Goal: Information Seeking & Learning: Learn about a topic

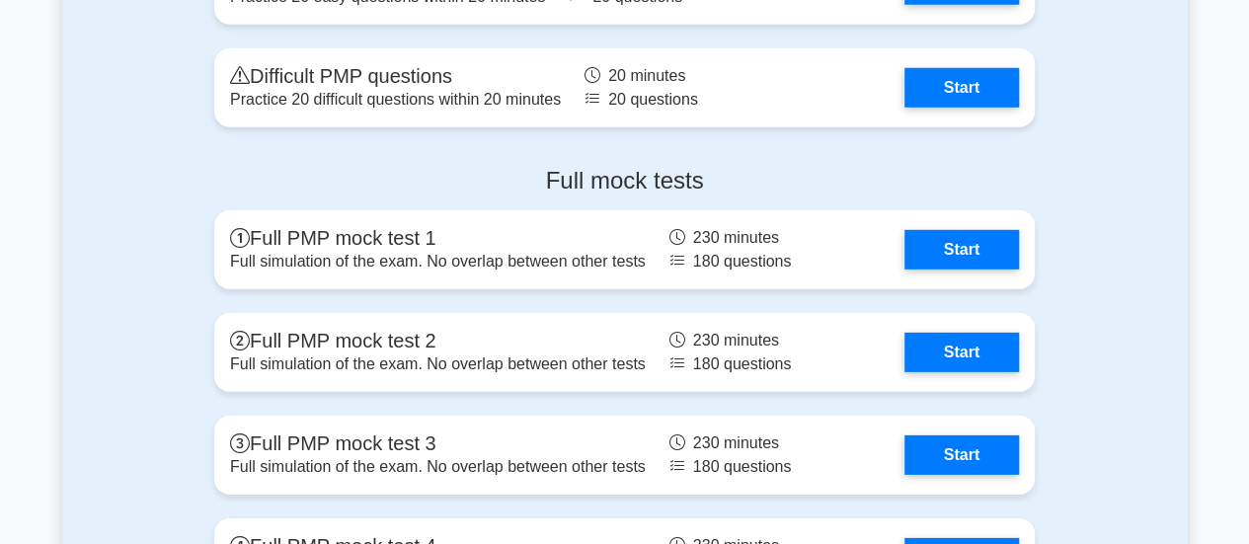
scroll to position [6516, 0]
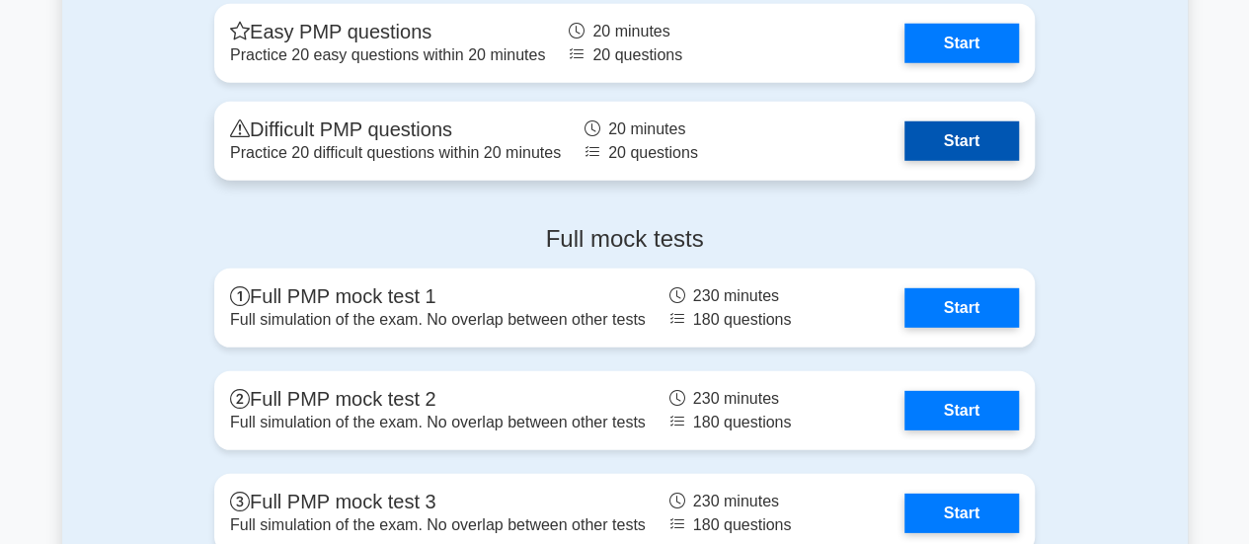
click at [962, 130] on link "Start" at bounding box center [961, 140] width 115 height 39
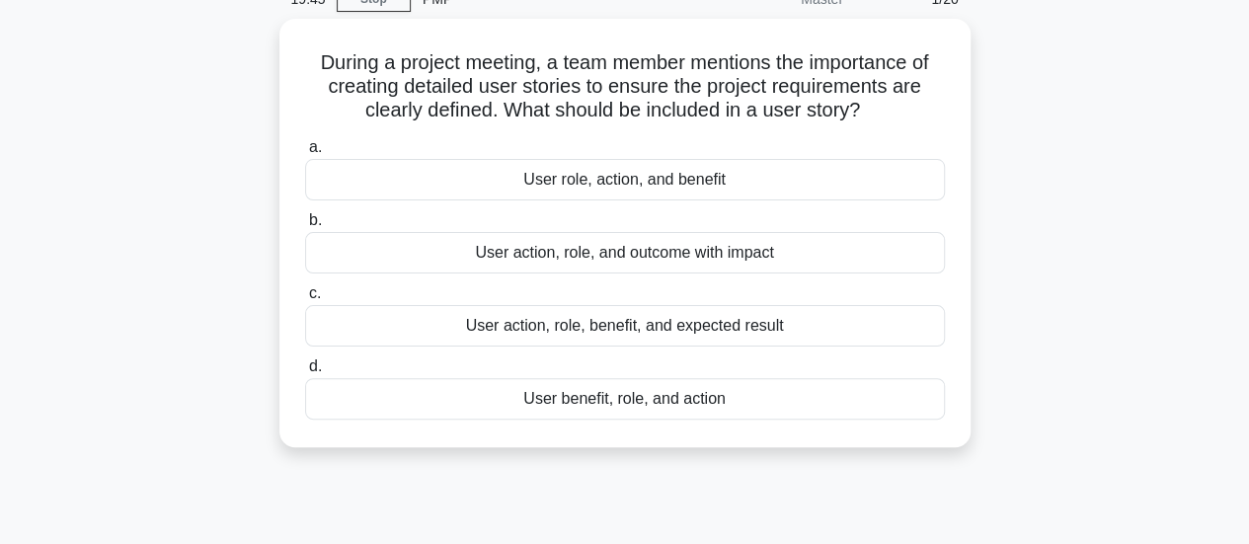
scroll to position [99, 0]
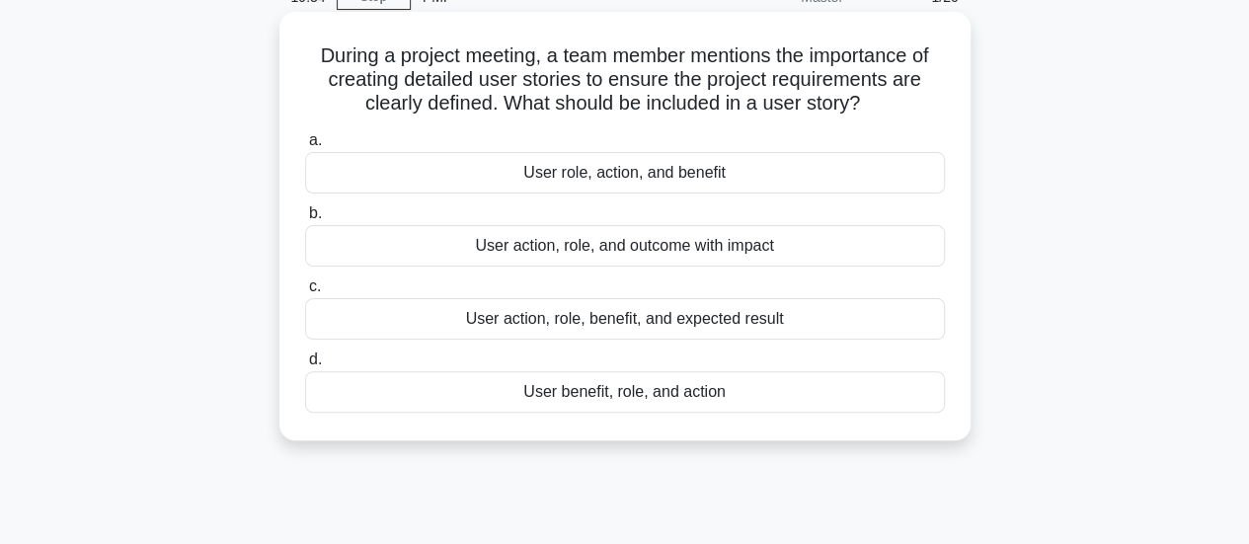
click at [865, 321] on div "User action, role, benefit, and expected result" at bounding box center [625, 318] width 640 height 41
click at [305, 293] on input "c. User action, role, benefit, and expected result" at bounding box center [305, 286] width 0 height 13
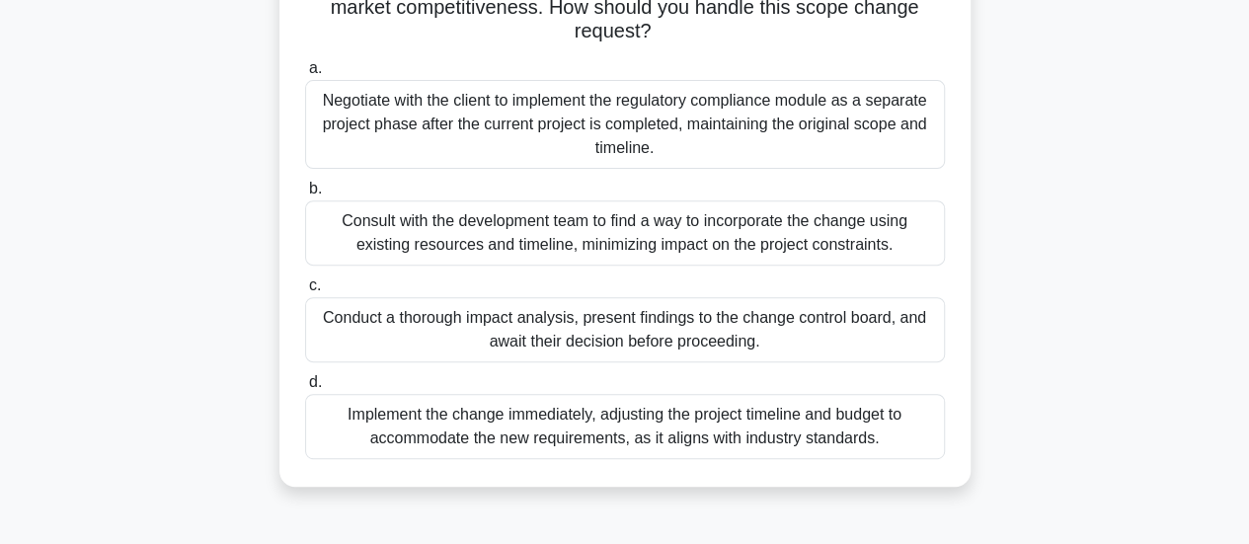
scroll to position [296, 0]
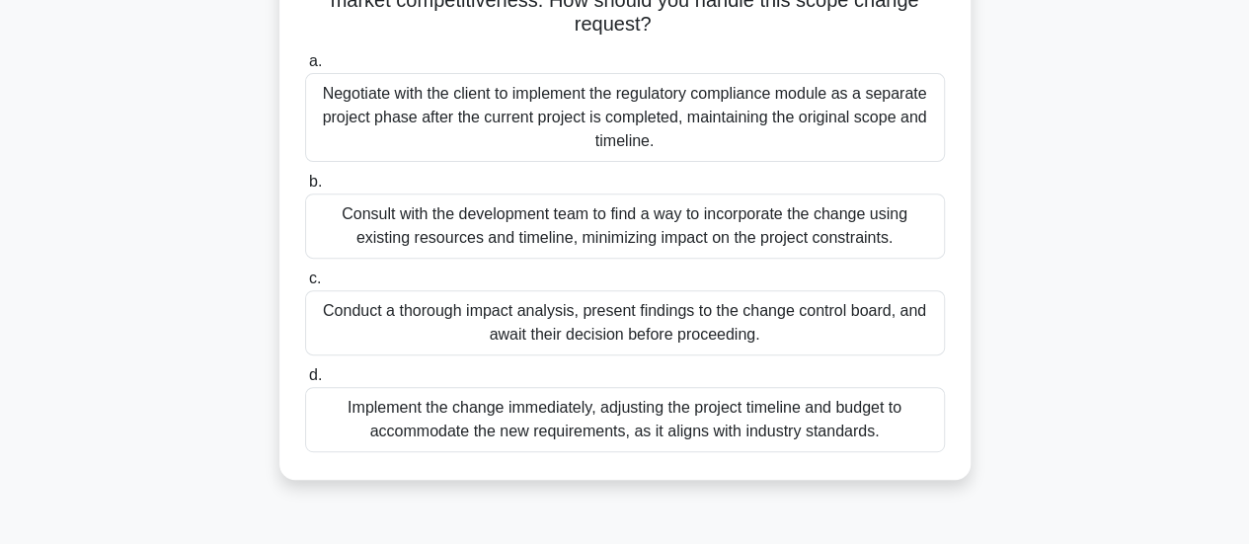
click at [802, 339] on div "Conduct a thorough impact analysis, present findings to the change control boar…" at bounding box center [625, 322] width 640 height 65
click at [305, 285] on input "c. Conduct a thorough impact analysis, present findings to the change control b…" at bounding box center [305, 278] width 0 height 13
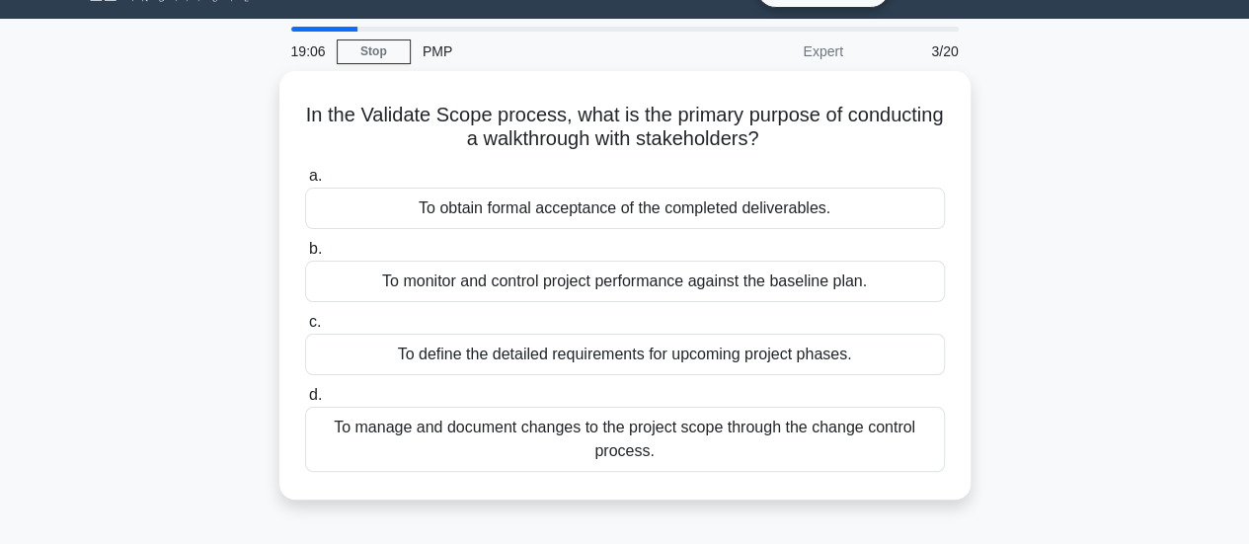
scroll to position [0, 0]
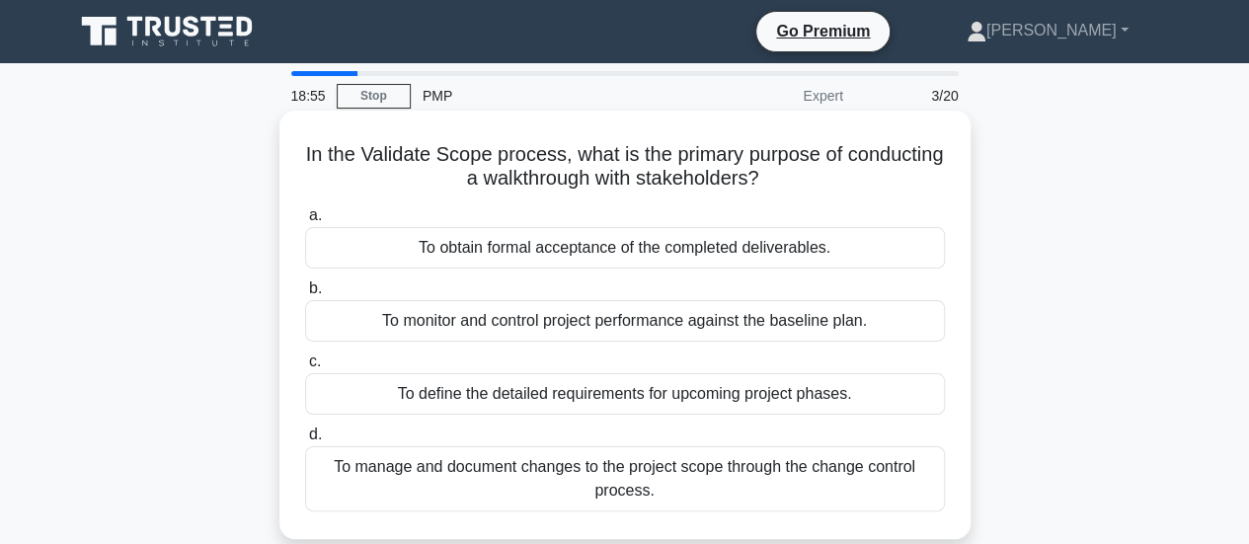
click at [898, 235] on div "To obtain formal acceptance of the completed deliverables." at bounding box center [625, 247] width 640 height 41
click at [305, 222] on input "a. To obtain formal acceptance of the completed deliverables." at bounding box center [305, 215] width 0 height 13
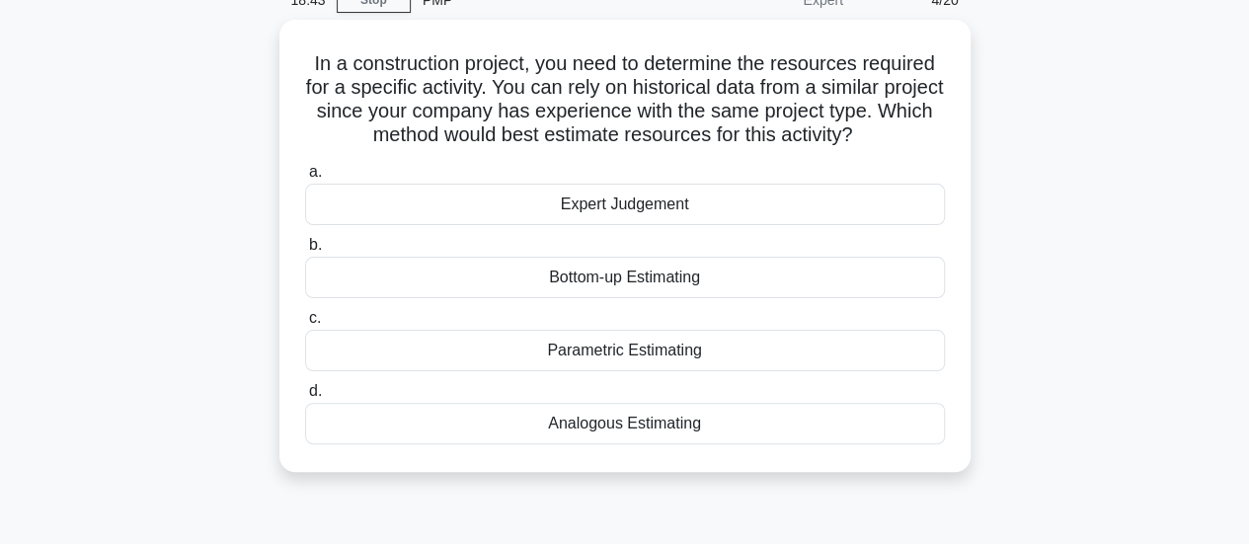
scroll to position [99, 0]
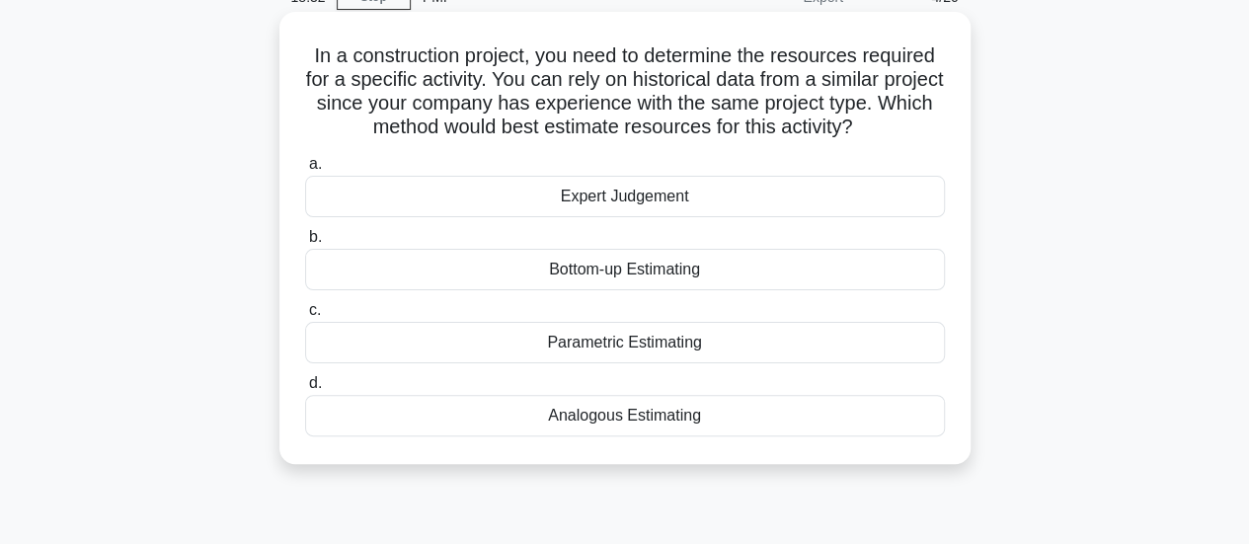
click at [886, 414] on div "Analogous Estimating" at bounding box center [625, 415] width 640 height 41
click at [305, 390] on input "d. Analogous Estimating" at bounding box center [305, 383] width 0 height 13
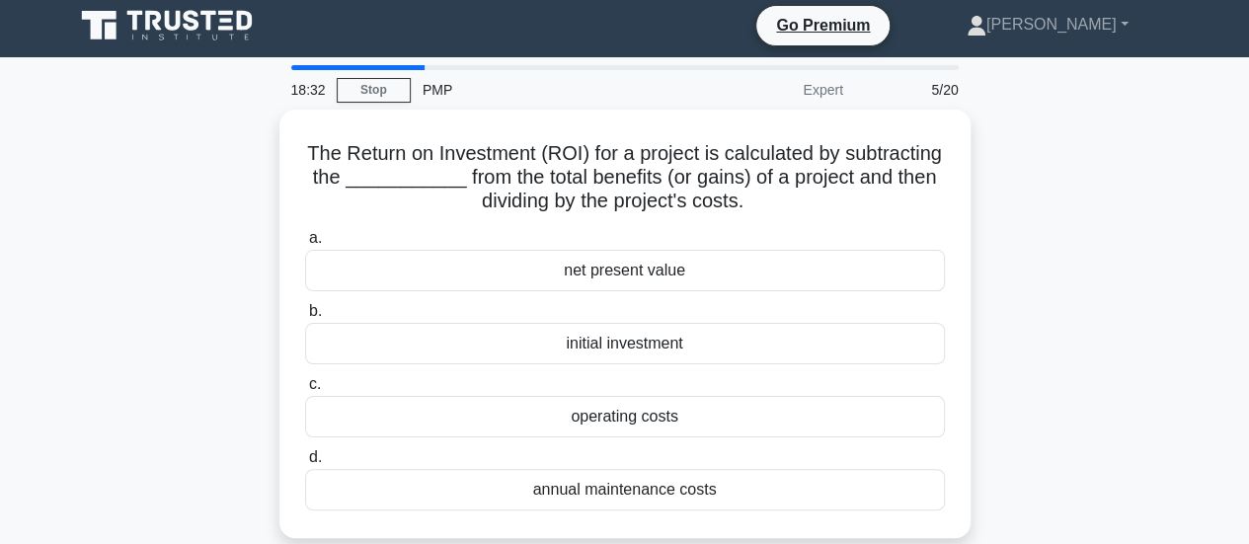
scroll to position [0, 0]
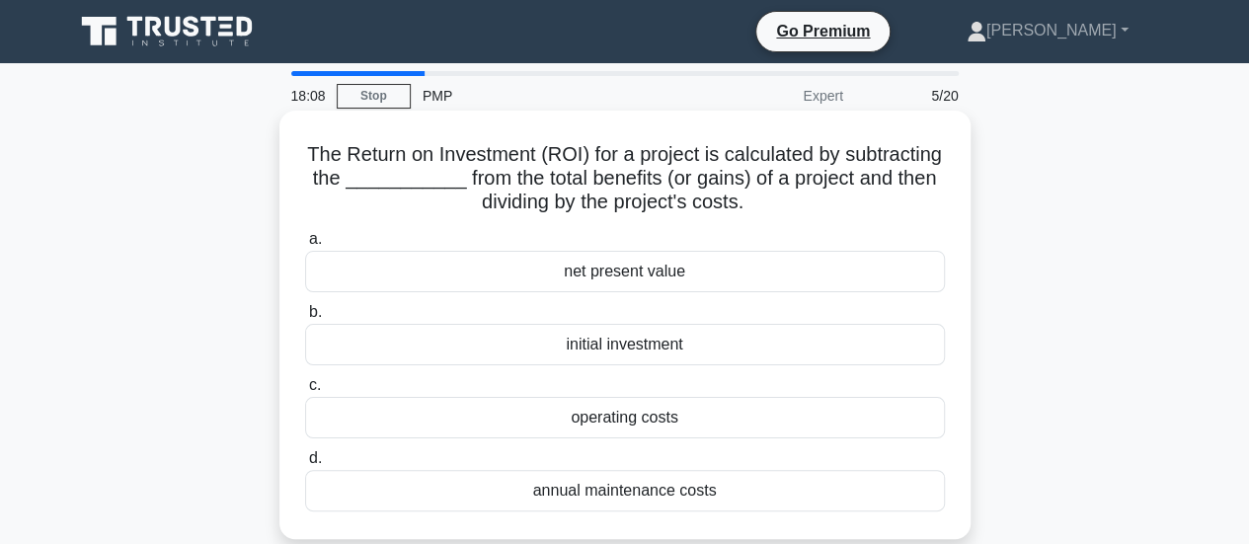
click at [861, 349] on div "initial investment" at bounding box center [625, 344] width 640 height 41
click at [305, 319] on input "b. initial investment" at bounding box center [305, 312] width 0 height 13
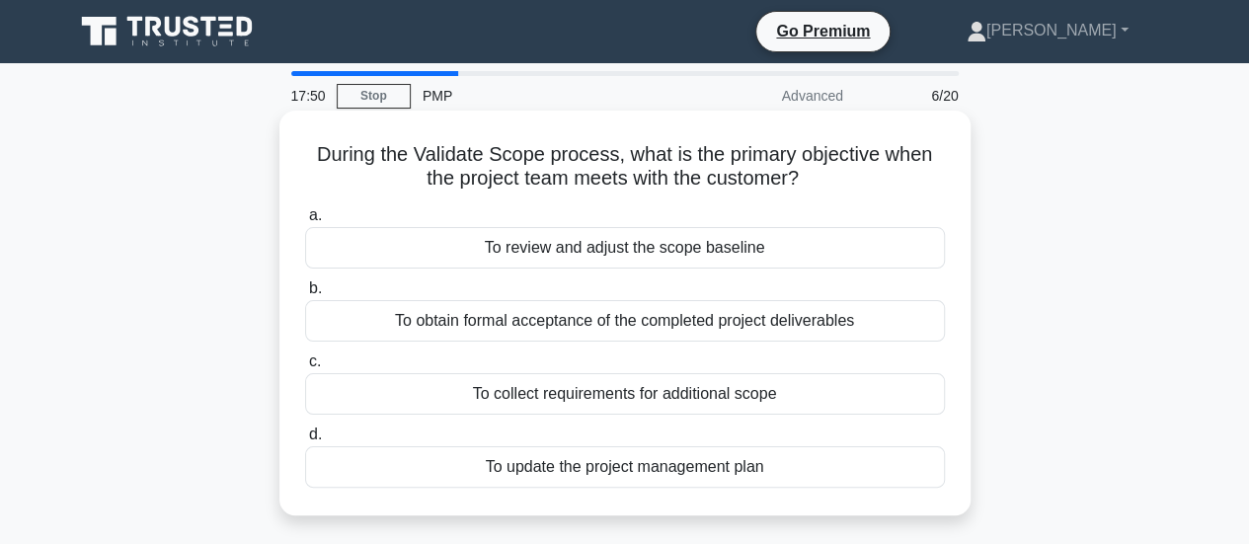
click at [902, 248] on div "To review and adjust the scope baseline" at bounding box center [625, 247] width 640 height 41
click at [305, 222] on input "a. To review and adjust the scope baseline" at bounding box center [305, 215] width 0 height 13
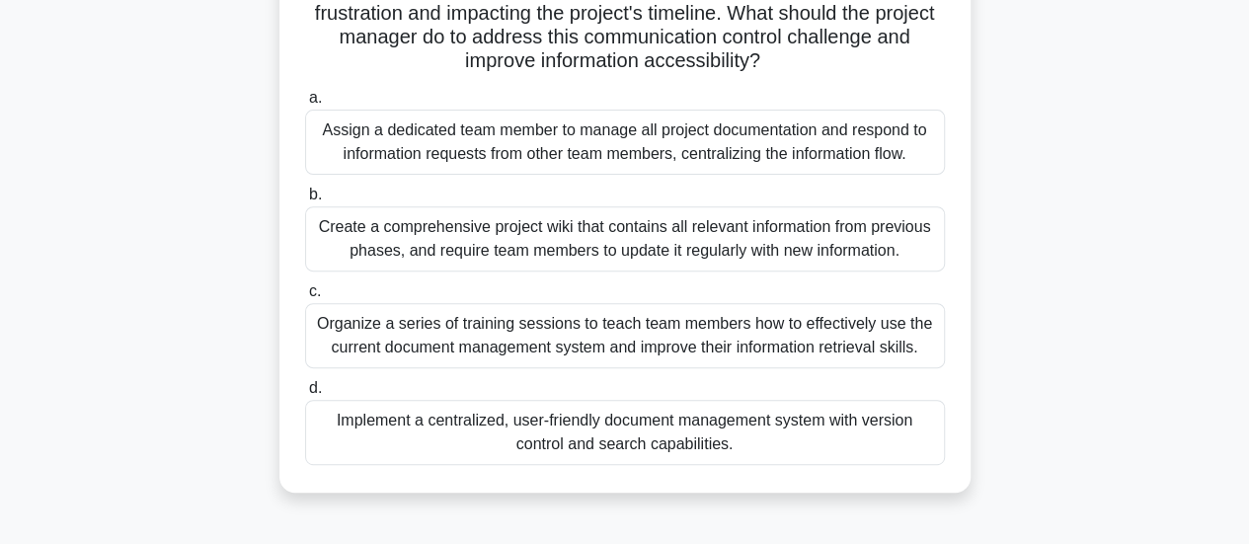
scroll to position [395, 0]
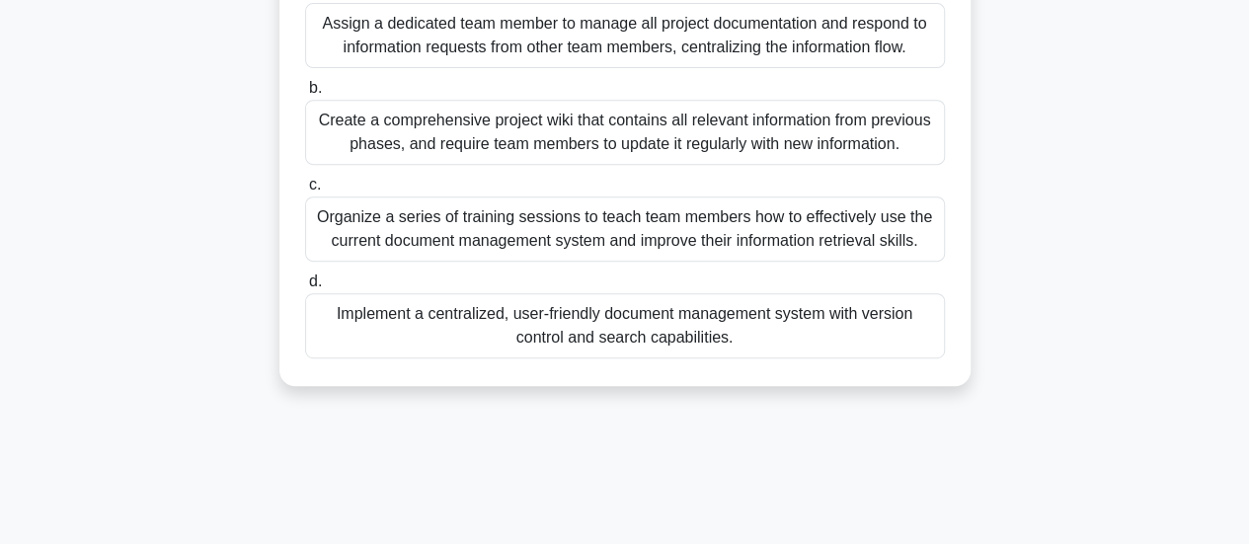
drag, startPoint x: 1044, startPoint y: 258, endPoint x: 1100, endPoint y: 218, distance: 67.9
click at [1100, 218] on div "During a multi-phase project, the project manager notices that team members are…" at bounding box center [624, 65] width 1125 height 689
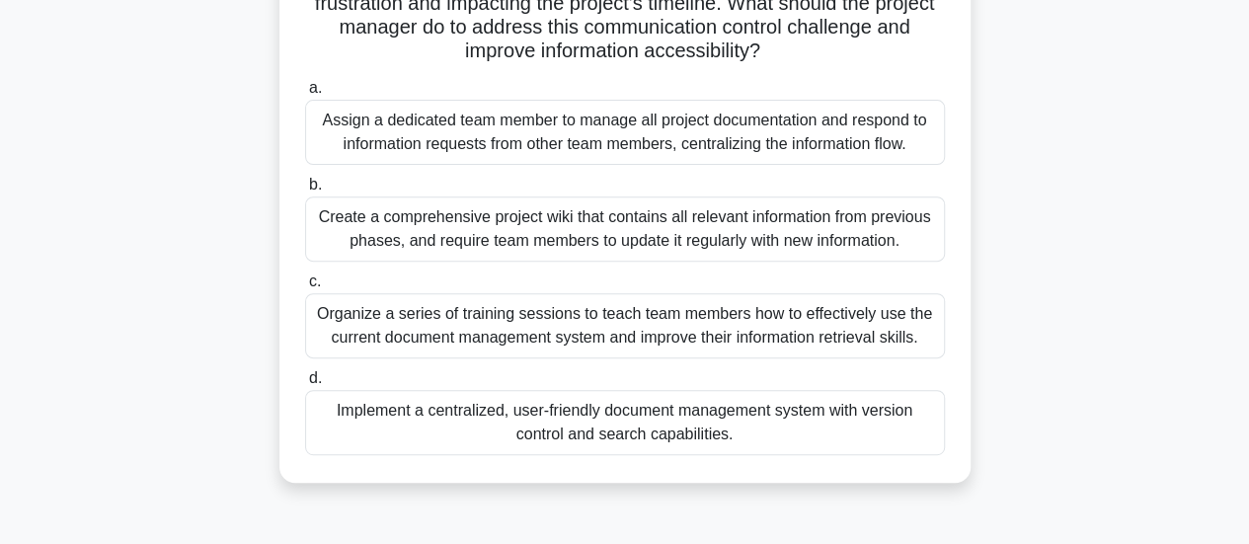
scroll to position [296, 0]
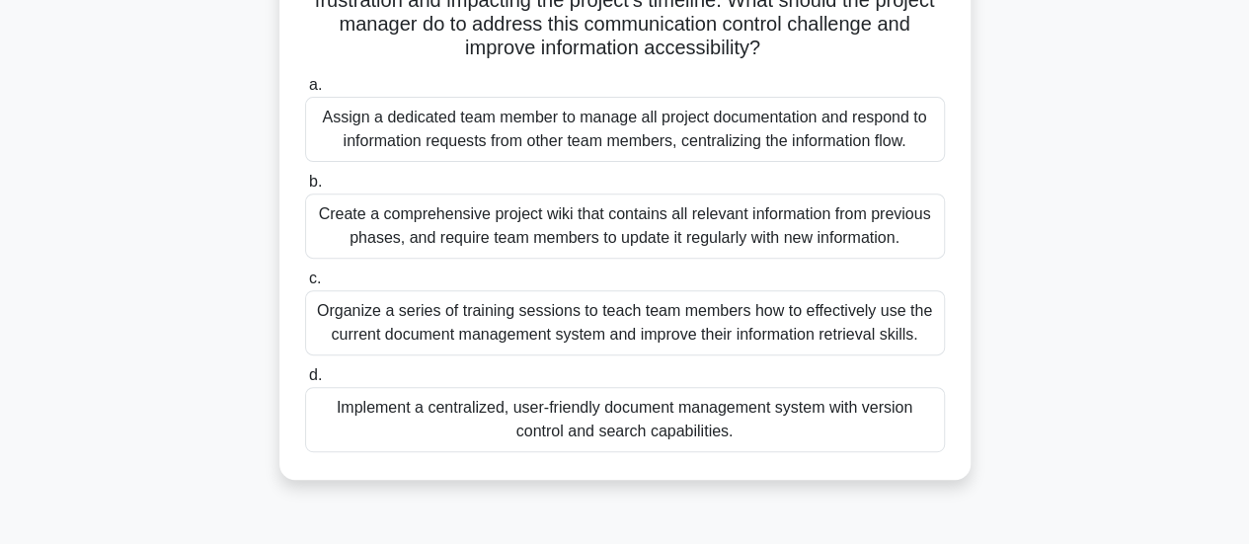
click at [898, 409] on div "Implement a centralized, user-friendly document management system with version …" at bounding box center [625, 419] width 640 height 65
click at [305, 382] on input "d. Implement a centralized, user-friendly document management system with versi…" at bounding box center [305, 375] width 0 height 13
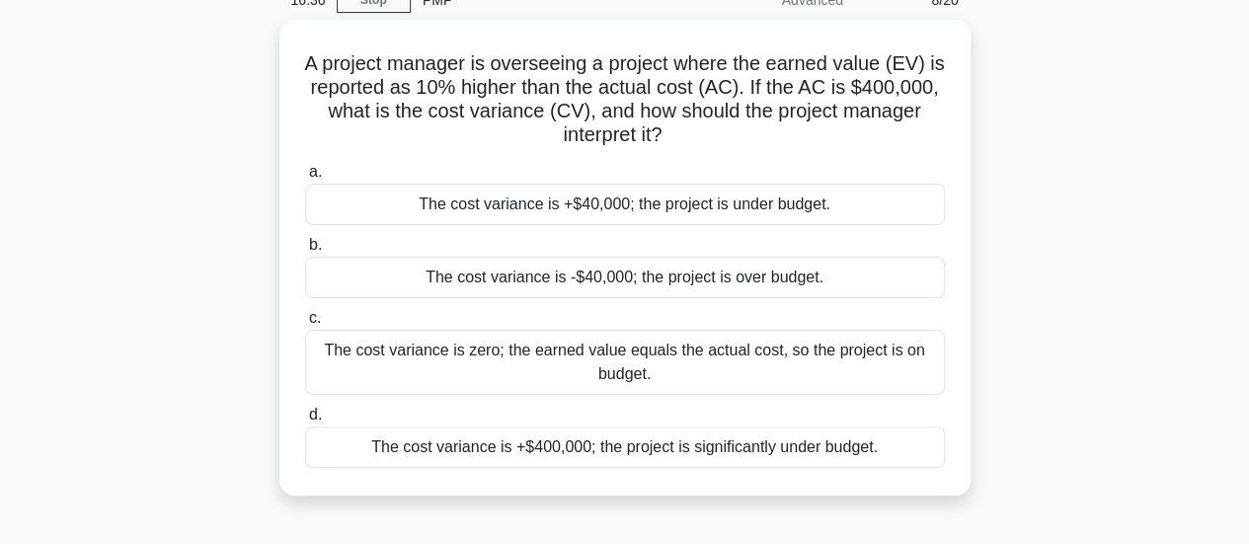
scroll to position [99, 0]
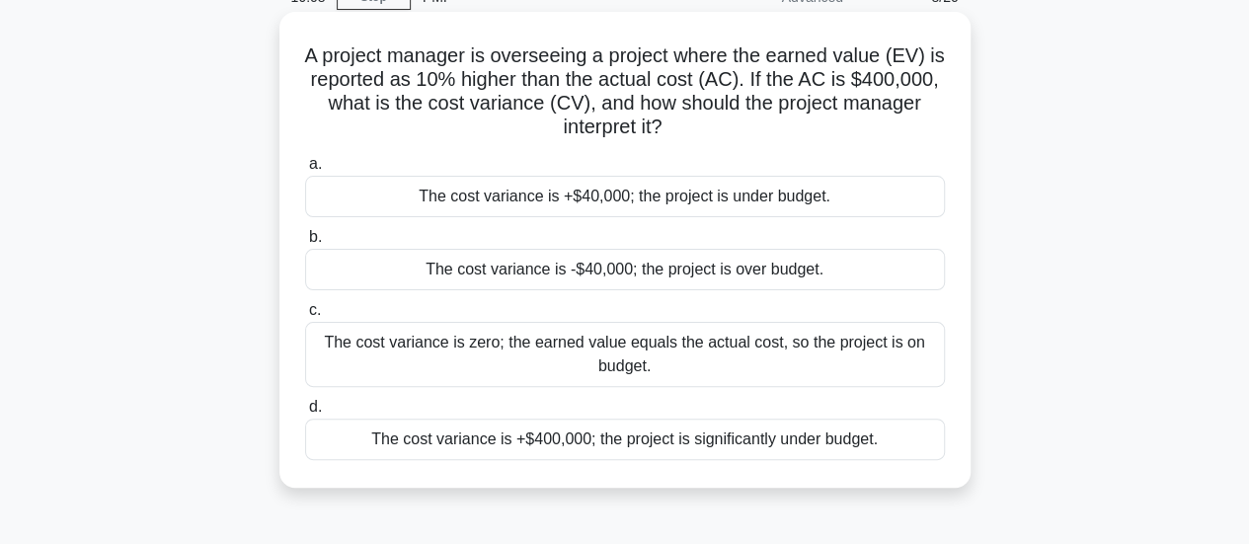
click at [922, 204] on div "The cost variance is +$40,000; the project is under budget." at bounding box center [625, 196] width 640 height 41
click at [305, 171] on input "a. The cost variance is +$40,000; the project is under budget." at bounding box center [305, 164] width 0 height 13
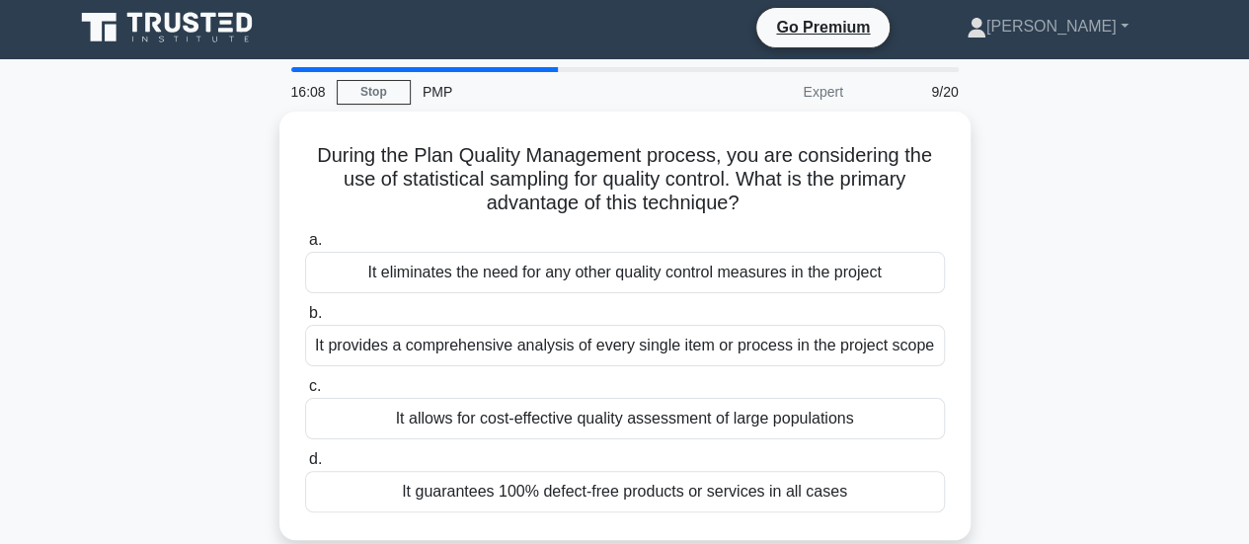
scroll to position [0, 0]
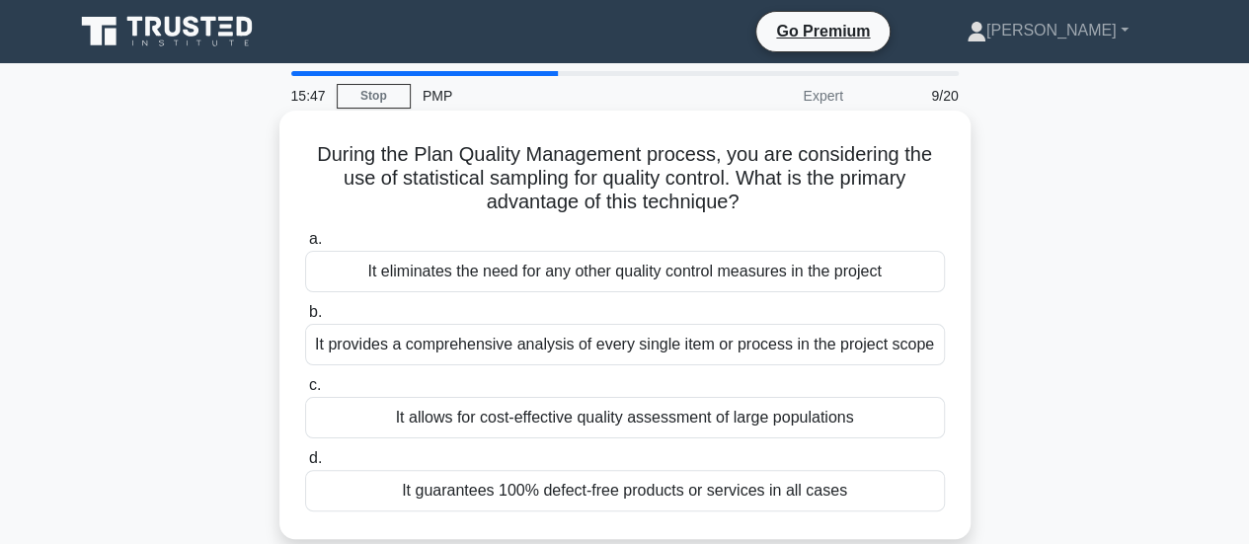
click at [902, 423] on div "It allows for cost-effective quality assessment of large populations" at bounding box center [625, 417] width 640 height 41
click at [305, 392] on input "c. It allows for cost-effective quality assessment of large populations" at bounding box center [305, 385] width 0 height 13
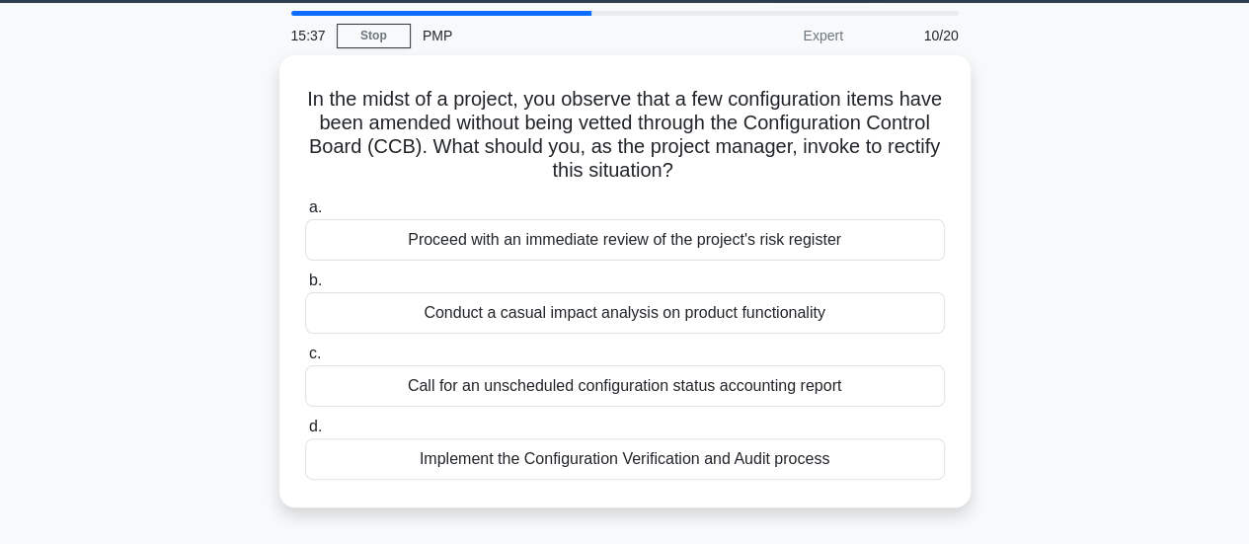
scroll to position [49, 0]
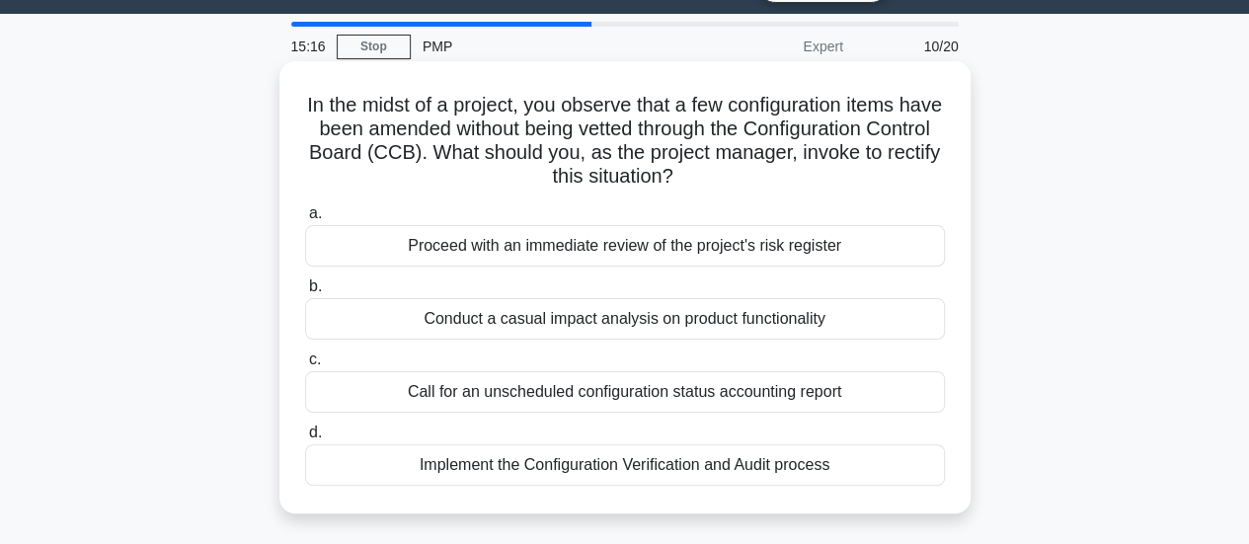
click at [913, 304] on div "Conduct a casual impact analysis on product functionality" at bounding box center [625, 318] width 640 height 41
click at [305, 293] on input "b. Conduct a casual impact analysis on product functionality" at bounding box center [305, 286] width 0 height 13
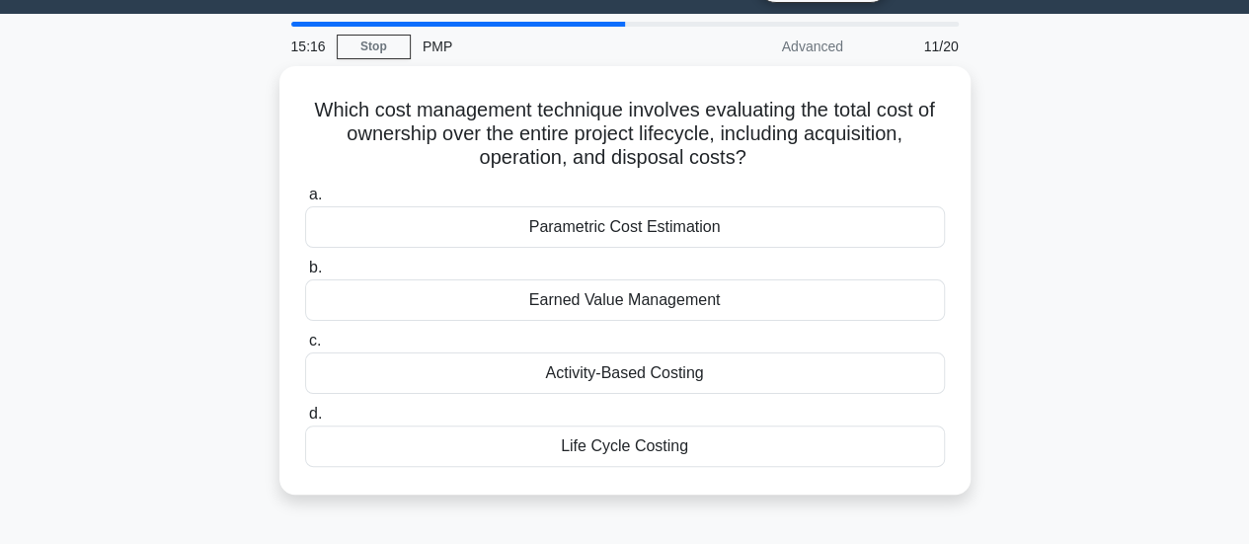
scroll to position [0, 0]
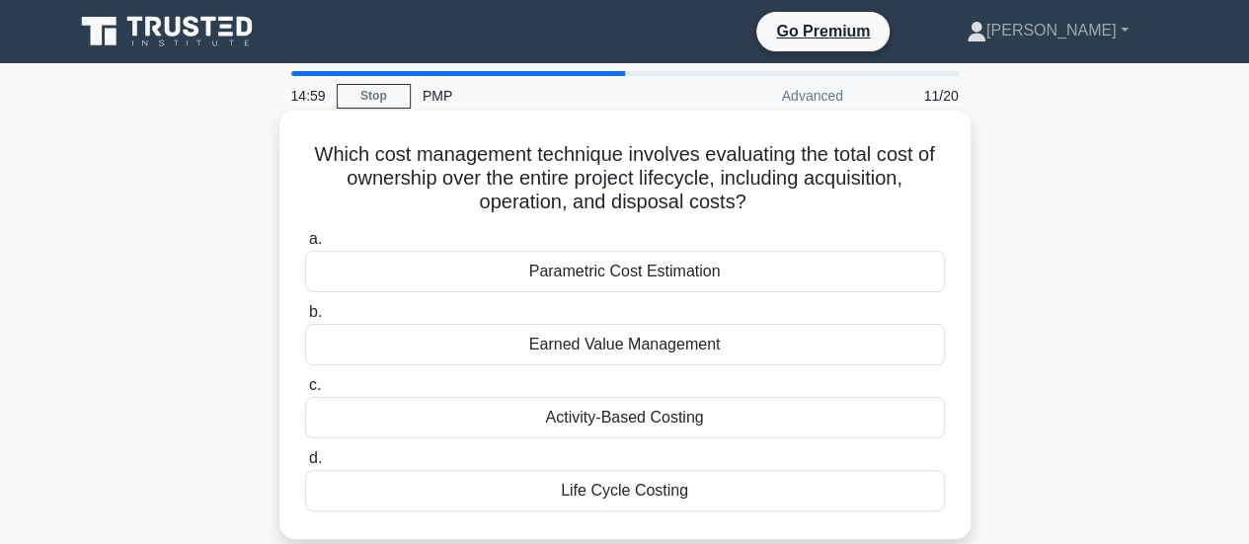
click at [891, 481] on div "Life Cycle Costing" at bounding box center [625, 490] width 640 height 41
click at [305, 465] on input "d. Life Cycle Costing" at bounding box center [305, 458] width 0 height 13
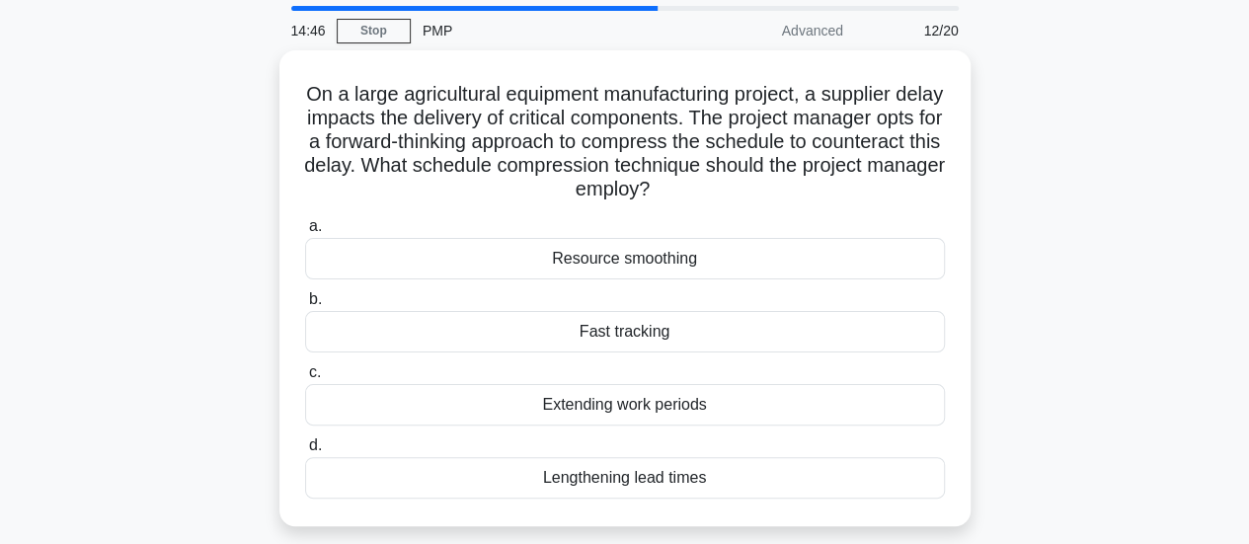
scroll to position [76, 0]
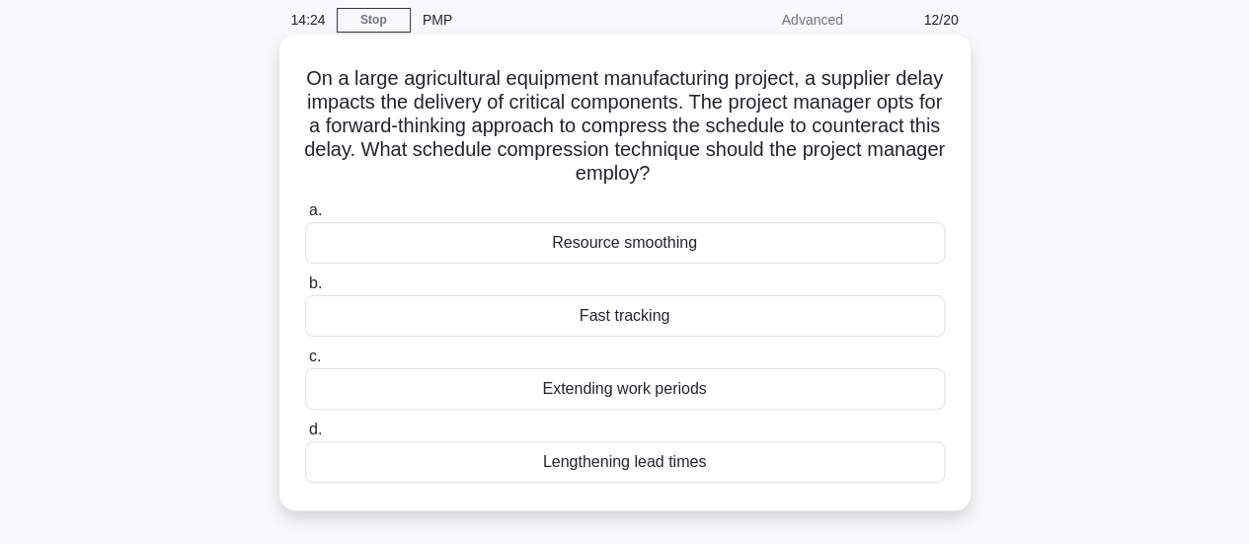
click at [872, 248] on div "Resource smoothing" at bounding box center [625, 242] width 640 height 41
click at [305, 217] on input "a. Resource smoothing" at bounding box center [305, 210] width 0 height 13
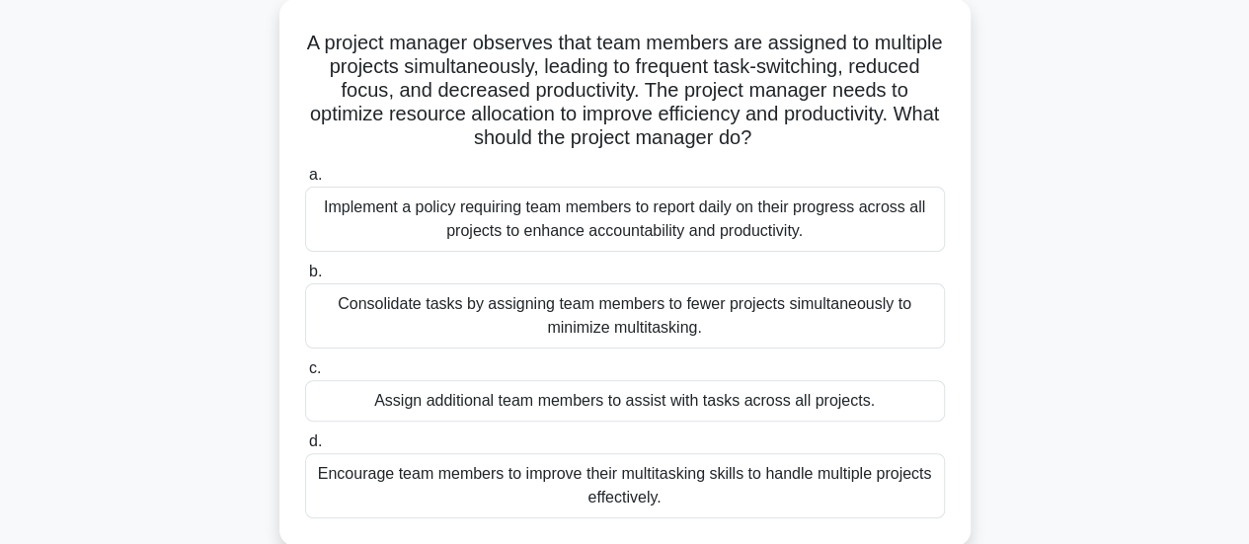
scroll to position [115, 0]
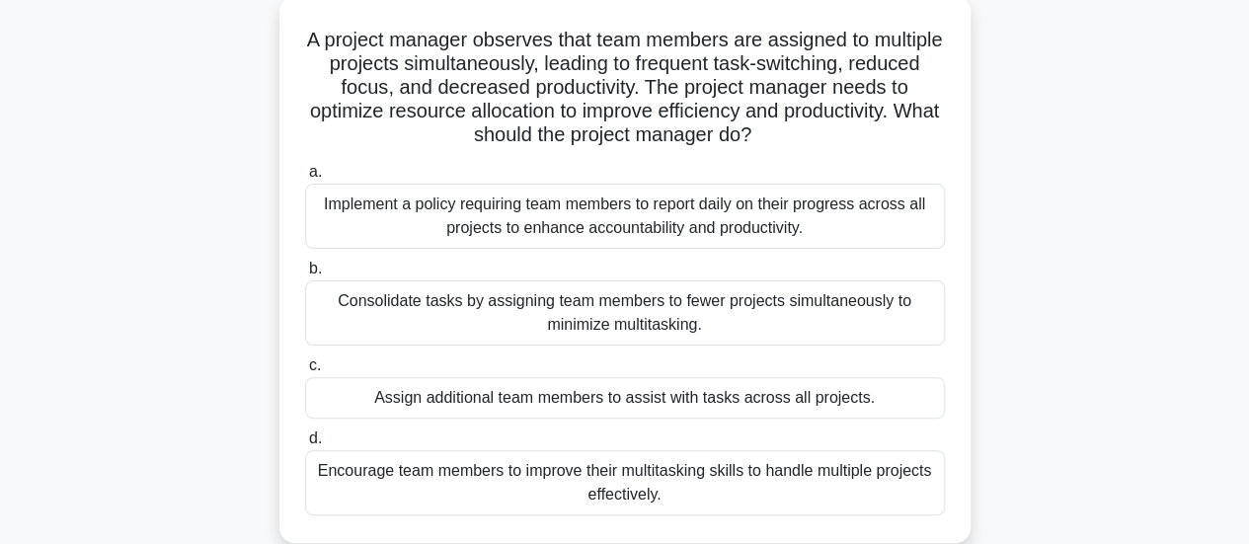
click at [823, 310] on div "Consolidate tasks by assigning team members to fewer projects simultaneously to…" at bounding box center [625, 312] width 640 height 65
click at [305, 275] on input "b. Consolidate tasks by assigning team members to fewer projects simultaneously…" at bounding box center [305, 269] width 0 height 13
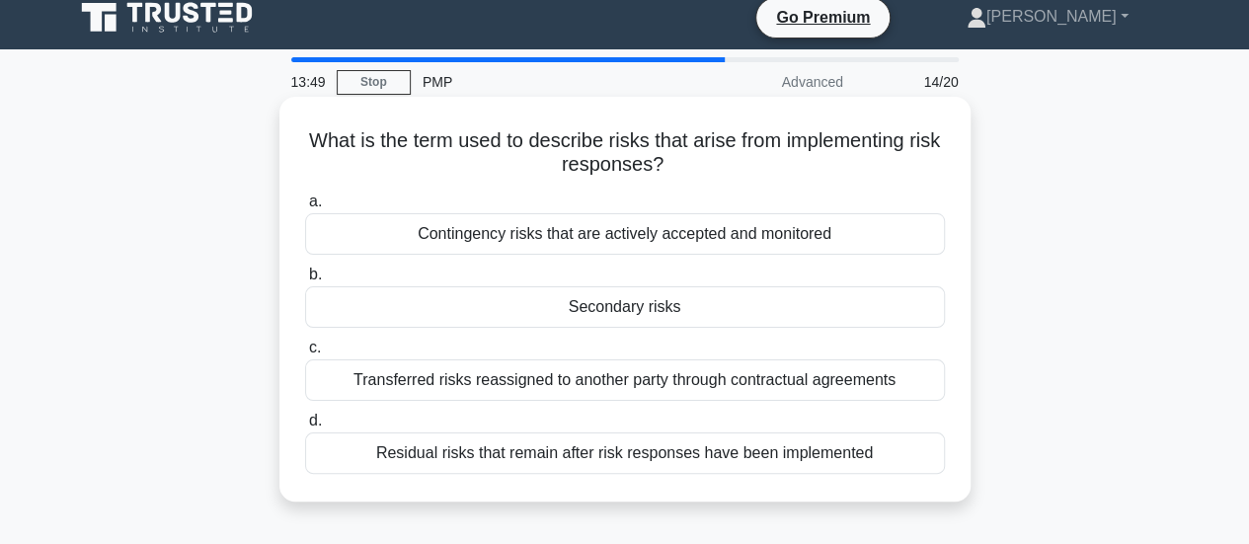
scroll to position [0, 0]
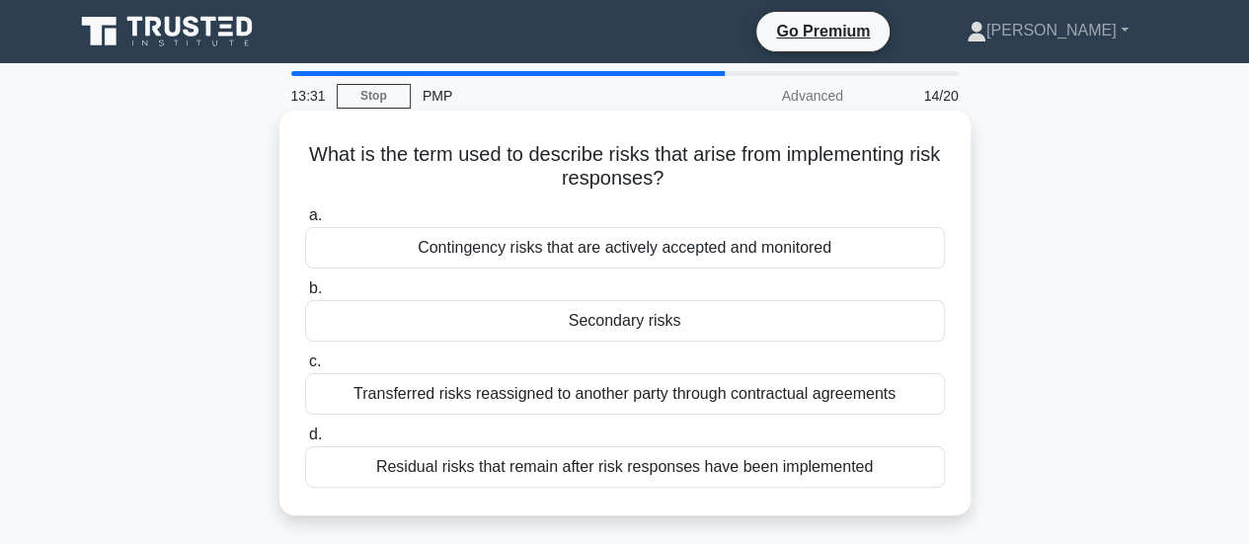
click at [877, 464] on div "Residual risks that remain after risk responses have been implemented" at bounding box center [625, 466] width 640 height 41
click at [305, 441] on input "d. Residual risks that remain after risk responses have been implemented" at bounding box center [305, 434] width 0 height 13
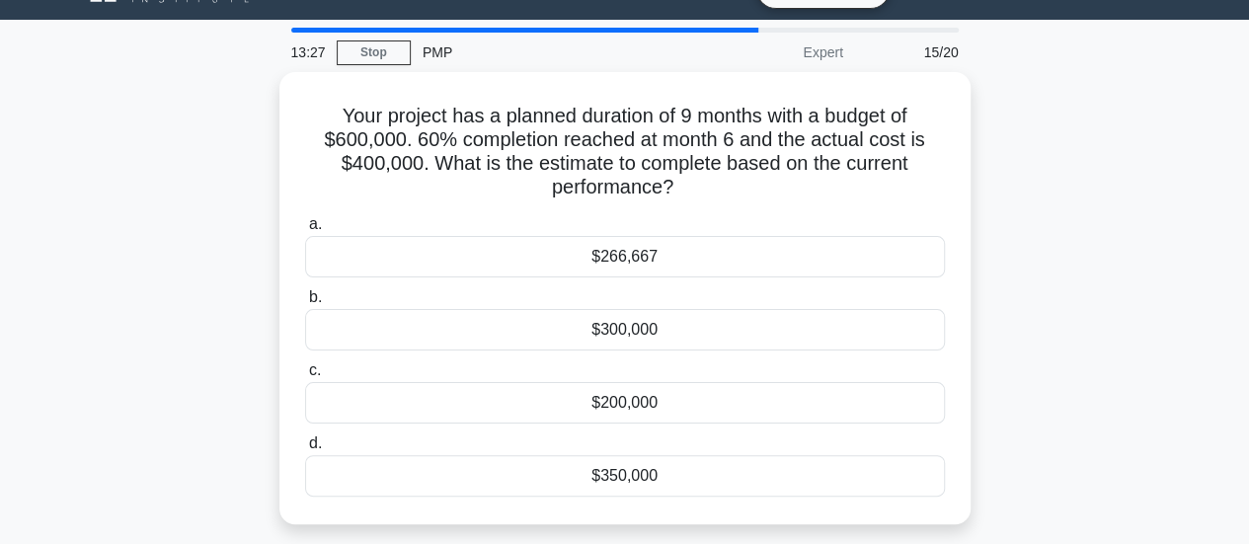
scroll to position [49, 0]
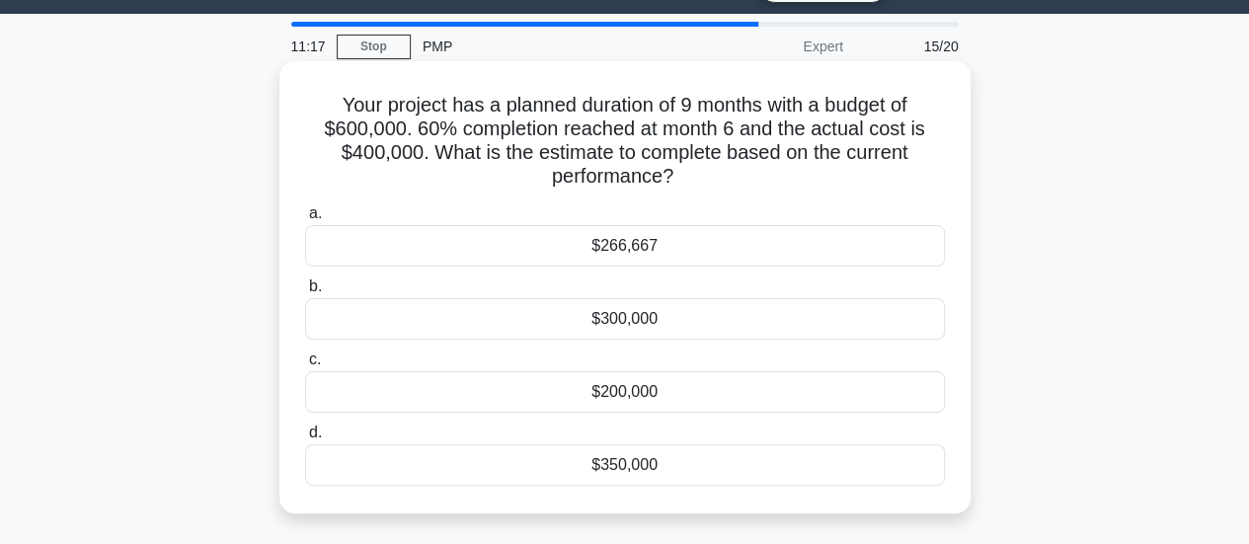
click at [885, 236] on div "$266,667" at bounding box center [625, 245] width 640 height 41
click at [305, 220] on input "a. $266,667" at bounding box center [305, 213] width 0 height 13
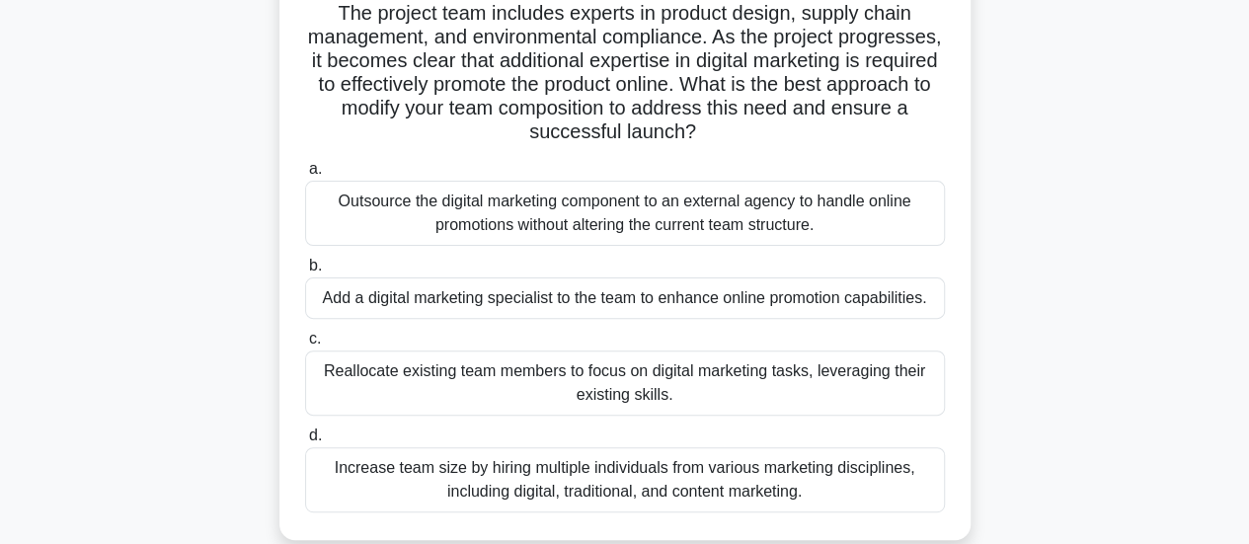
scroll to position [169, 0]
drag, startPoint x: 1248, startPoint y: 227, endPoint x: 1263, endPoint y: 200, distance: 30.5
click at [1248, 200] on html "Go Premium William" at bounding box center [624, 364] width 1249 height 1066
click at [1194, 246] on main "10:42 Stop PMP Expert 16/20 You are leading a project to launch a new sustainab…" at bounding box center [624, 395] width 1249 height 1003
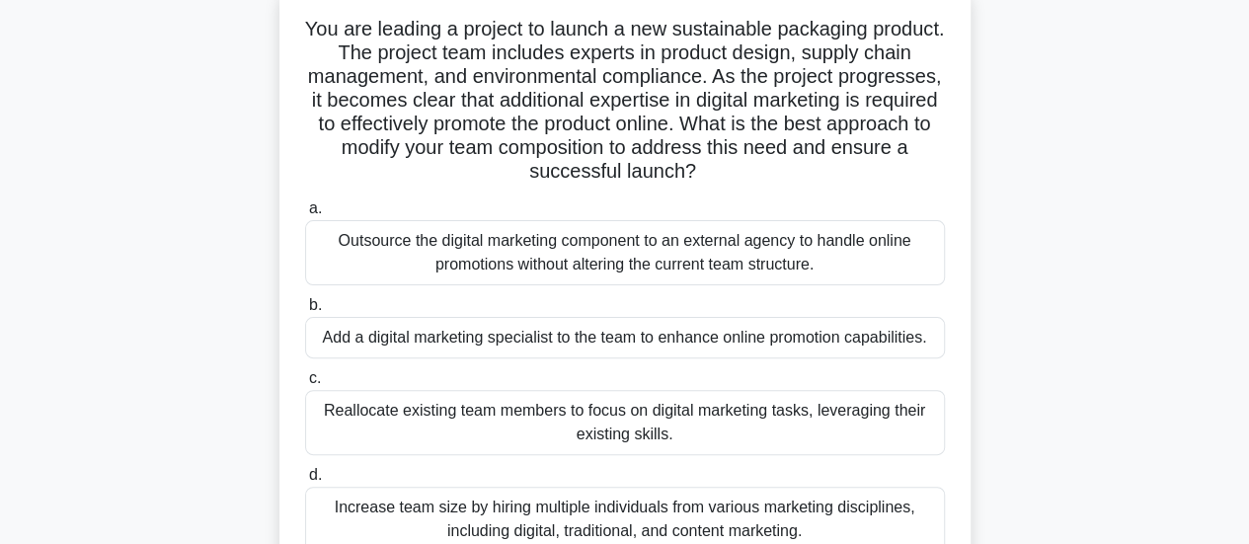
scroll to position [145, 0]
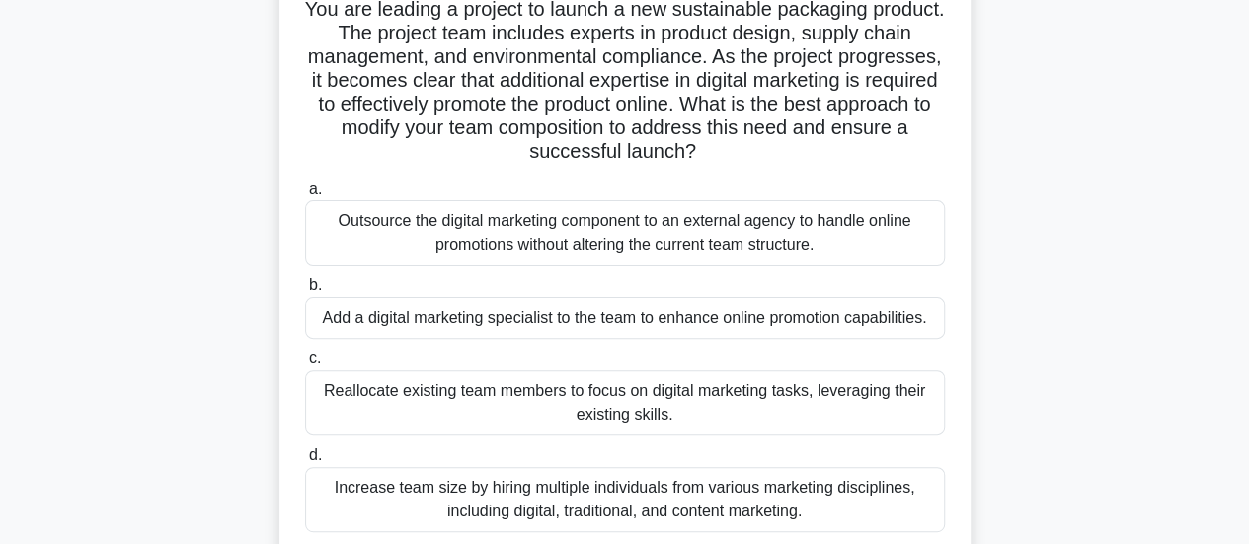
click at [630, 319] on div "Add a digital marketing specialist to the team to enhance online promotion capa…" at bounding box center [625, 317] width 640 height 41
click at [305, 292] on input "b. Add a digital marketing specialist to the team to enhance online promotion c…" at bounding box center [305, 285] width 0 height 13
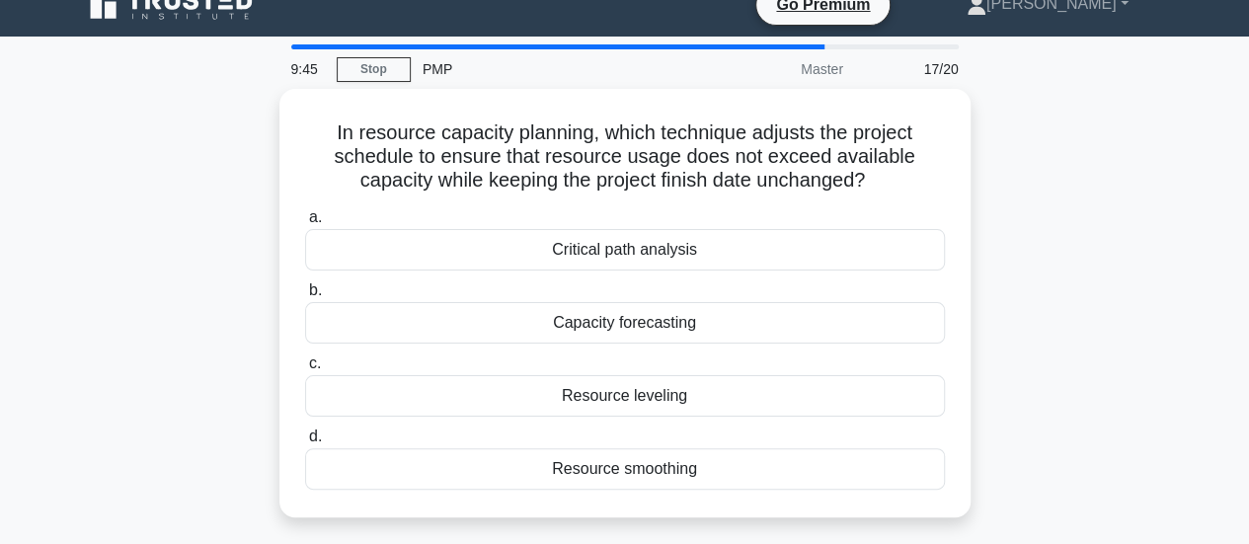
scroll to position [28, 0]
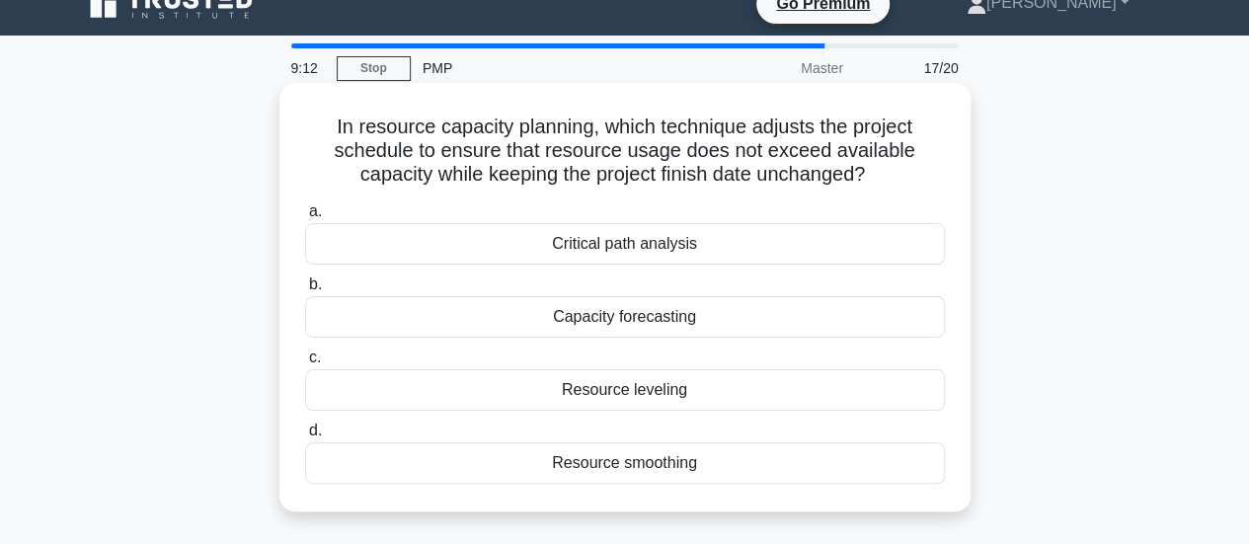
click at [808, 386] on div "Resource leveling" at bounding box center [625, 389] width 640 height 41
click at [305, 364] on input "c. Resource leveling" at bounding box center [305, 357] width 0 height 13
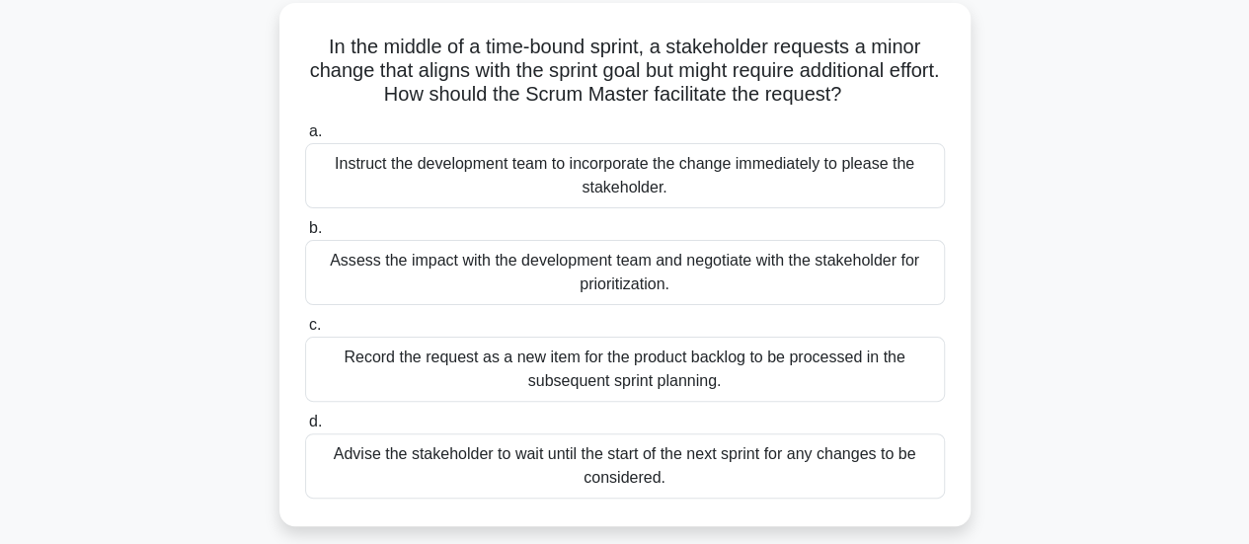
scroll to position [111, 0]
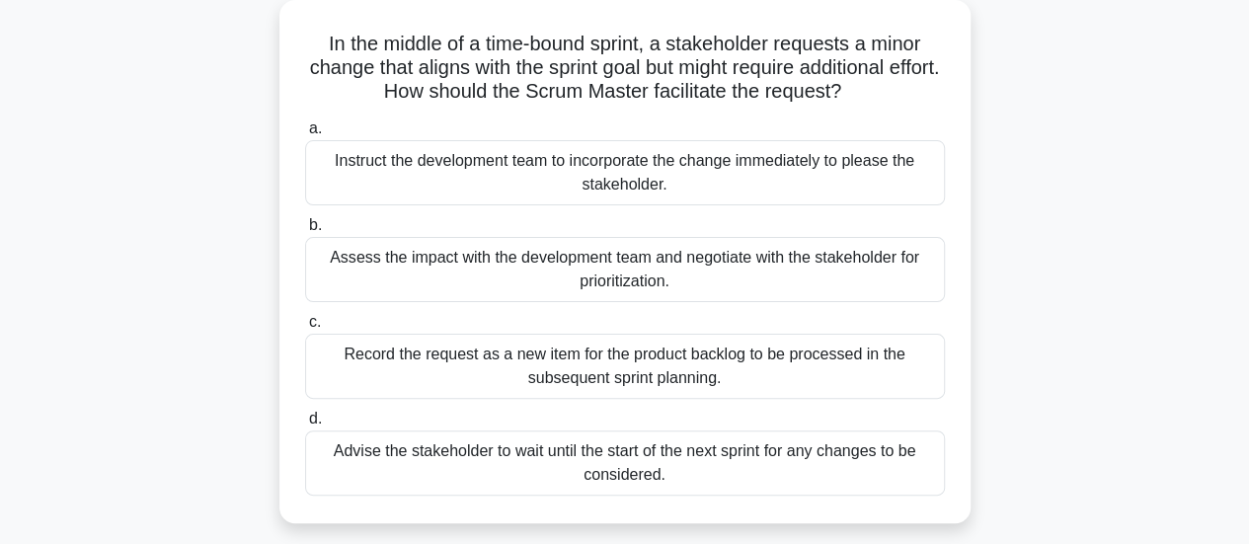
click at [857, 366] on div "Record the request as a new item for the product backlog to be processed in the…" at bounding box center [625, 366] width 640 height 65
click at [305, 329] on input "c. Record the request as a new item for the product backlog to be processed in …" at bounding box center [305, 322] width 0 height 13
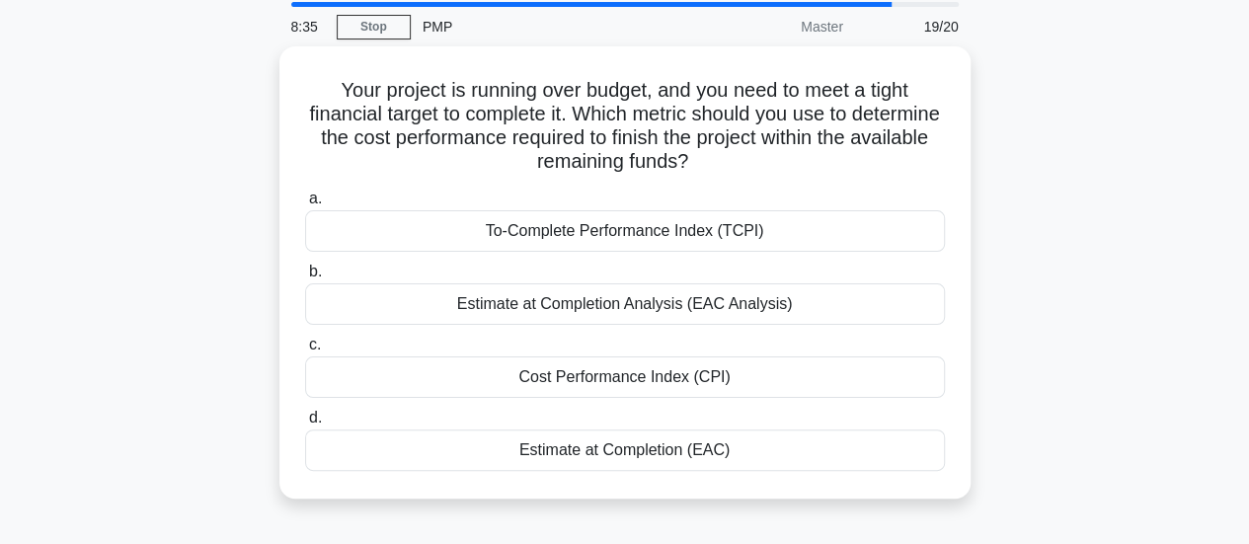
scroll to position [0, 0]
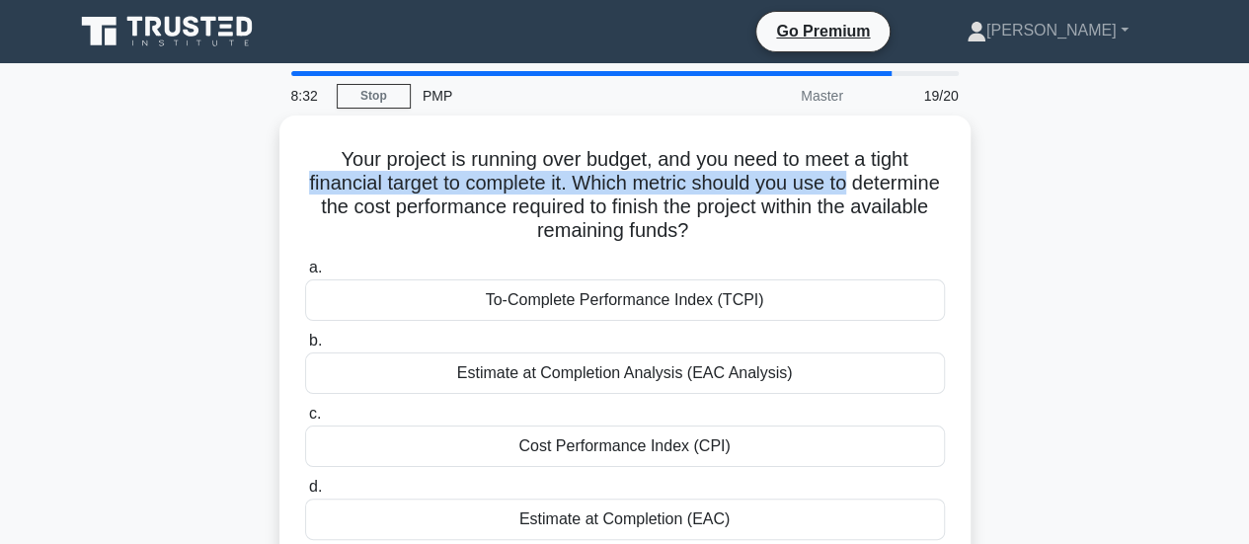
drag, startPoint x: 1226, startPoint y: 159, endPoint x: 1221, endPoint y: 183, distance: 24.2
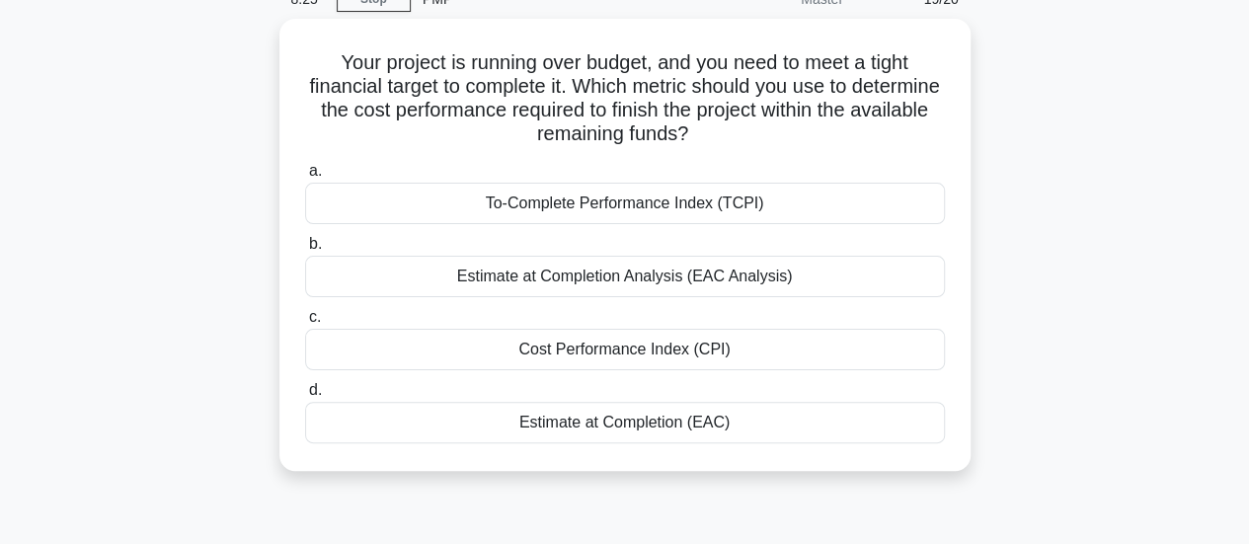
scroll to position [99, 0]
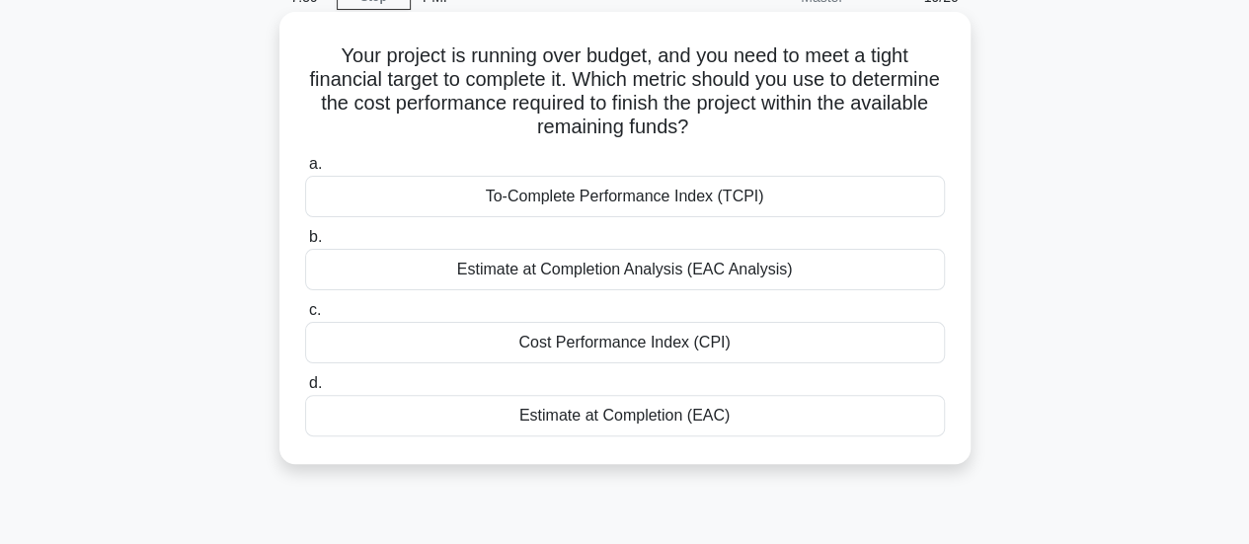
click at [887, 273] on div "Estimate at Completion Analysis (EAC Analysis)" at bounding box center [625, 269] width 640 height 41
click at [305, 244] on input "b. Estimate at Completion Analysis (EAC Analysis)" at bounding box center [305, 237] width 0 height 13
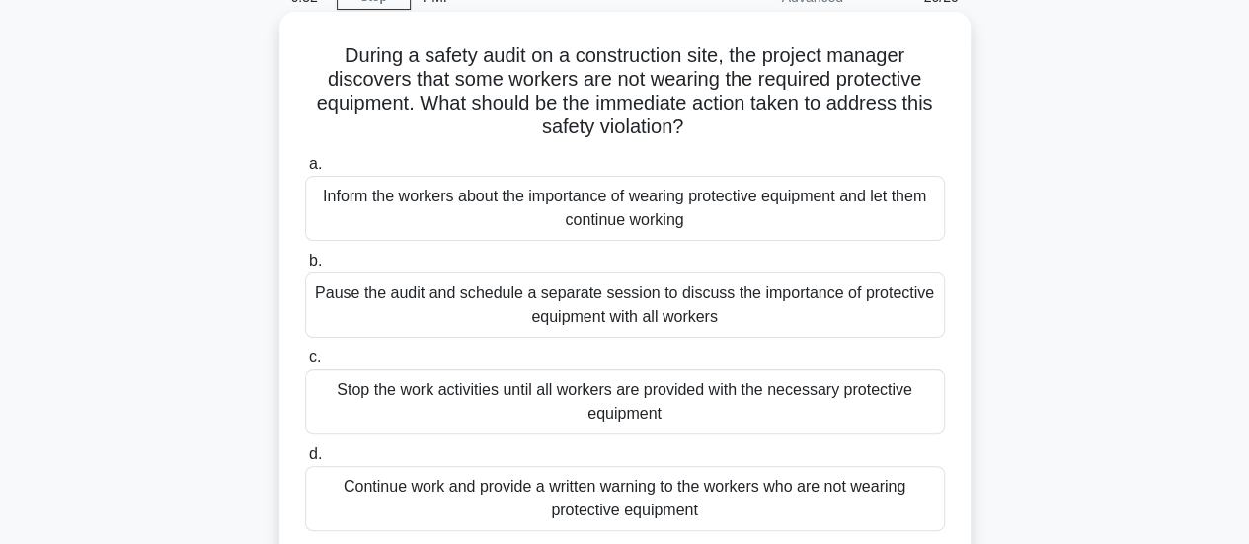
click at [875, 392] on div "Stop the work activities until all workers are provided with the necessary prot…" at bounding box center [625, 401] width 640 height 65
click at [305, 364] on input "c. Stop the work activities until all workers are provided with the necessary p…" at bounding box center [305, 357] width 0 height 13
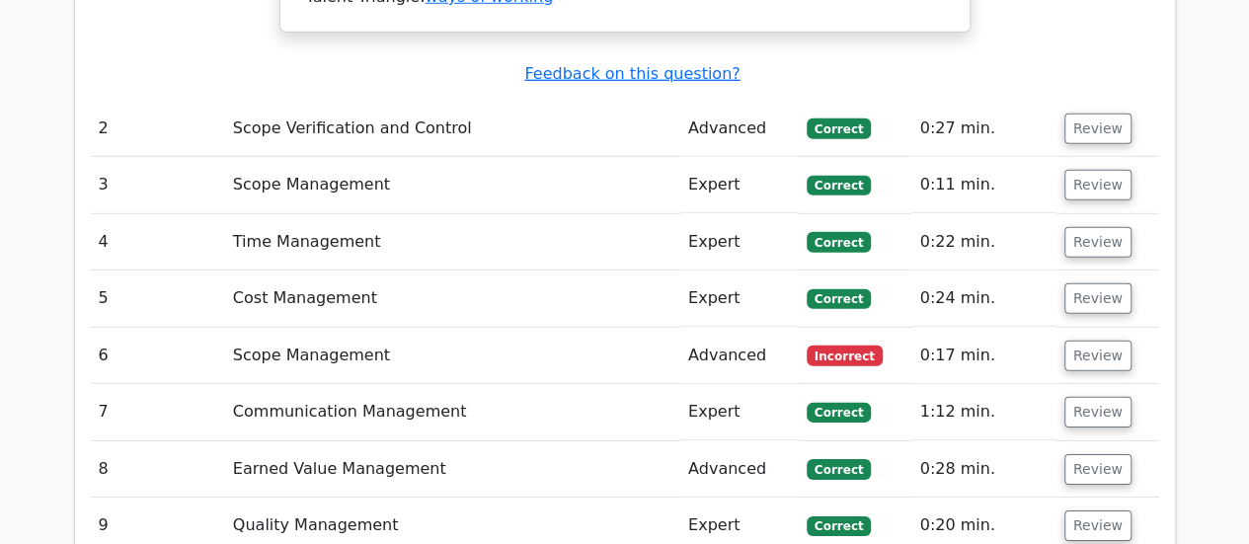
scroll to position [2863, 0]
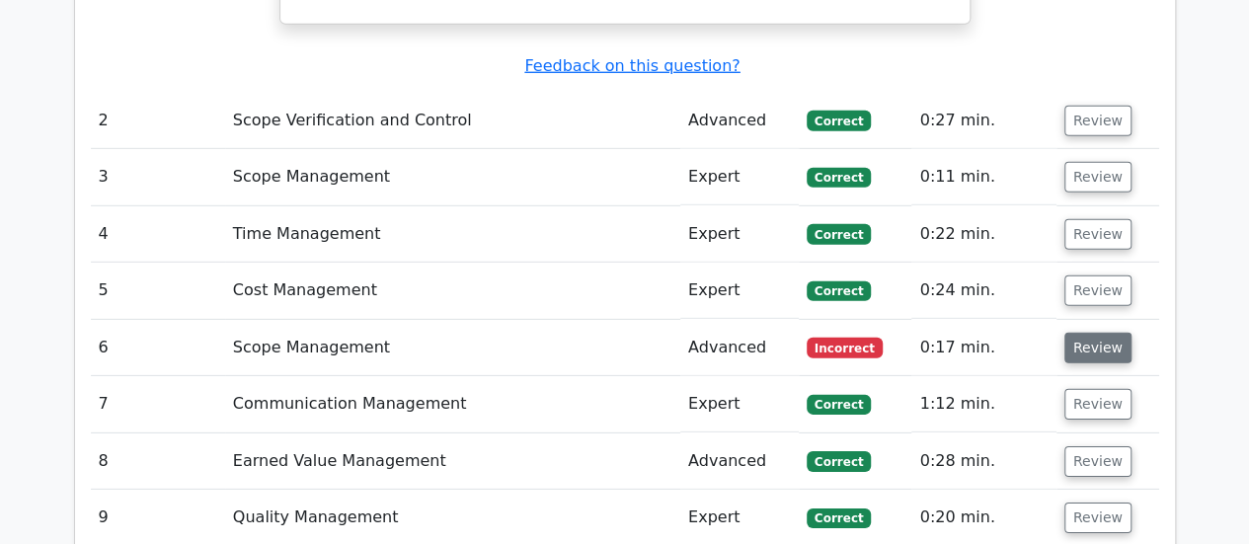
click at [1079, 333] on button "Review" at bounding box center [1097, 348] width 67 height 31
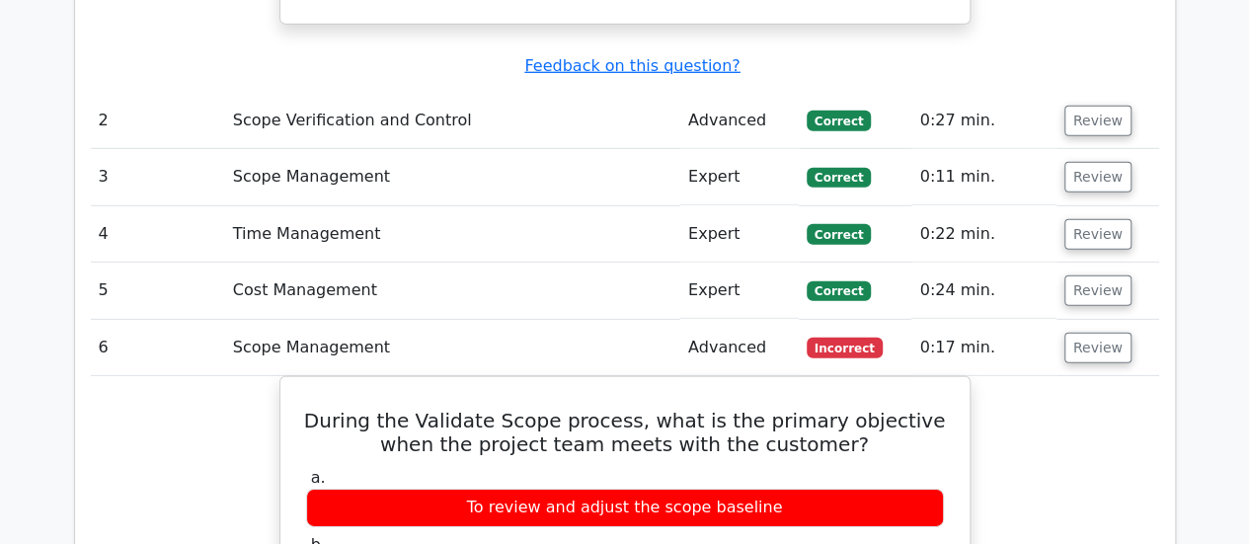
click at [542, 320] on td "Scope Management" at bounding box center [452, 348] width 455 height 56
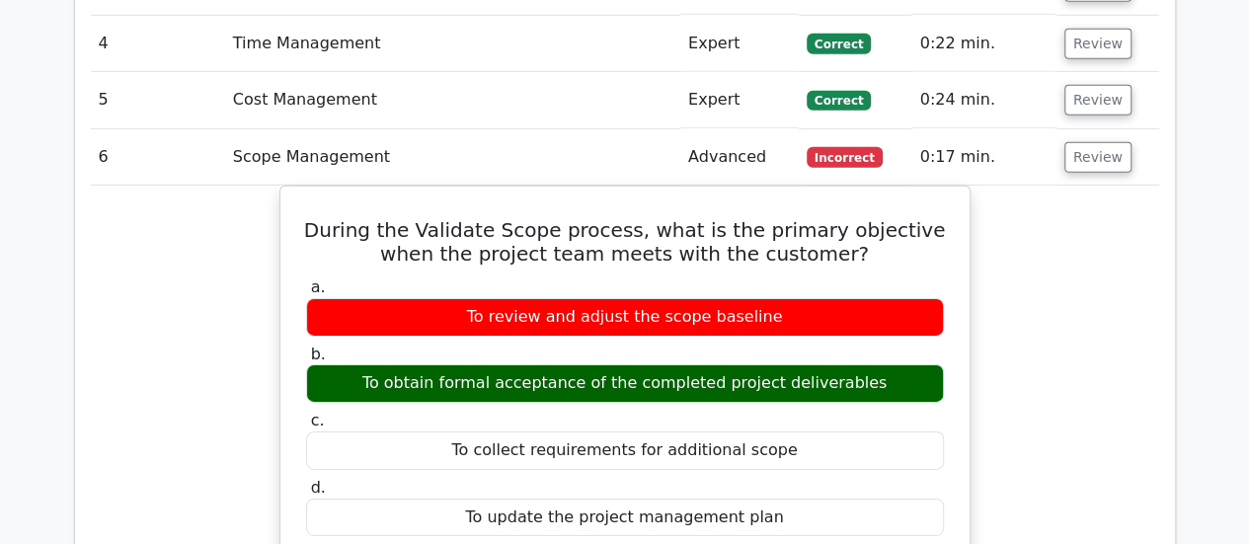
scroll to position [3060, 0]
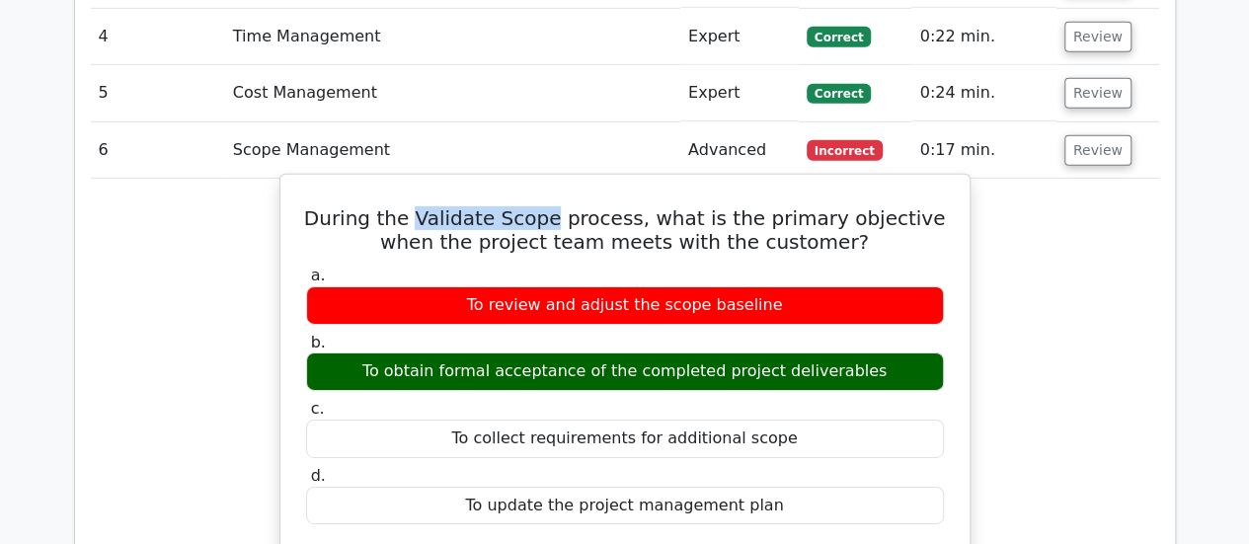
drag, startPoint x: 412, startPoint y: 84, endPoint x: 541, endPoint y: 90, distance: 129.5
click at [541, 206] on h5 "During the Validate Scope process, what is the primary objective when the proje…" at bounding box center [625, 229] width 642 height 47
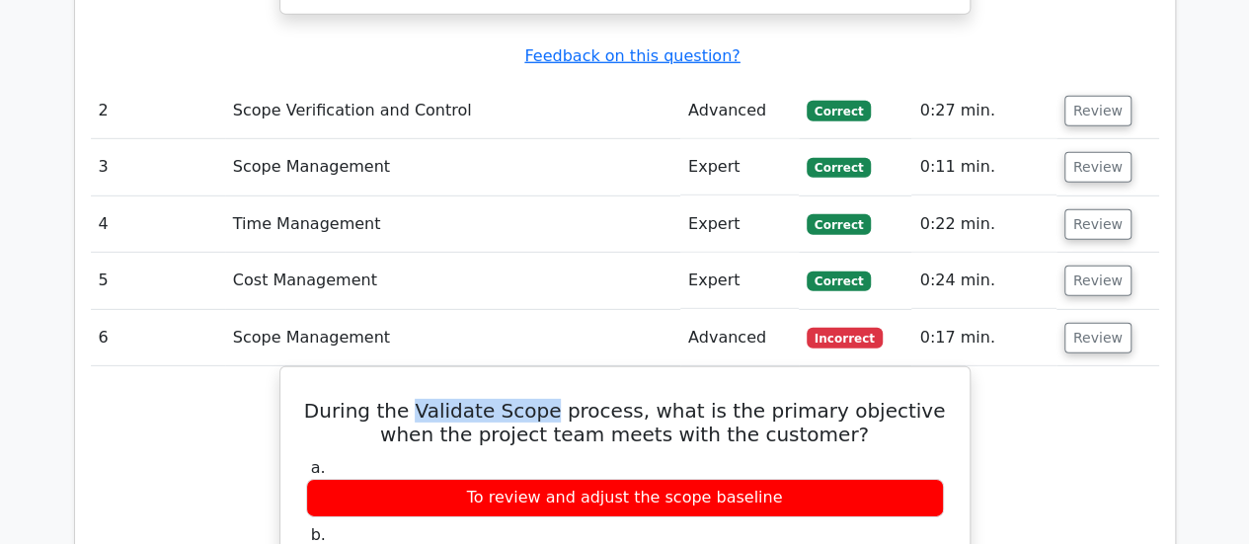
scroll to position [2863, 0]
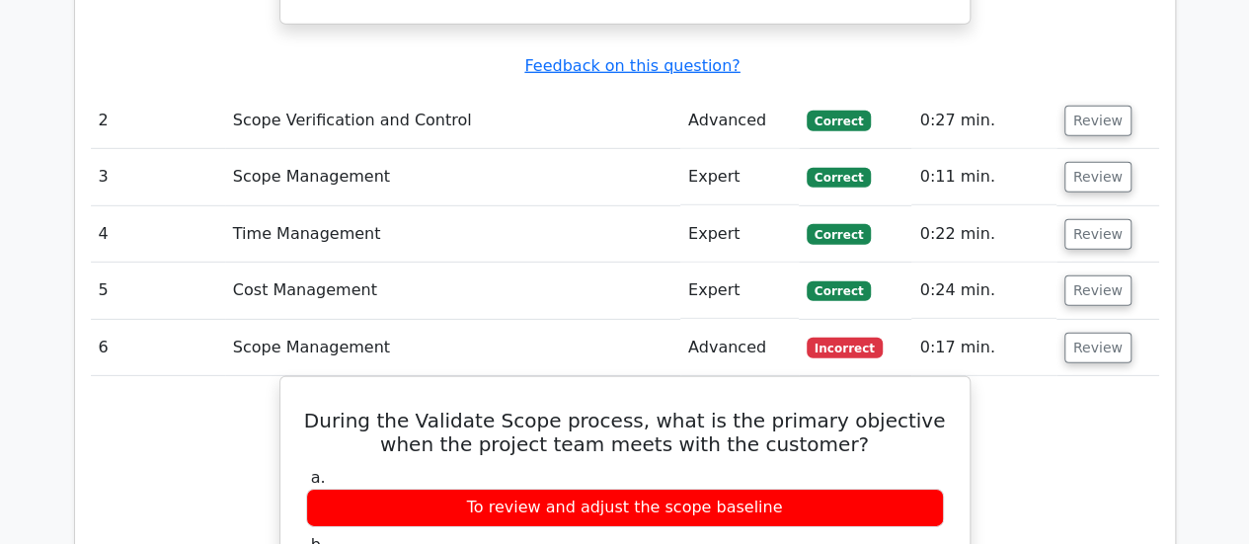
click at [631, 320] on td "Scope Management" at bounding box center [452, 348] width 455 height 56
click at [1086, 333] on button "Review" at bounding box center [1097, 348] width 67 height 31
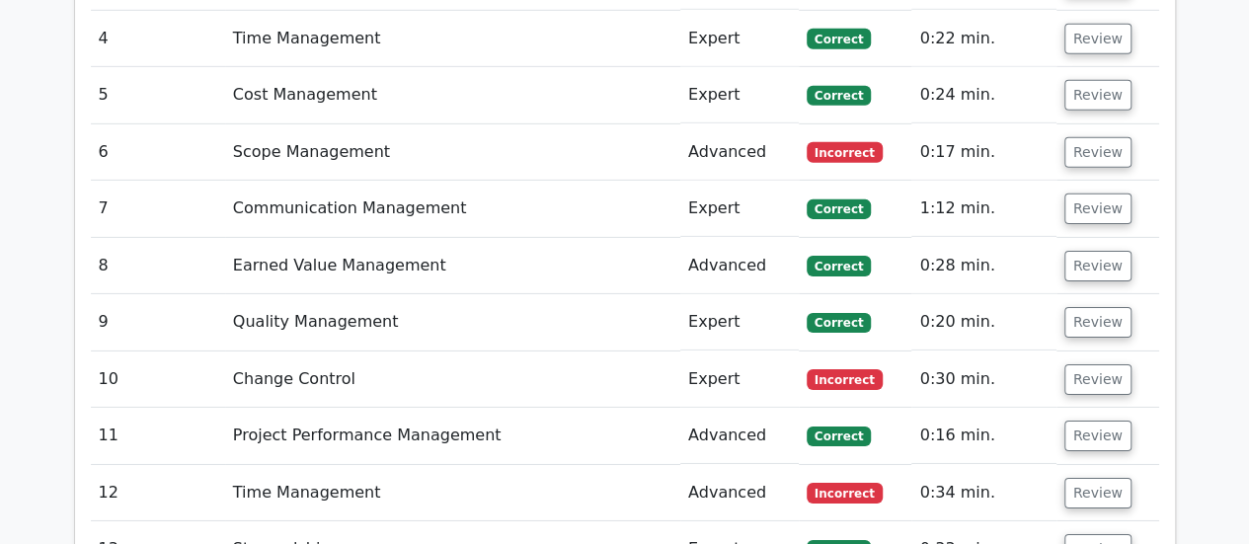
scroll to position [3060, 0]
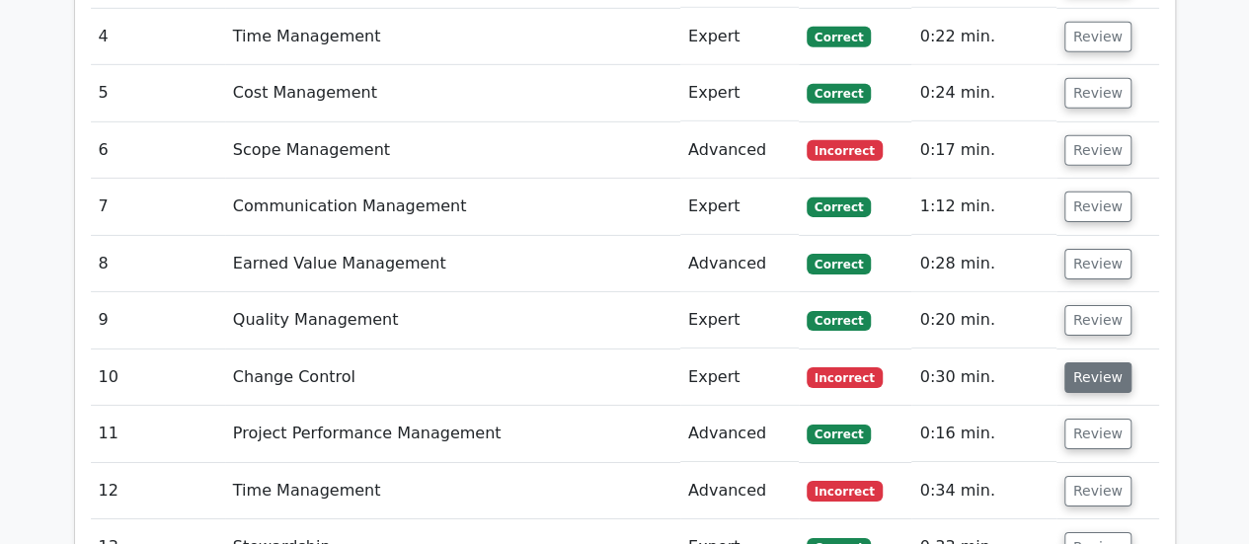
click at [1070, 362] on button "Review" at bounding box center [1097, 377] width 67 height 31
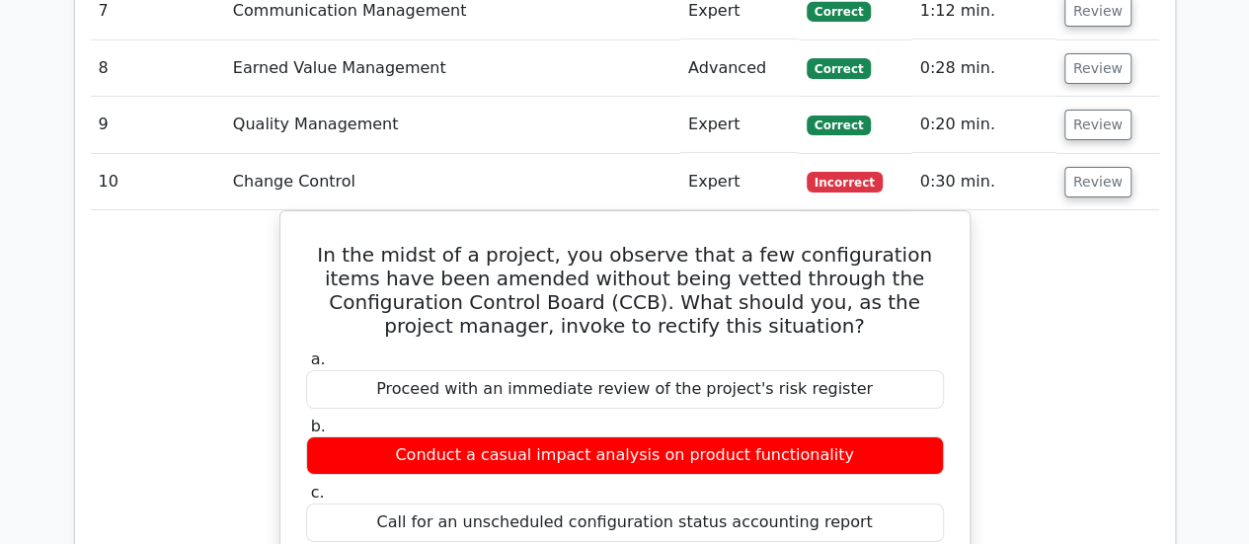
scroll to position [3258, 0]
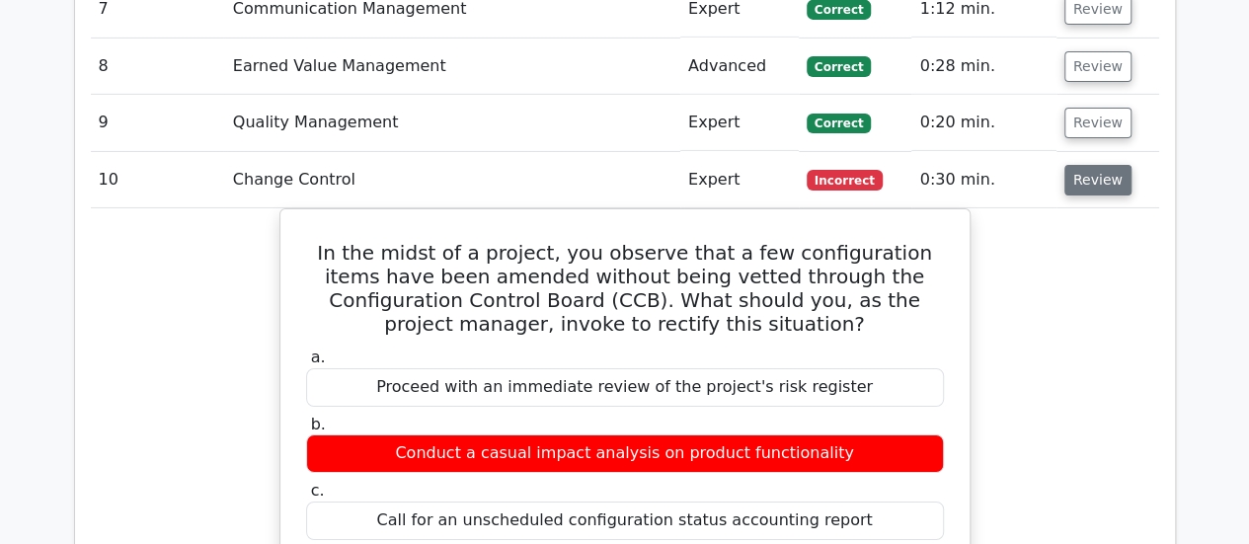
click at [1110, 165] on button "Review" at bounding box center [1097, 180] width 67 height 31
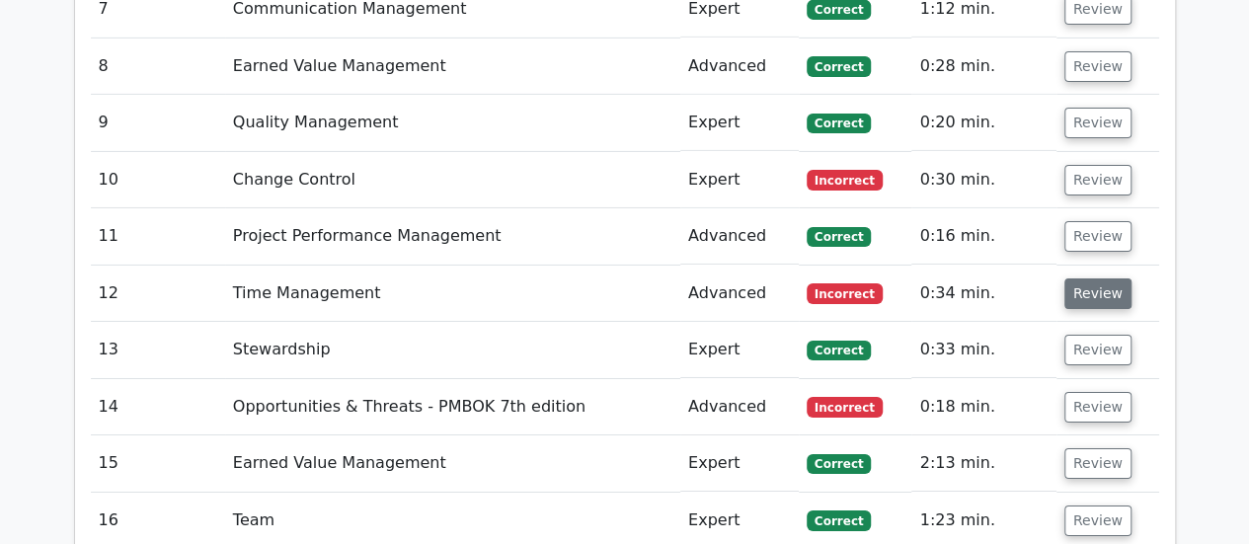
click at [1077, 278] on button "Review" at bounding box center [1097, 293] width 67 height 31
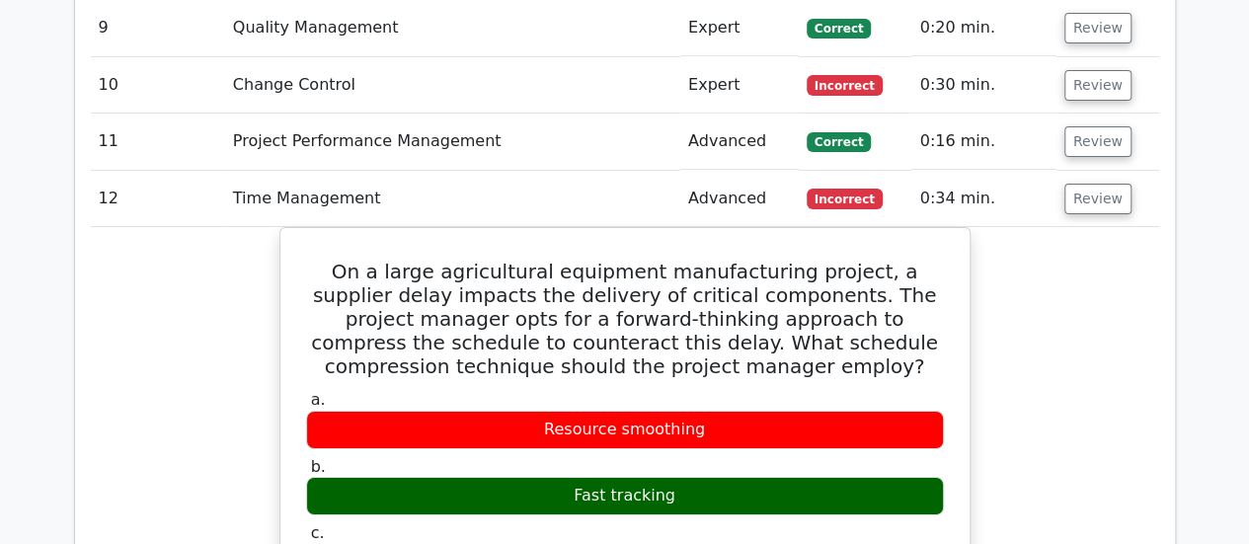
scroll to position [3357, 0]
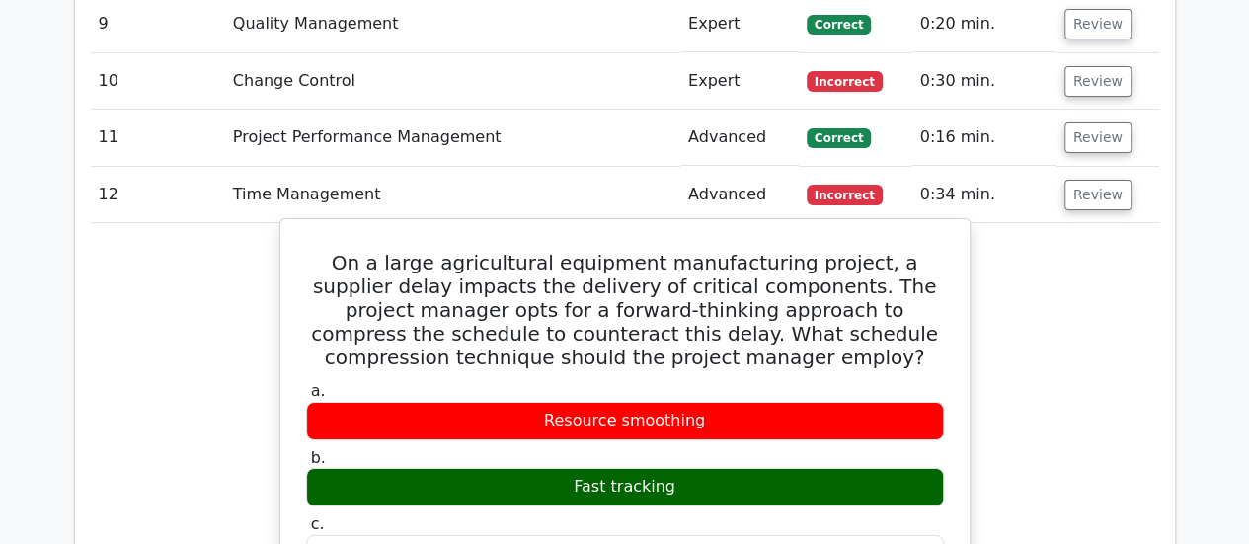
drag, startPoint x: 548, startPoint y: 285, endPoint x: 731, endPoint y: 287, distance: 182.6
click at [731, 402] on div "Resource smoothing" at bounding box center [625, 421] width 638 height 39
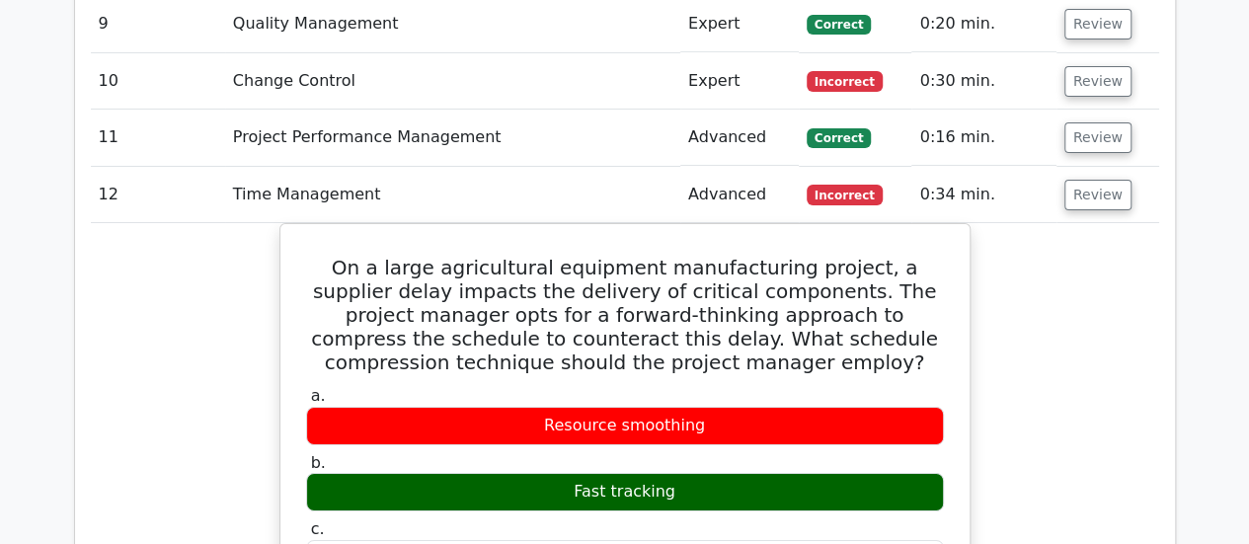
click at [1161, 238] on div "Question Analysis Question # Topic Difficulty Result Time Spent Action 1 Agile …" at bounding box center [625, 176] width 1100 height 3060
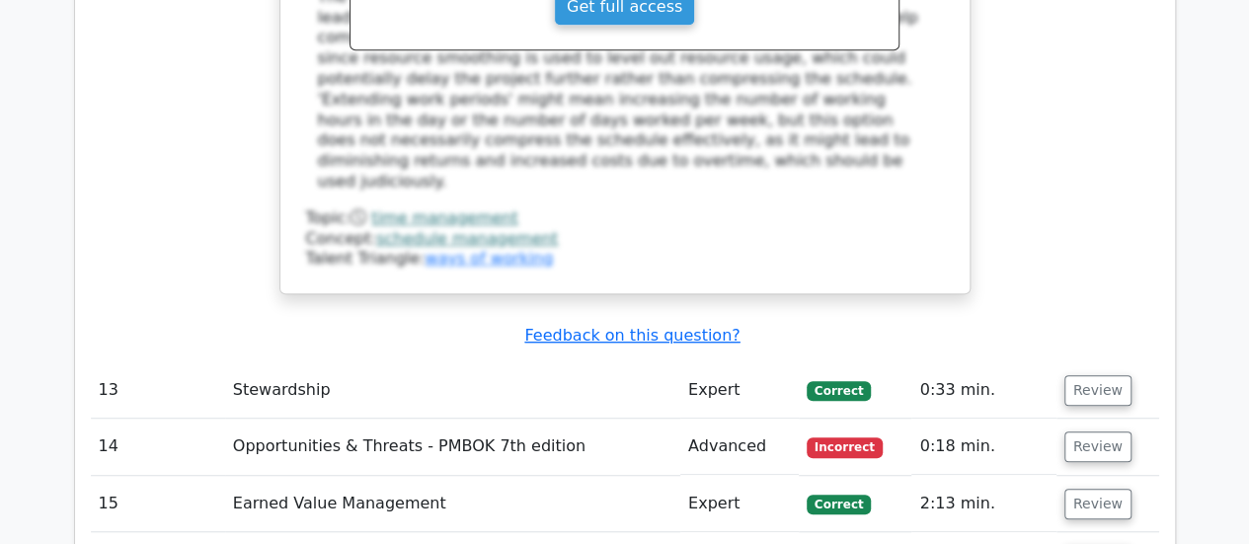
scroll to position [4245, 0]
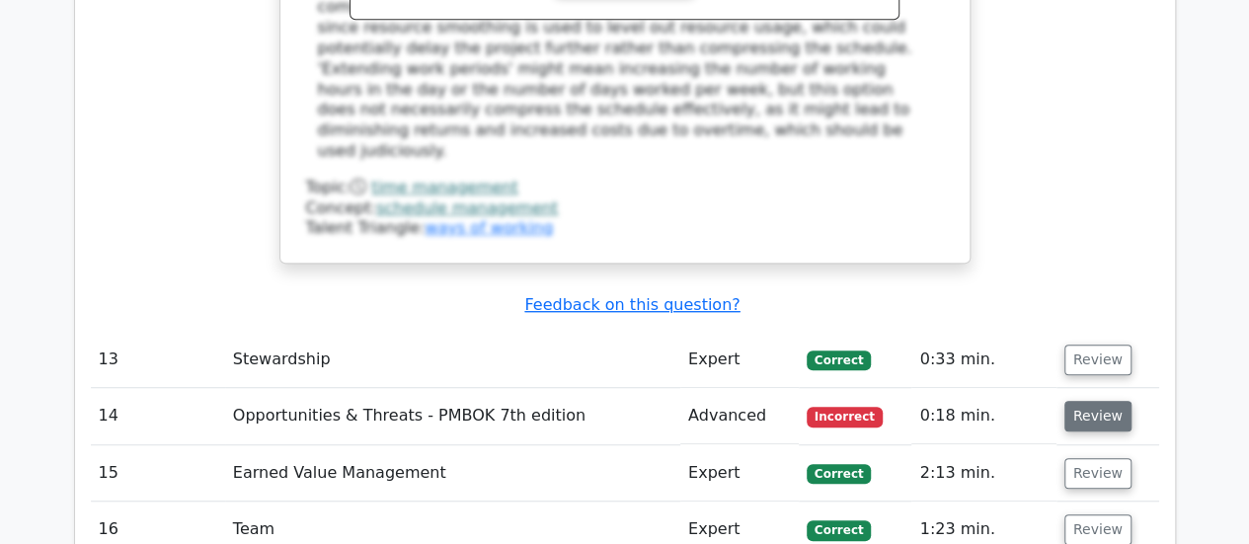
click at [1105, 401] on button "Review" at bounding box center [1097, 416] width 67 height 31
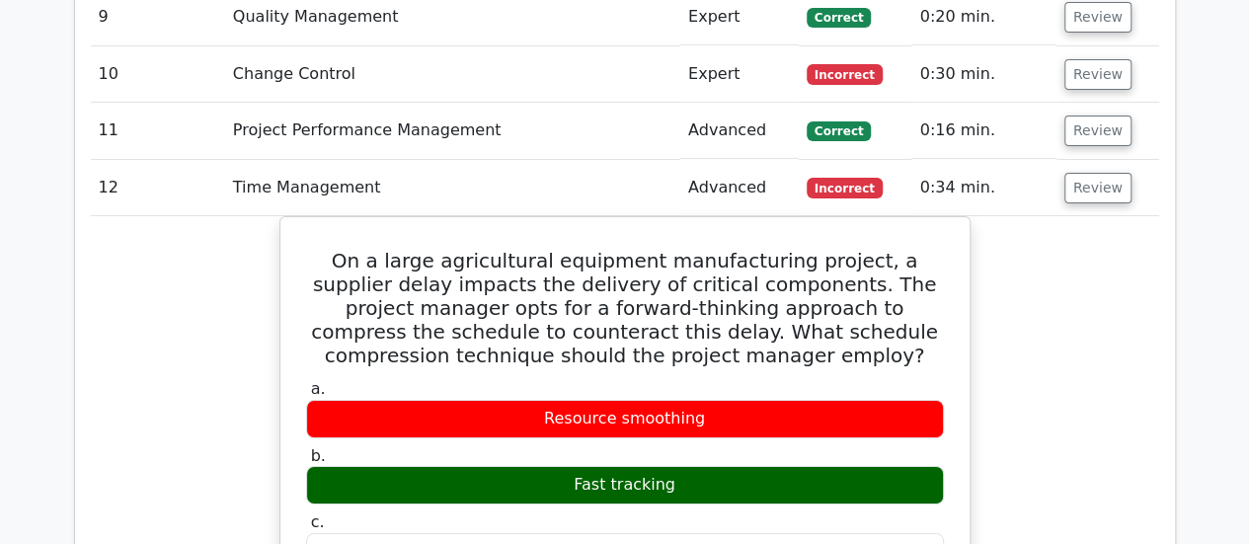
scroll to position [3357, 0]
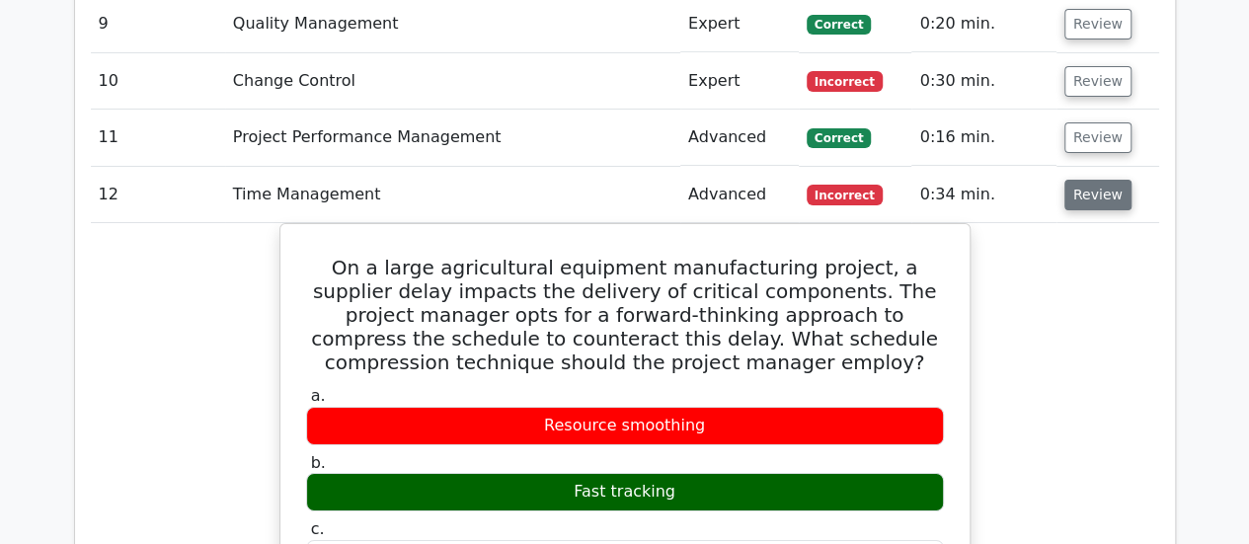
click at [1102, 180] on button "Review" at bounding box center [1097, 195] width 67 height 31
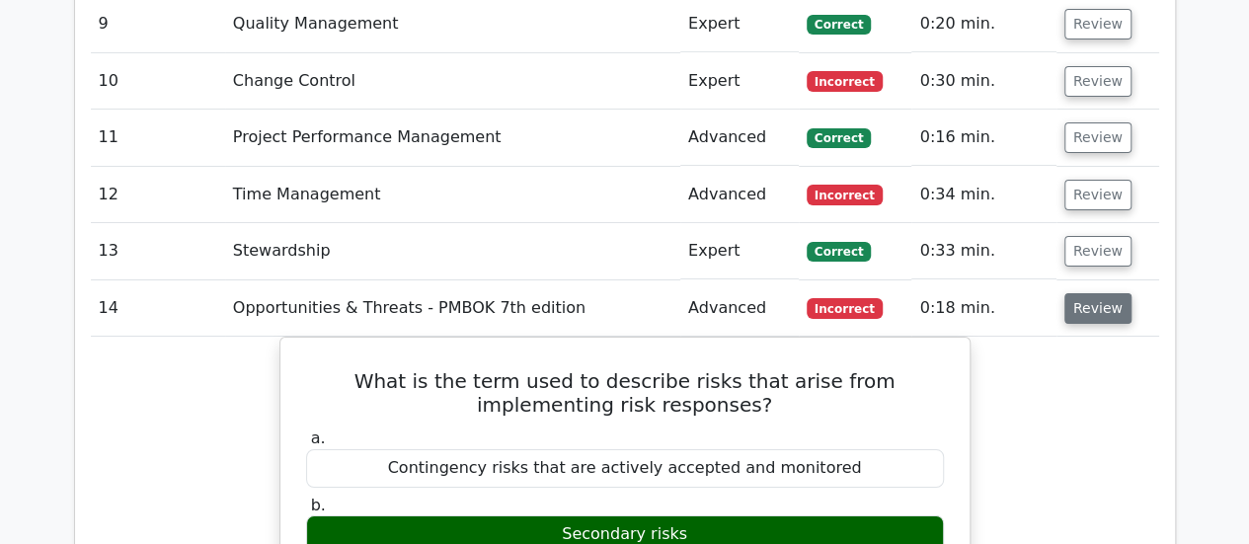
click at [1086, 293] on button "Review" at bounding box center [1097, 308] width 67 height 31
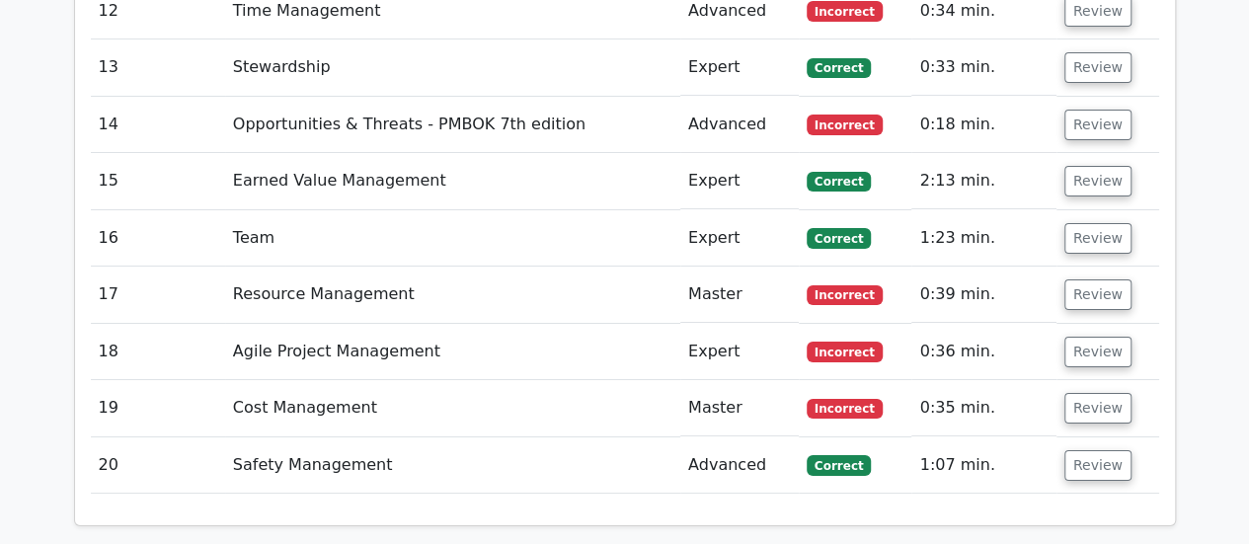
scroll to position [3554, 0]
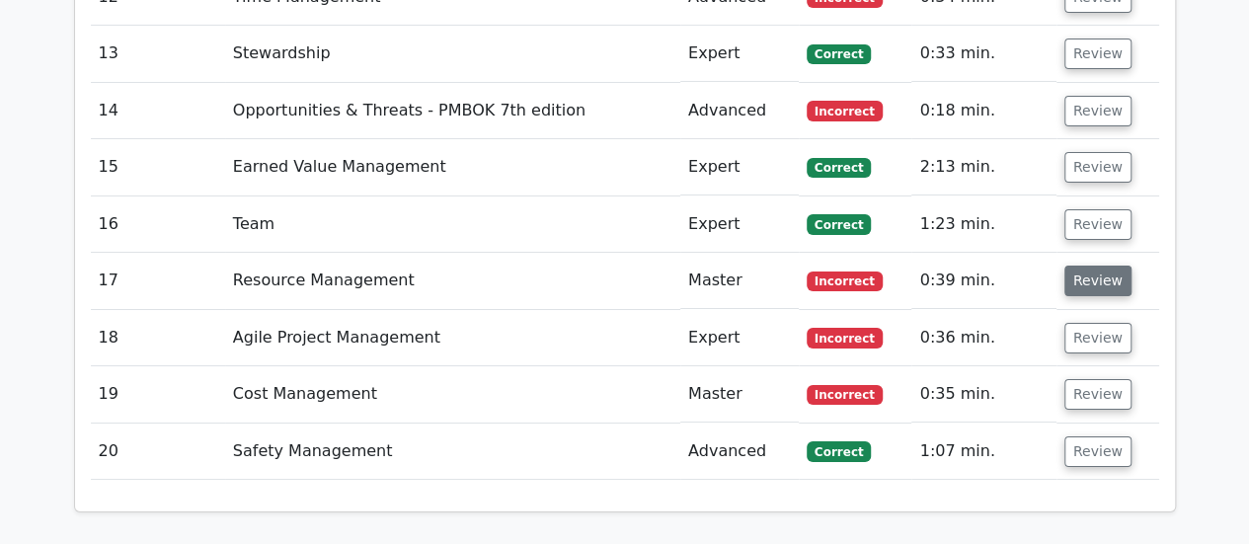
click at [1086, 266] on button "Review" at bounding box center [1097, 281] width 67 height 31
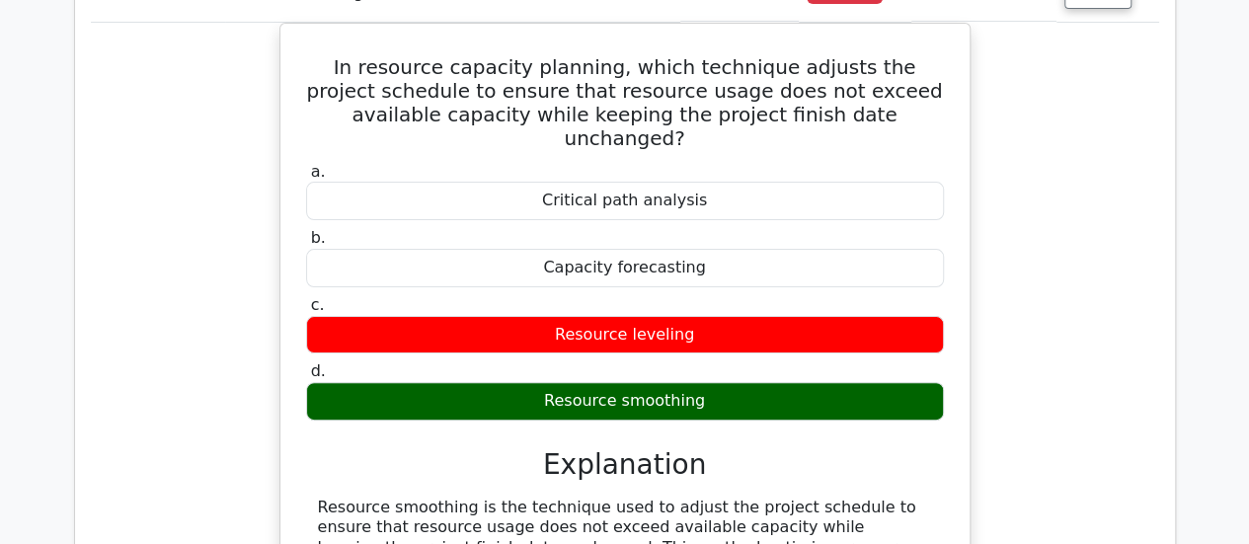
scroll to position [3850, 0]
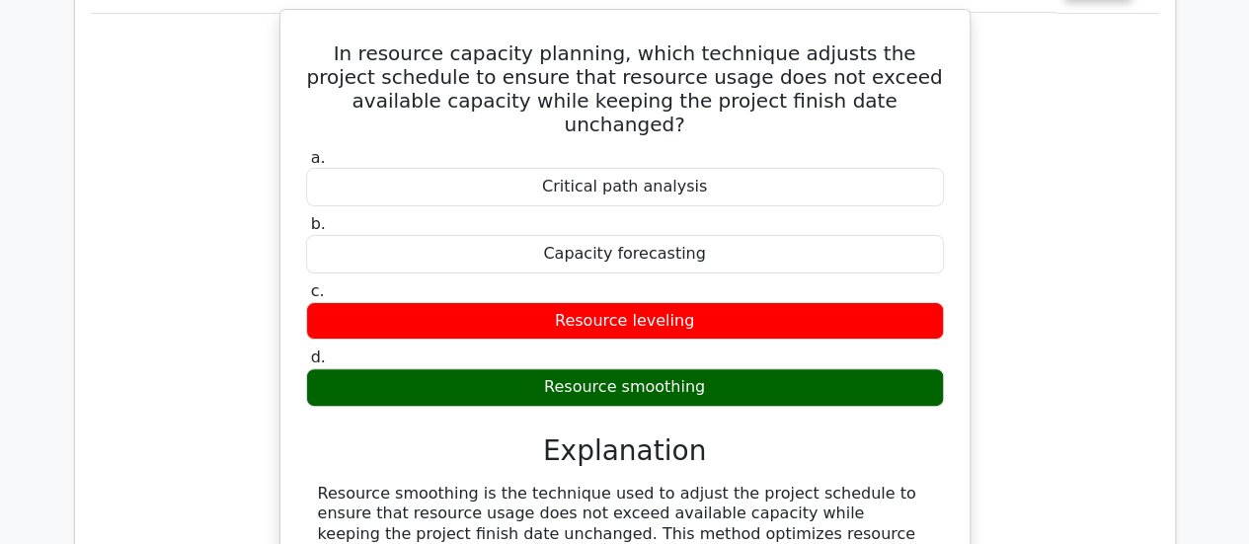
drag, startPoint x: 318, startPoint y: 331, endPoint x: 922, endPoint y: 475, distance: 621.1
copy div "Resource smoothing is the technique used to adjust the project schedule to ensu…"
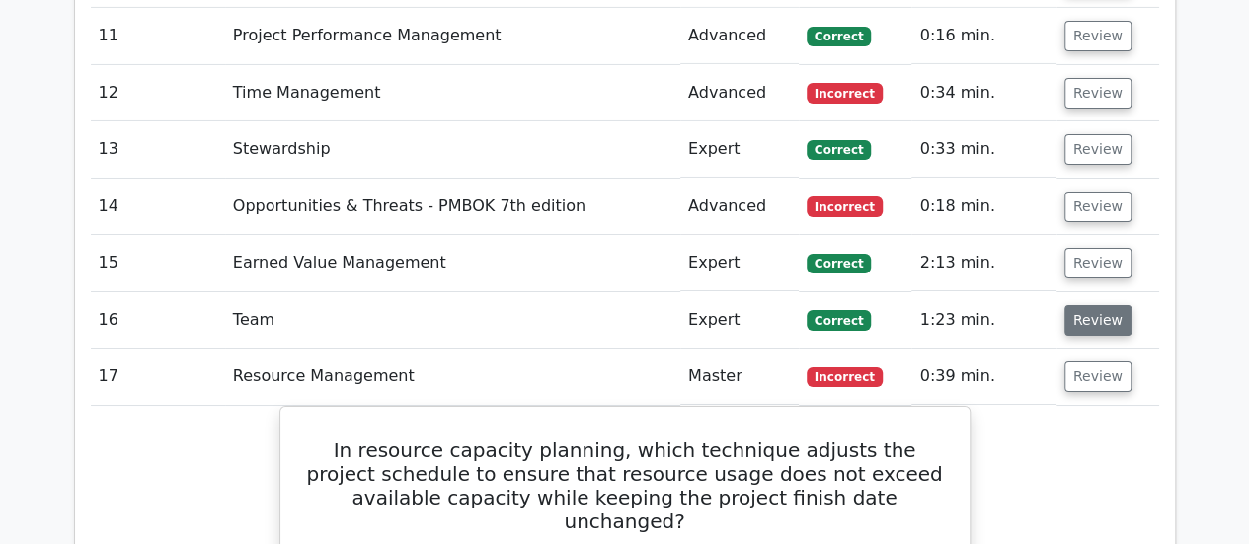
scroll to position [3455, 0]
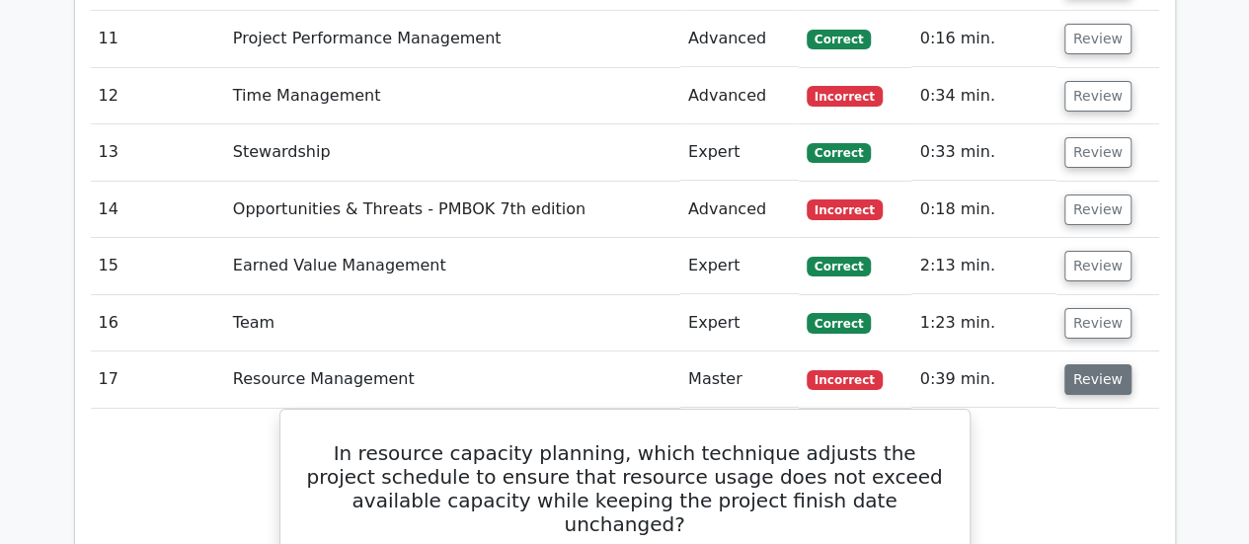
click at [1094, 364] on button "Review" at bounding box center [1097, 379] width 67 height 31
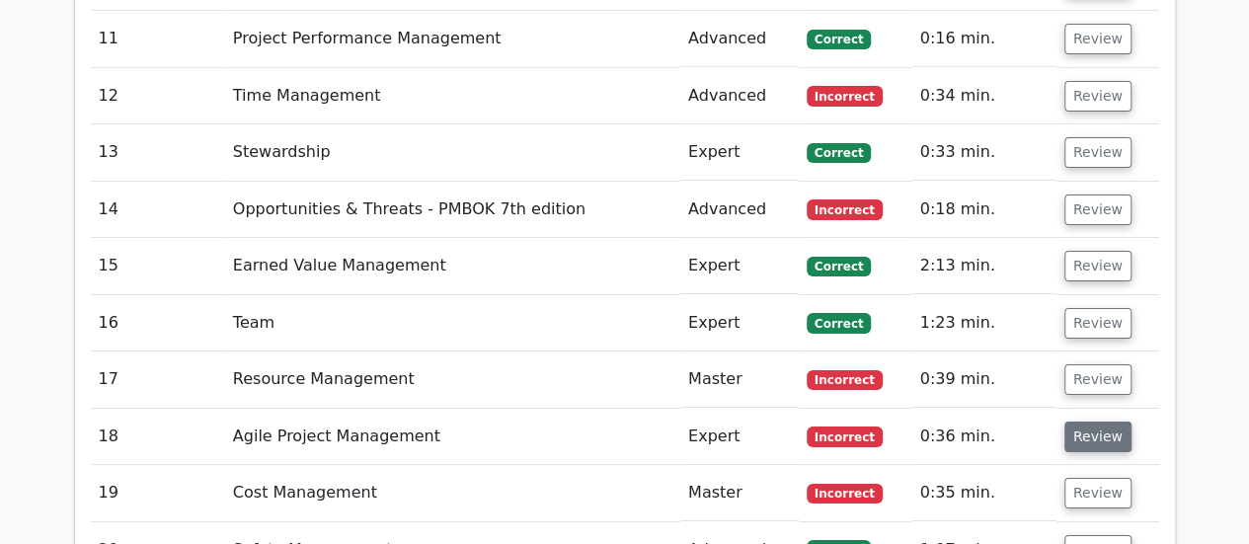
click at [1079, 422] on button "Review" at bounding box center [1097, 437] width 67 height 31
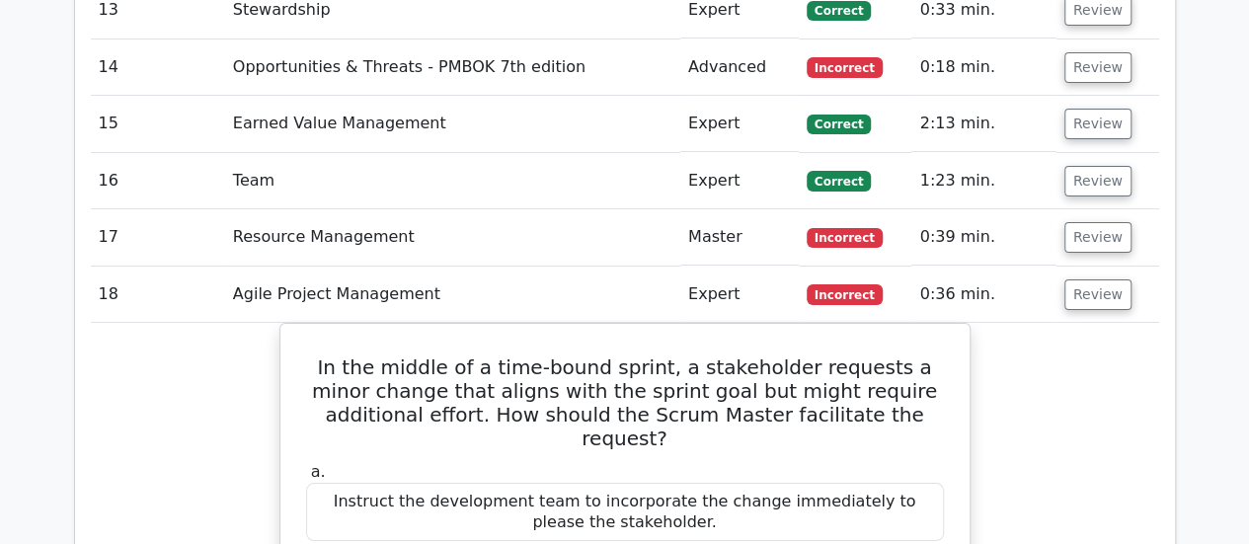
scroll to position [3554, 0]
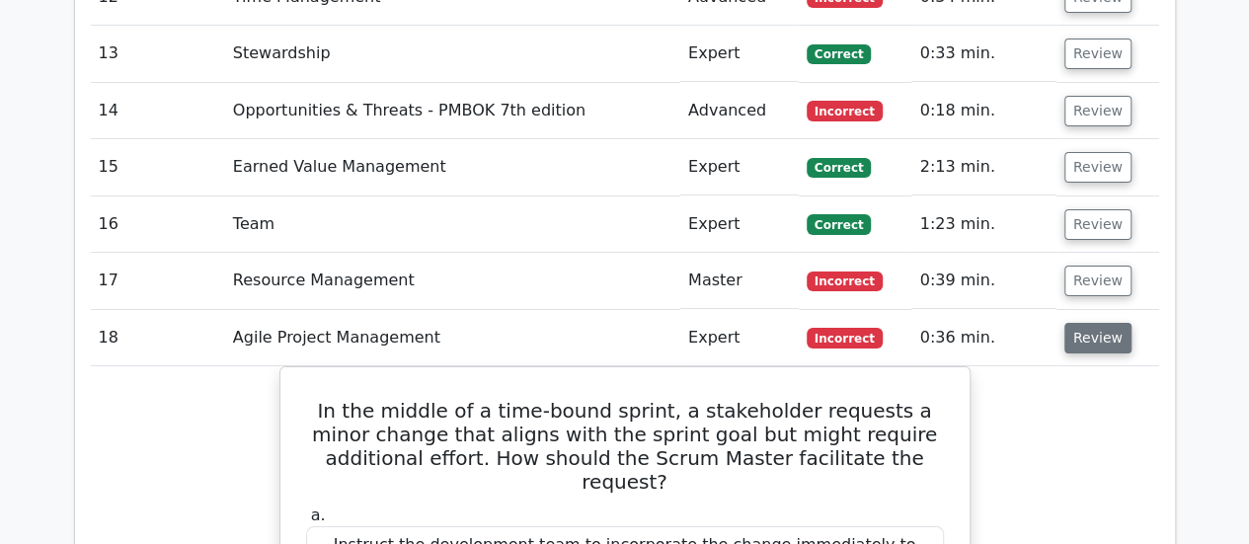
click at [1083, 323] on button "Review" at bounding box center [1097, 338] width 67 height 31
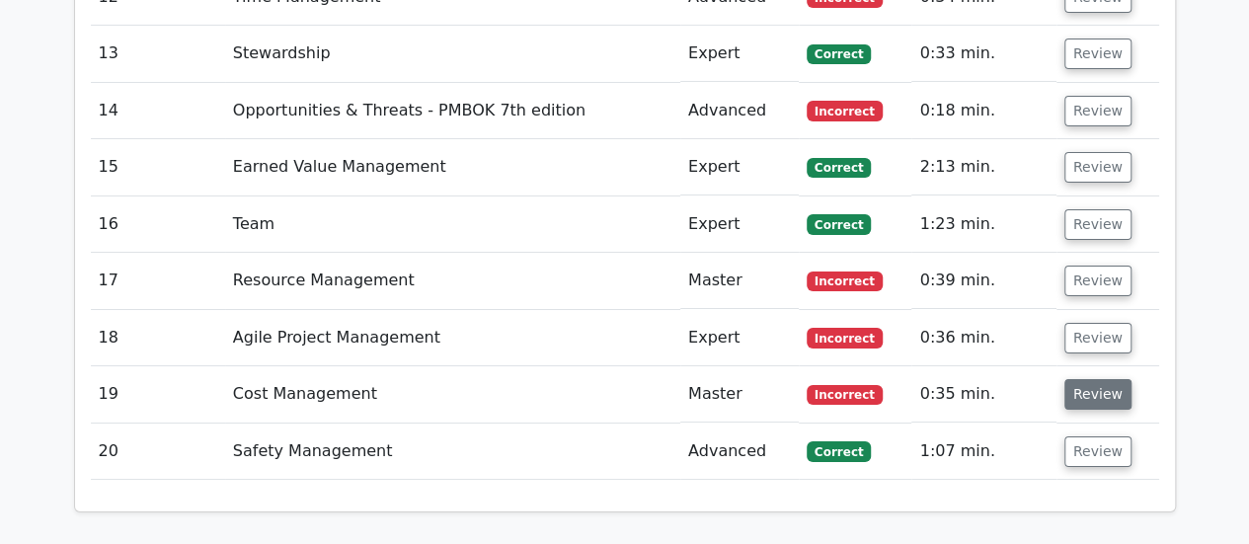
click at [1104, 379] on button "Review" at bounding box center [1097, 394] width 67 height 31
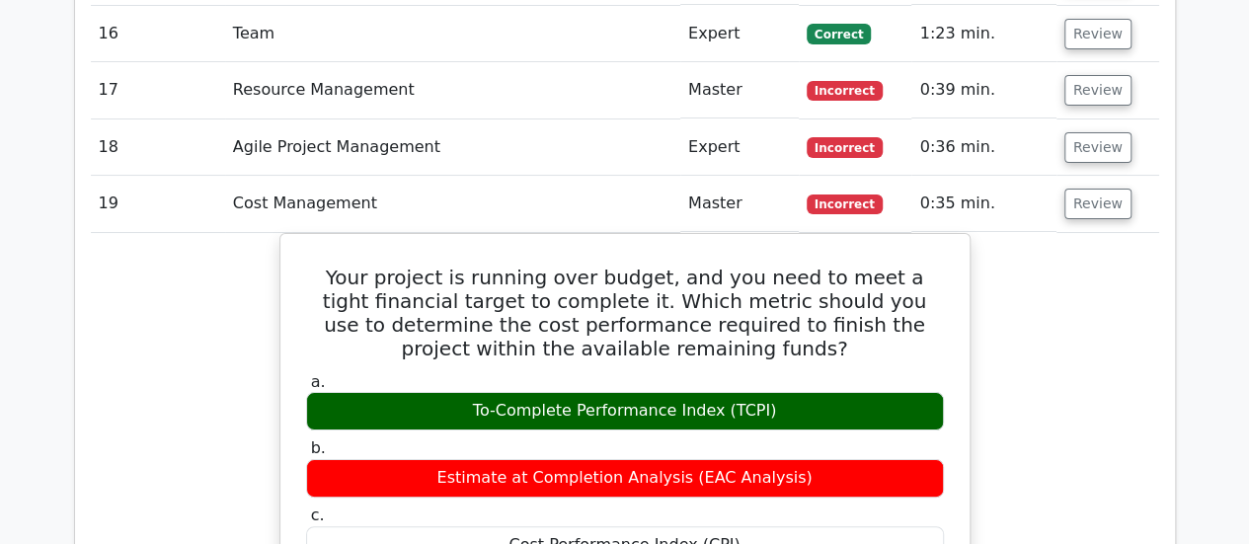
scroll to position [3751, 0]
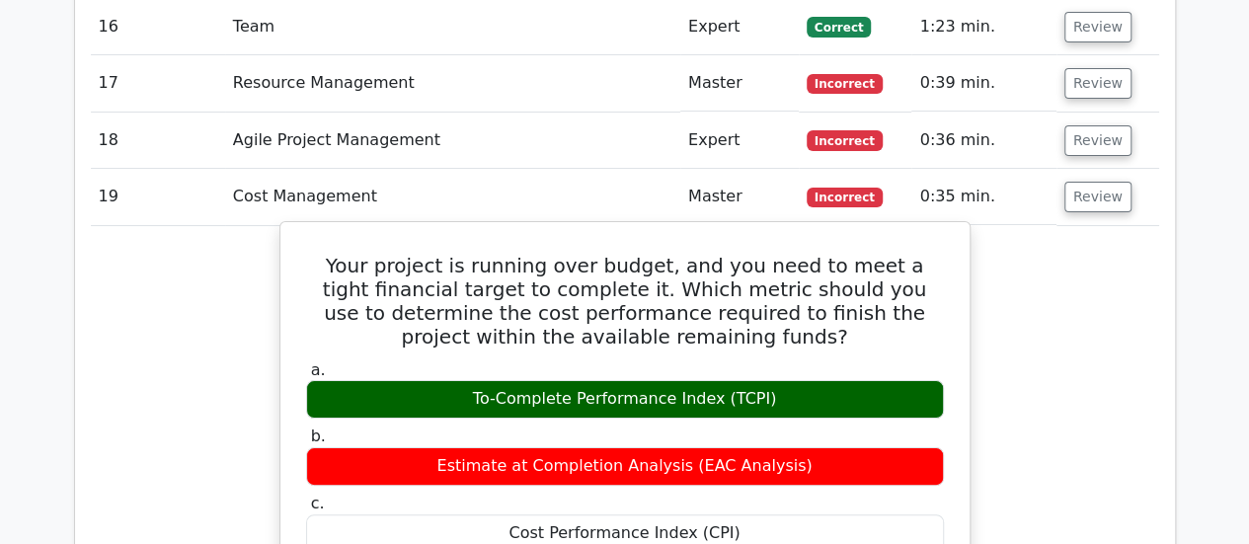
drag, startPoint x: 480, startPoint y: 266, endPoint x: 717, endPoint y: 277, distance: 237.2
click at [717, 380] on div "To-Complete Performance Index (TCPI)" at bounding box center [625, 399] width 638 height 39
drag, startPoint x: 696, startPoint y: 334, endPoint x: 788, endPoint y: 350, distance: 93.3
click at [788, 447] on div "Estimate at Completion Analysis (EAC Analysis)" at bounding box center [625, 466] width 638 height 39
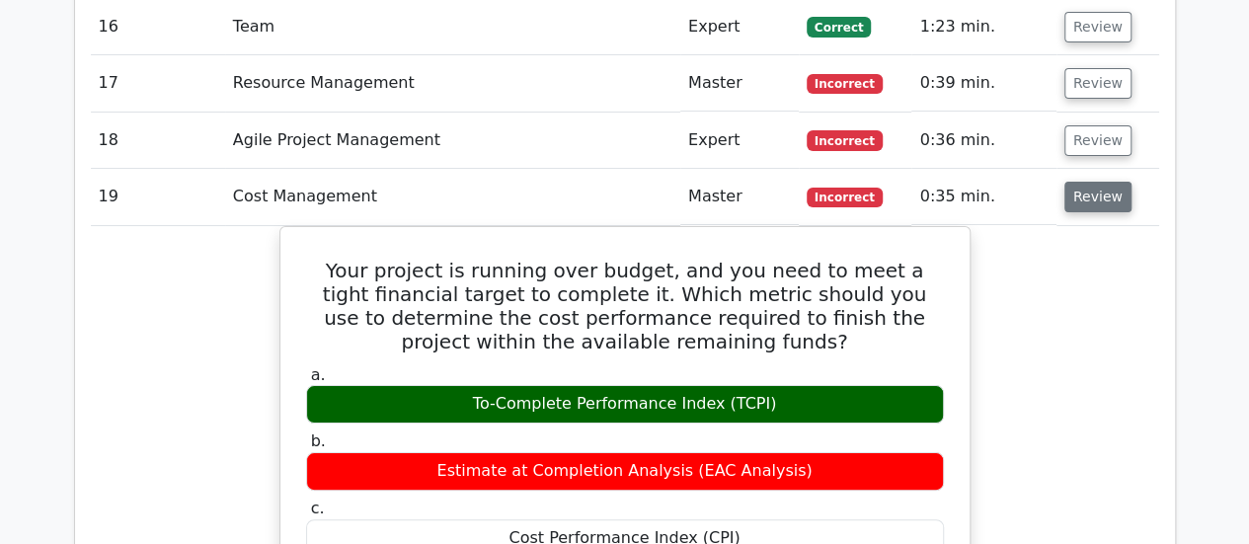
click at [1070, 182] on button "Review" at bounding box center [1097, 197] width 67 height 31
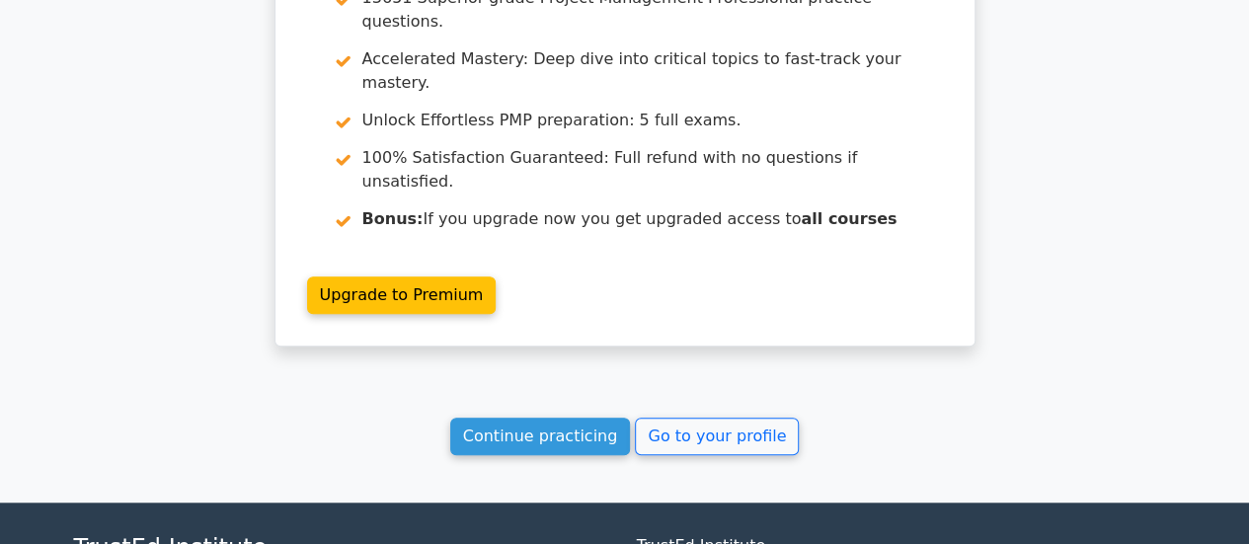
scroll to position [4316, 0]
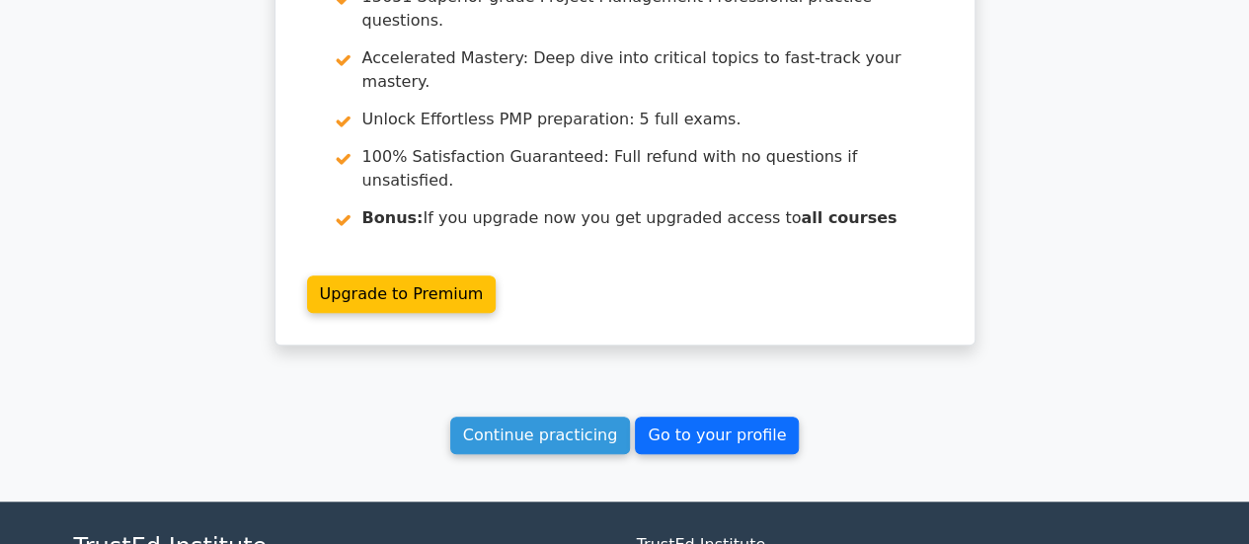
click at [681, 417] on link "Go to your profile" at bounding box center [717, 436] width 164 height 38
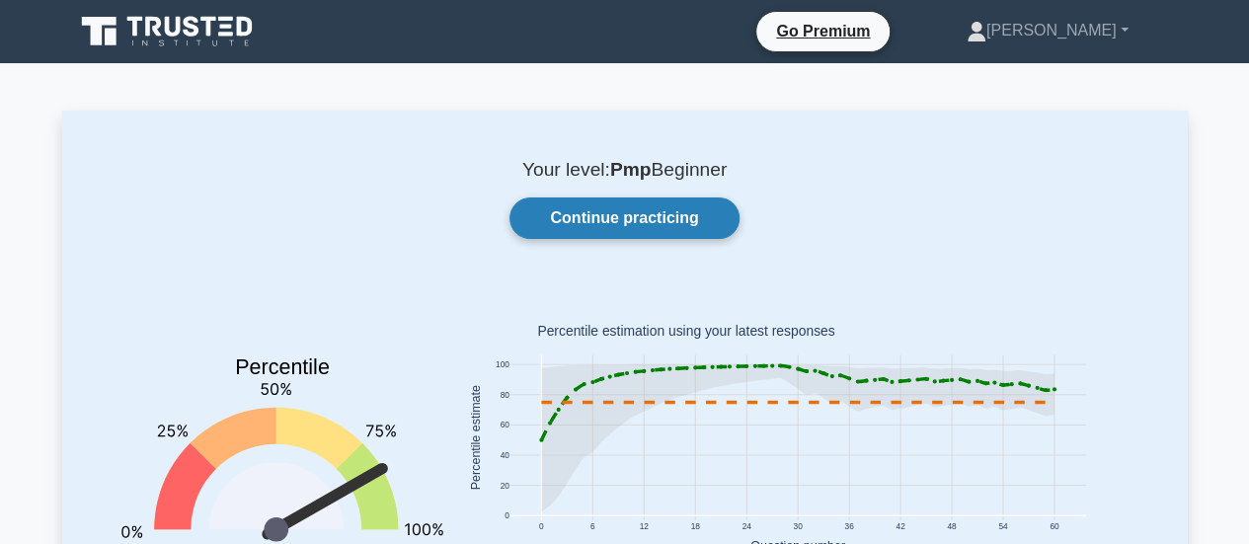
click at [678, 205] on link "Continue practicing" at bounding box center [623, 217] width 229 height 41
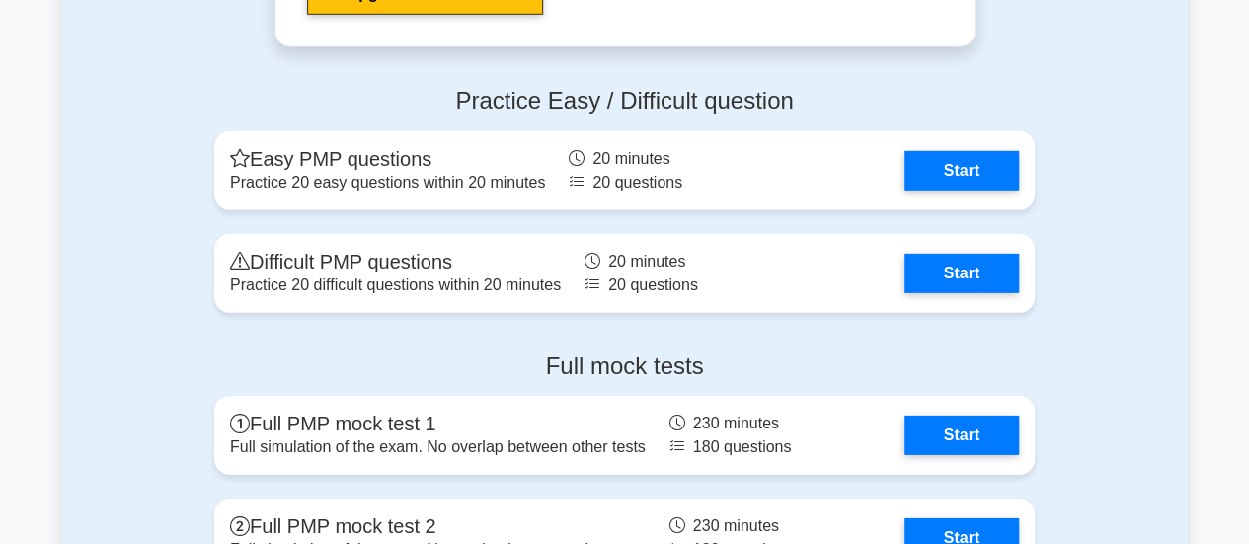
scroll to position [6812, 0]
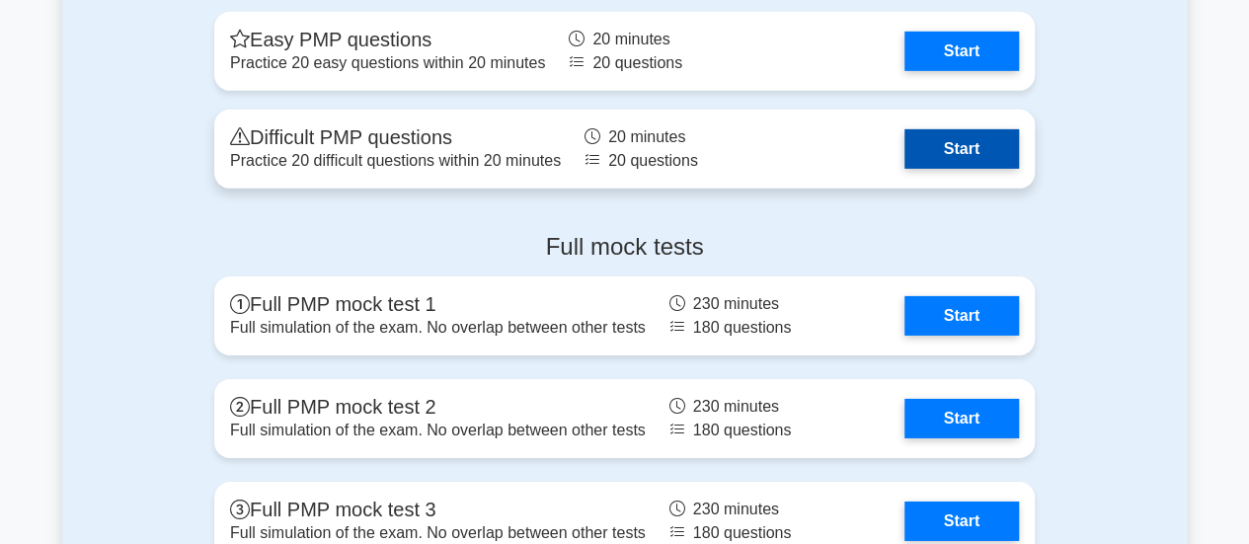
click at [987, 152] on link "Start" at bounding box center [961, 148] width 115 height 39
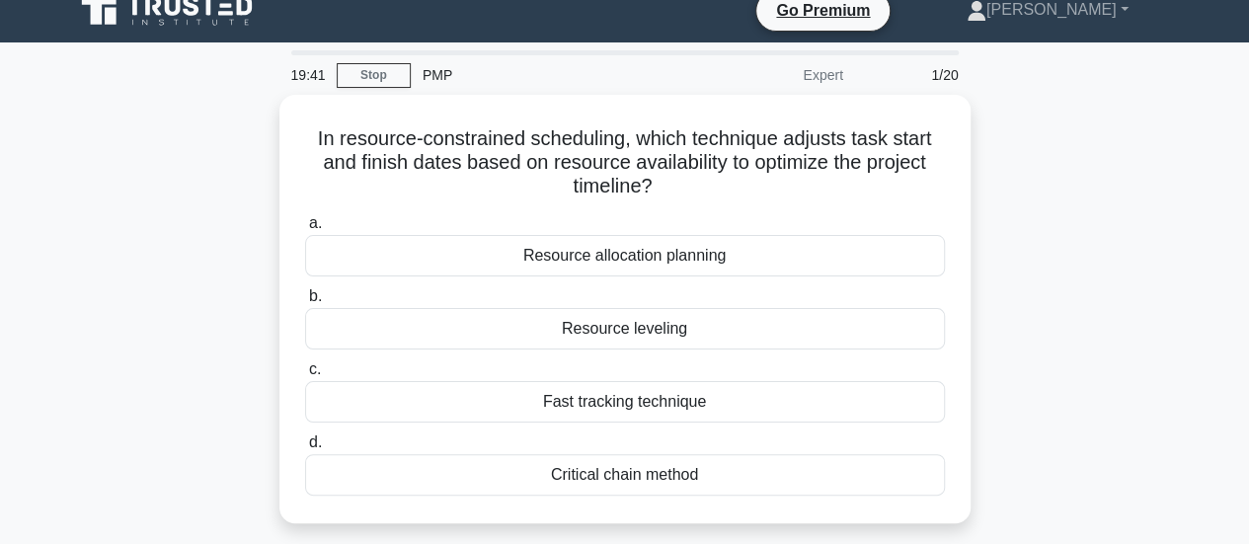
scroll to position [28, 0]
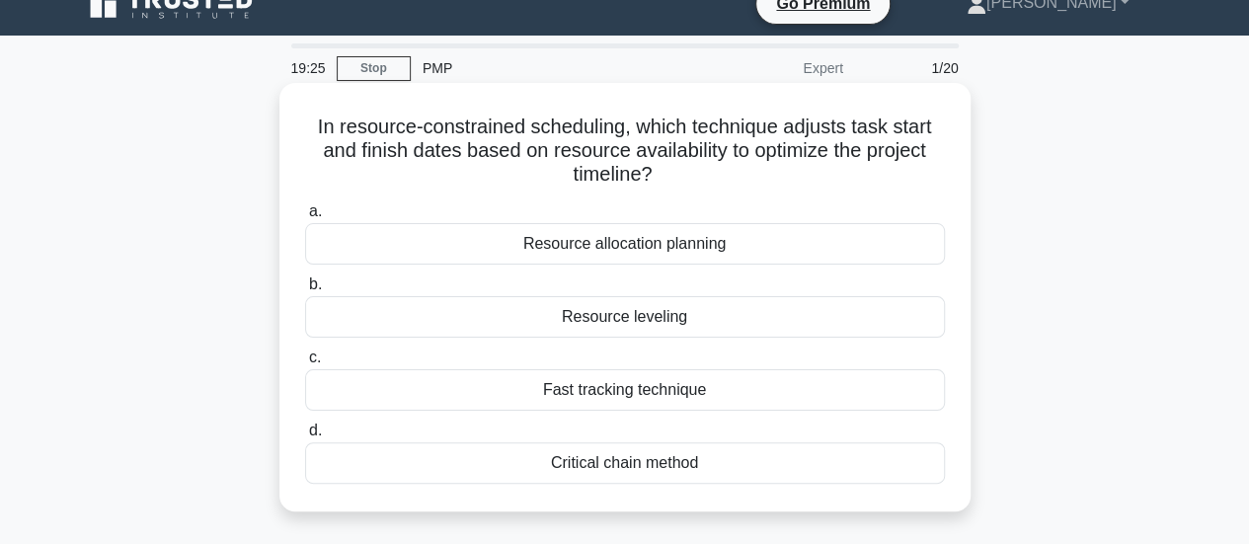
click at [851, 250] on div "Resource allocation planning" at bounding box center [625, 243] width 640 height 41
click at [305, 218] on input "a. Resource allocation planning" at bounding box center [305, 211] width 0 height 13
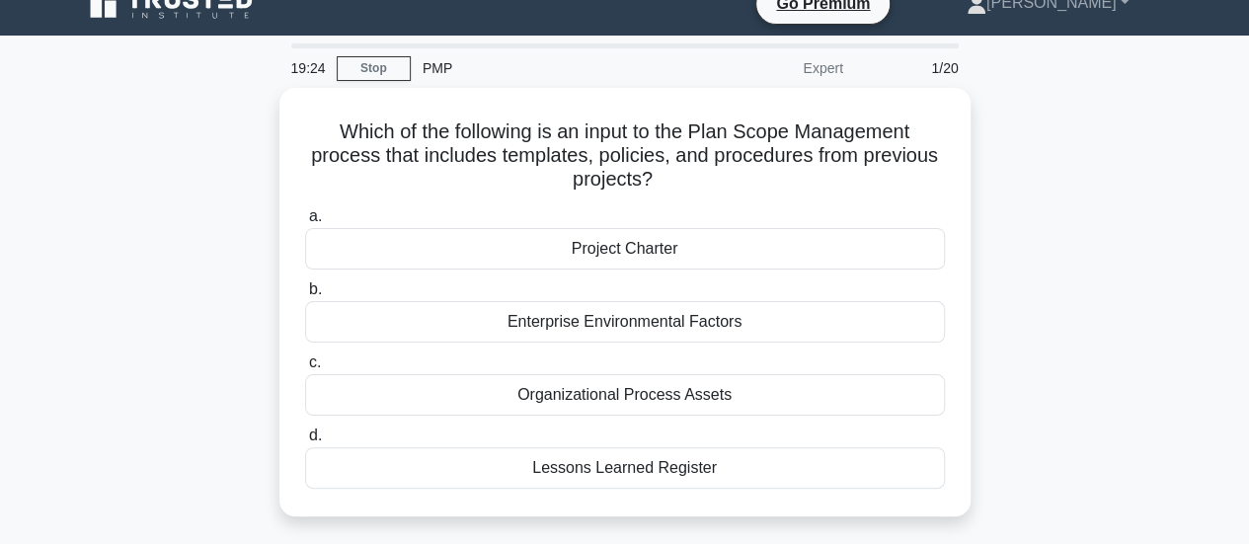
scroll to position [0, 0]
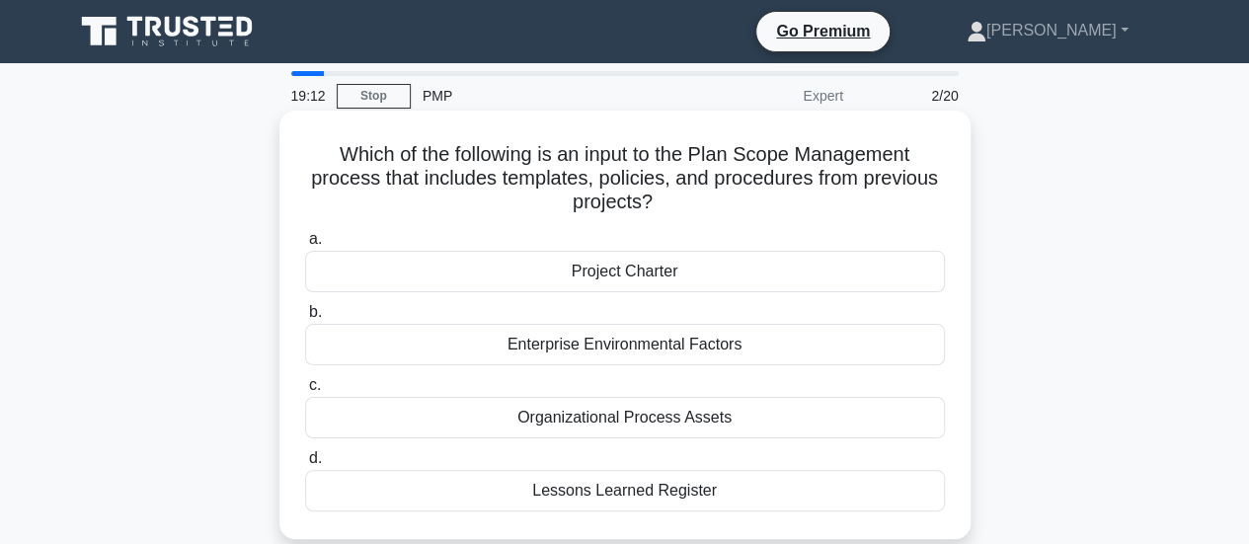
click at [835, 265] on div "Project Charter" at bounding box center [625, 271] width 640 height 41
click at [305, 246] on input "a. Project Charter" at bounding box center [305, 239] width 0 height 13
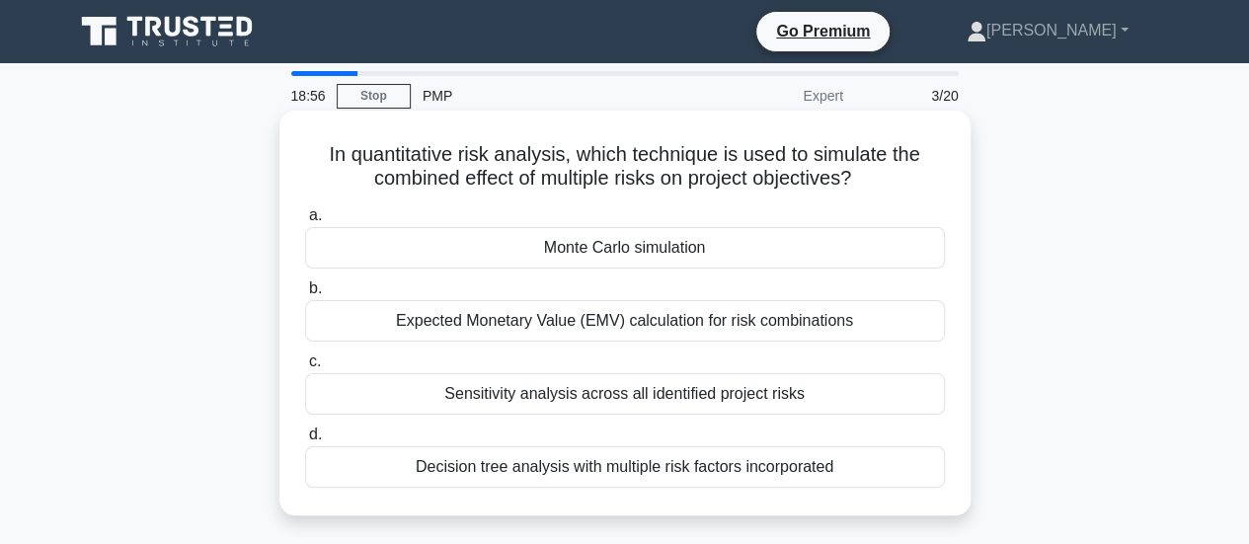
click at [837, 252] on div "Monte Carlo simulation" at bounding box center [625, 247] width 640 height 41
click at [305, 222] on input "a. Monte Carlo simulation" at bounding box center [305, 215] width 0 height 13
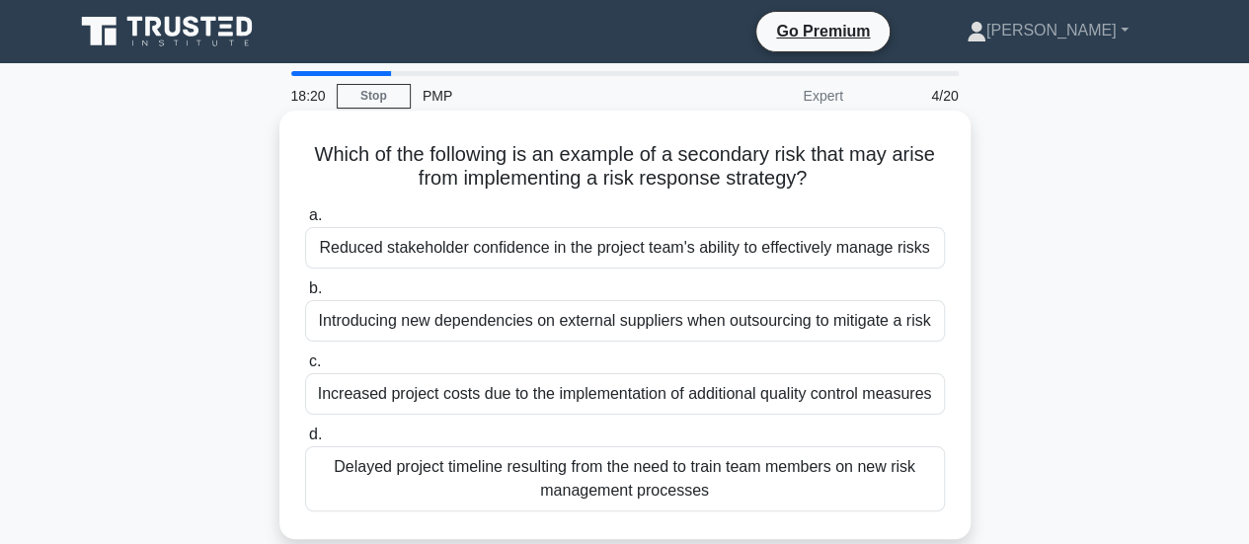
click at [900, 315] on div "Introducing new dependencies on external suppliers when outsourcing to mitigate…" at bounding box center [625, 320] width 640 height 41
click at [305, 295] on input "b. Introducing new dependencies on external suppliers when outsourcing to mitig…" at bounding box center [305, 288] width 0 height 13
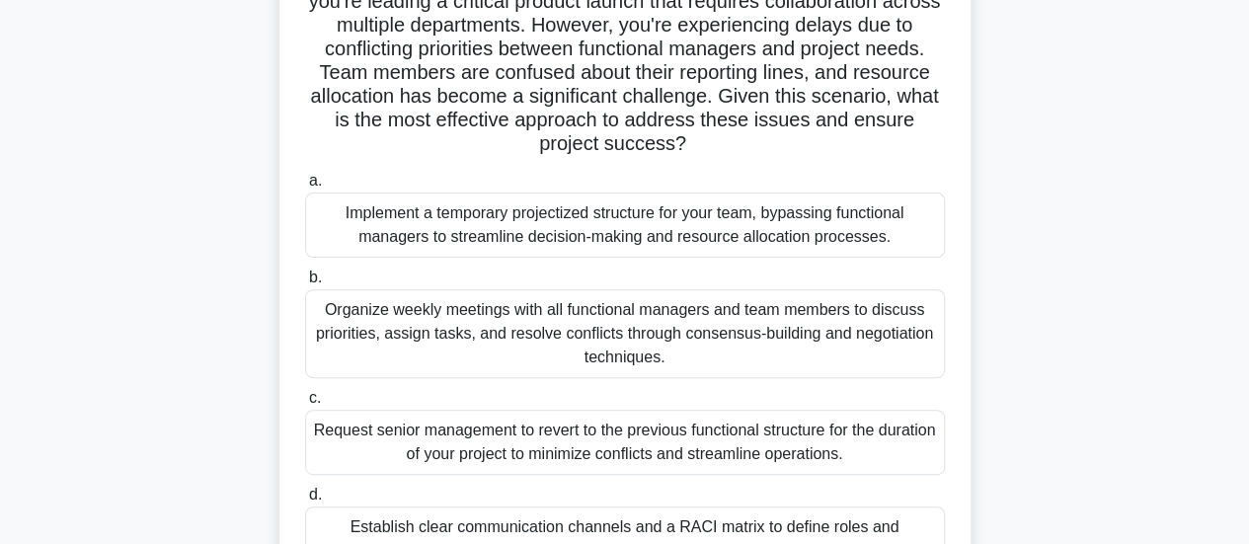
scroll to position [197, 0]
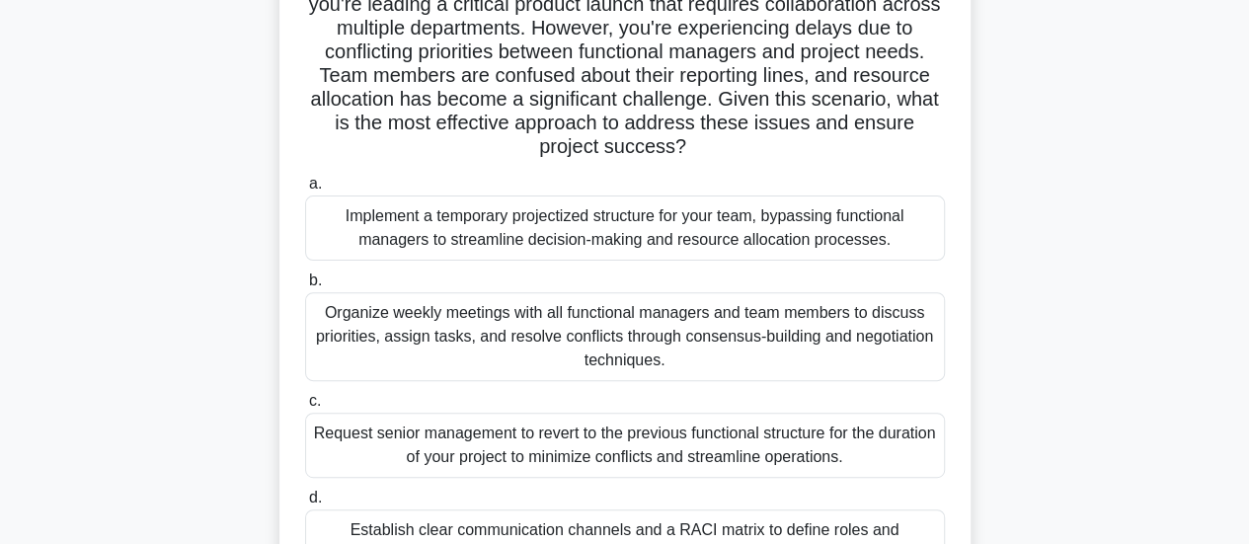
click at [898, 352] on div "Organize weekly meetings with all functional managers and team members to discu…" at bounding box center [625, 336] width 640 height 89
click at [305, 287] on input "b. Organize weekly meetings with all functional managers and team members to di…" at bounding box center [305, 280] width 0 height 13
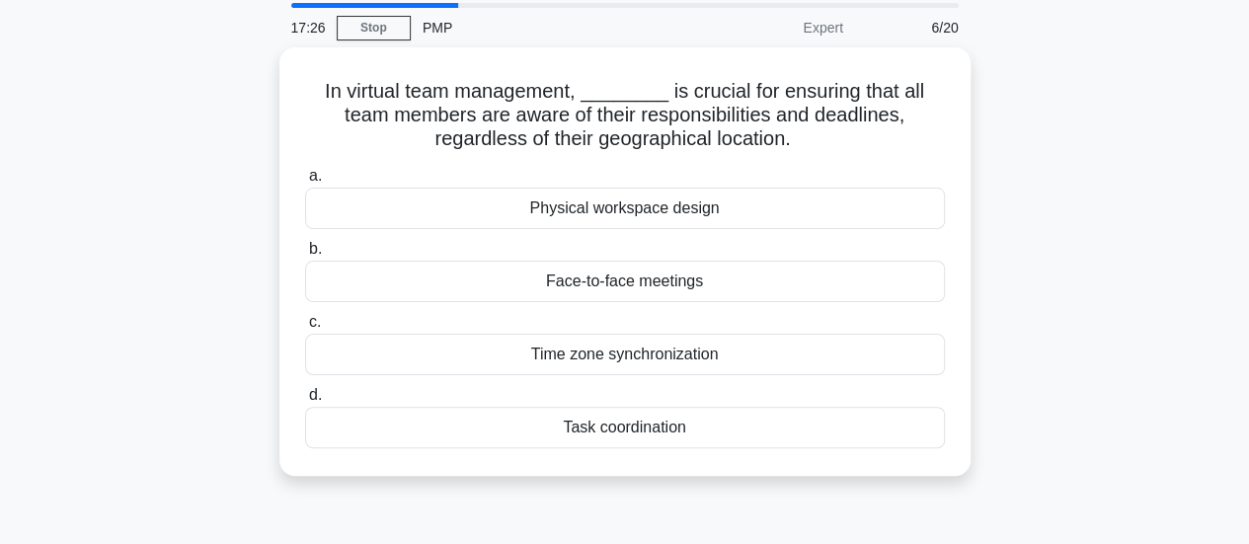
scroll to position [99, 0]
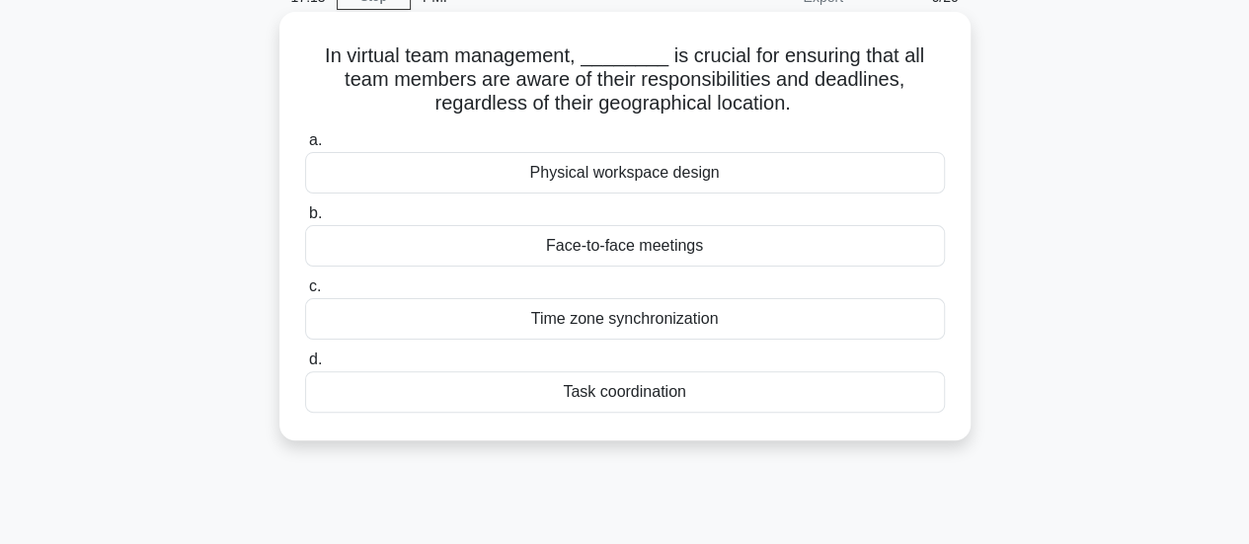
click at [831, 396] on div "Task coordination" at bounding box center [625, 391] width 640 height 41
click at [305, 366] on input "d. Task coordination" at bounding box center [305, 359] width 0 height 13
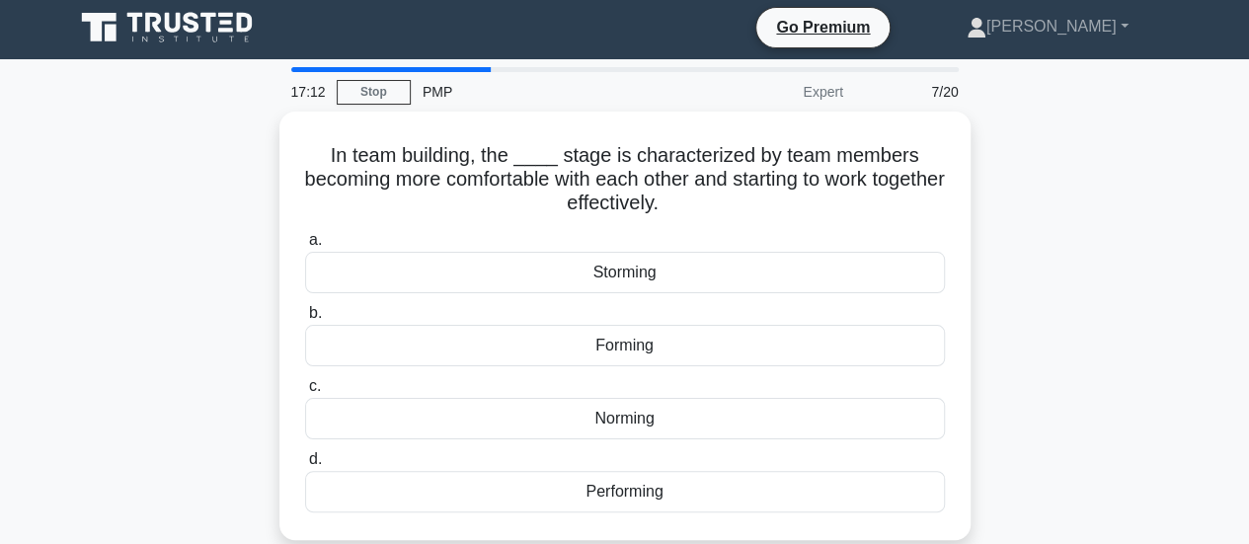
scroll to position [0, 0]
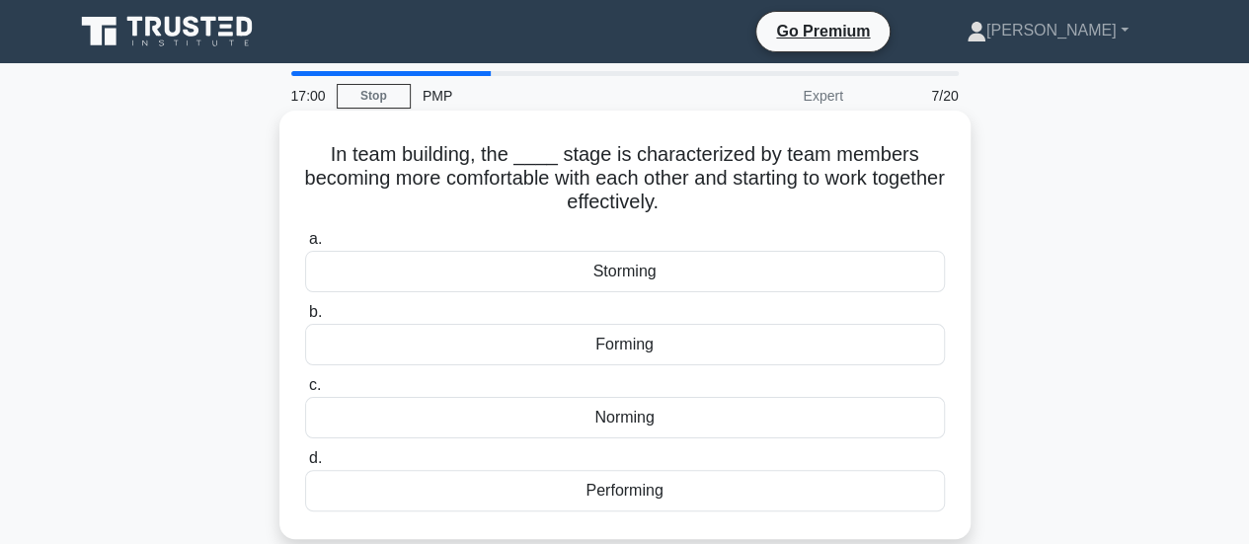
click at [829, 482] on div "Performing" at bounding box center [625, 490] width 640 height 41
click at [305, 465] on input "d. Performing" at bounding box center [305, 458] width 0 height 13
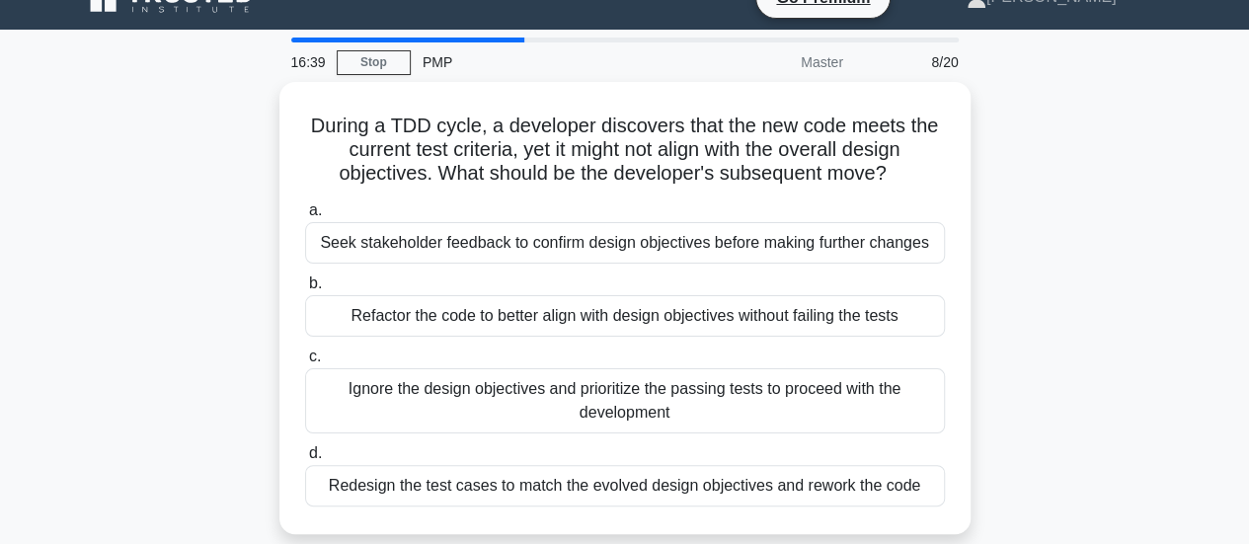
scroll to position [47, 0]
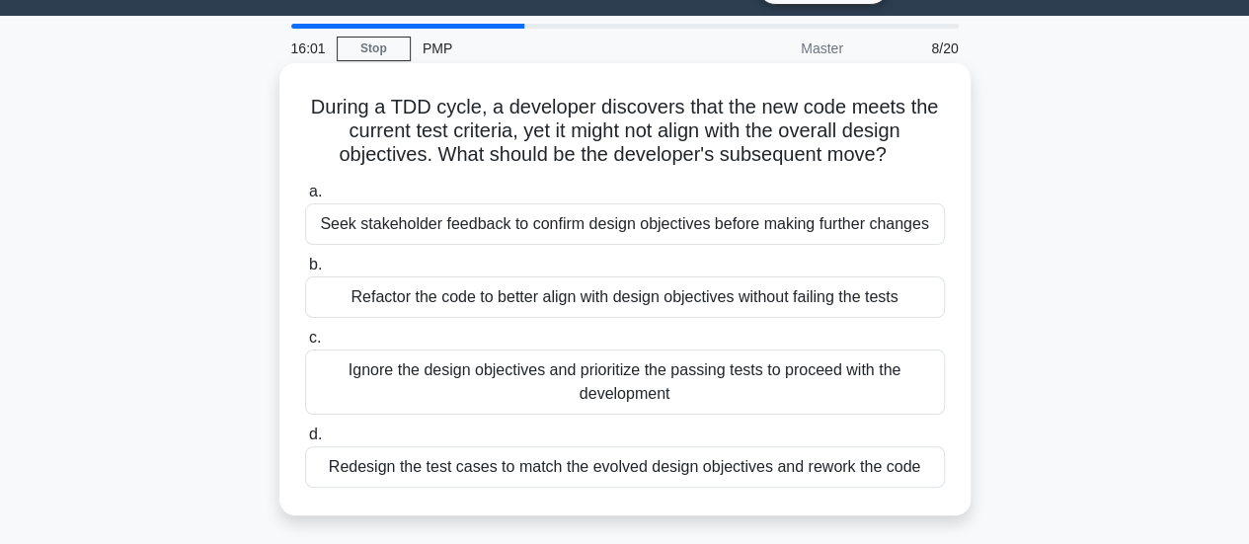
click at [881, 236] on div "Seek stakeholder feedback to confirm design objectives before making further ch…" at bounding box center [625, 223] width 640 height 41
click at [305, 198] on input "a. Seek stakeholder feedback to confirm design objectives before making further…" at bounding box center [305, 192] width 0 height 13
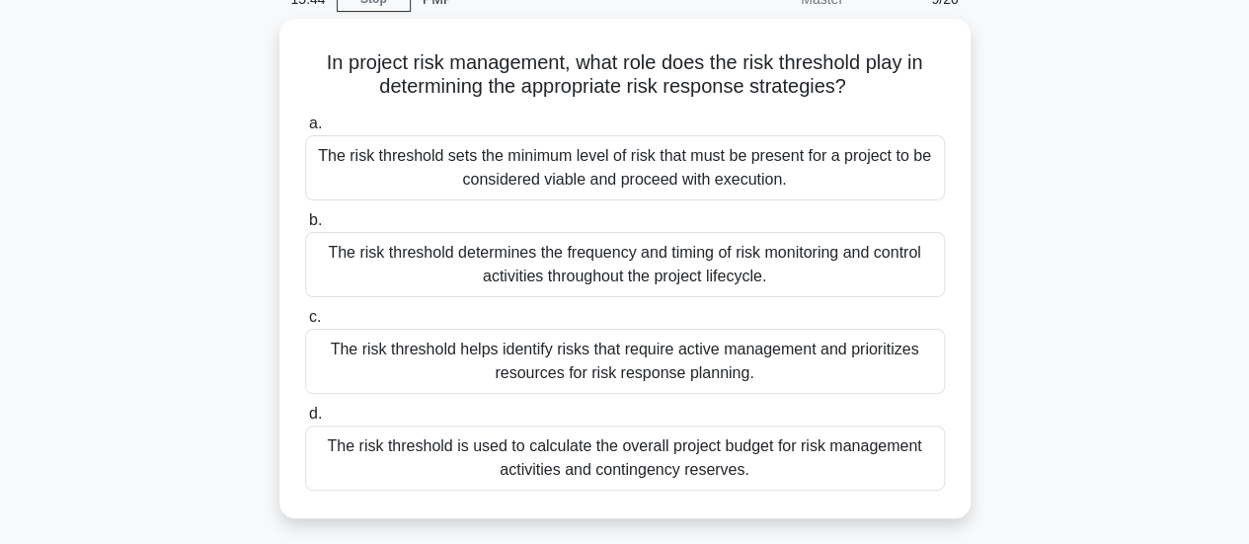
scroll to position [105, 0]
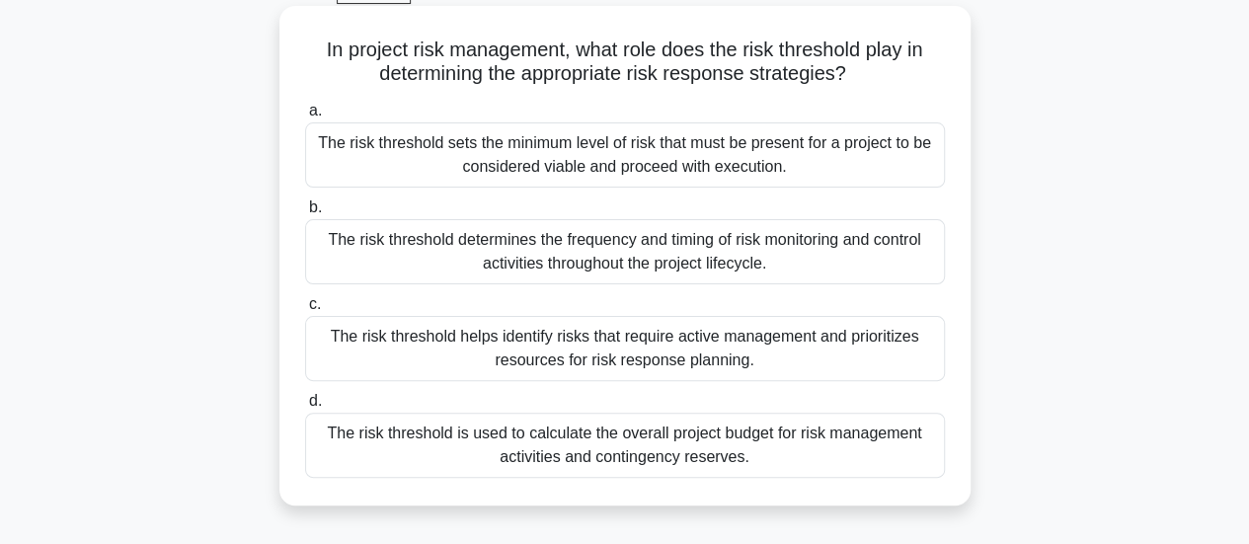
click at [910, 367] on div "The risk threshold helps identify risks that require active management and prio…" at bounding box center [625, 348] width 640 height 65
click at [305, 311] on input "c. The risk threshold helps identify risks that require active management and p…" at bounding box center [305, 304] width 0 height 13
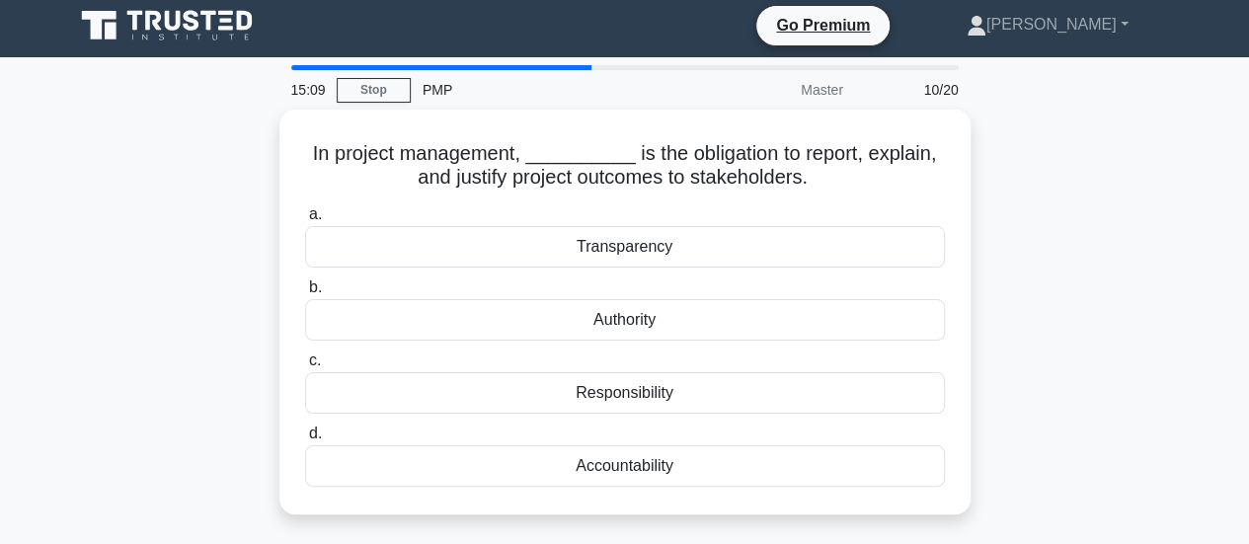
scroll to position [0, 0]
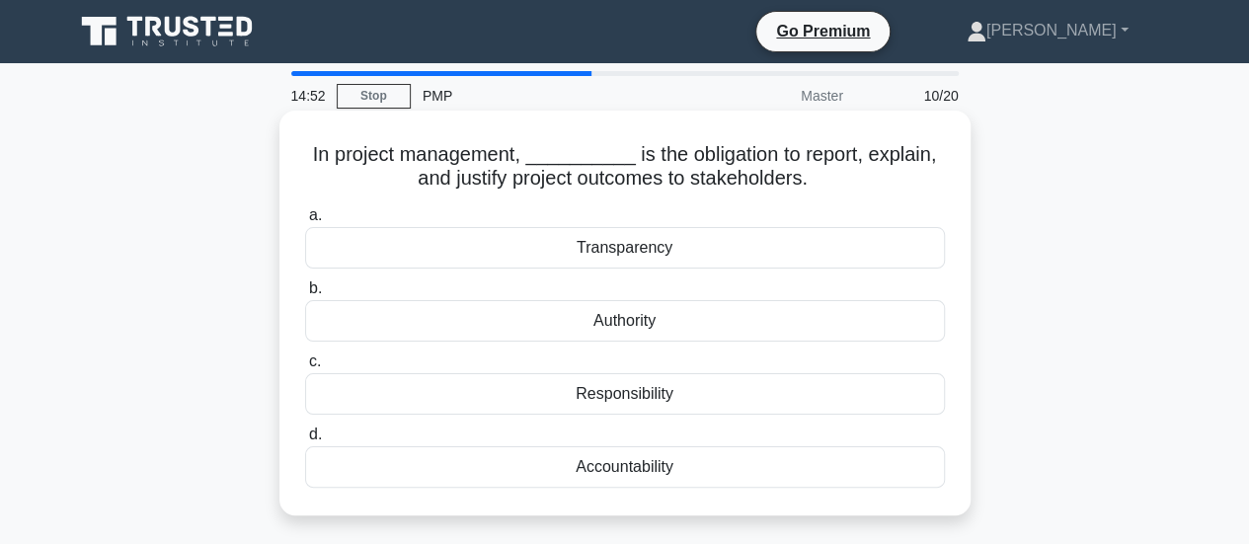
click at [844, 459] on div "Accountability" at bounding box center [625, 466] width 640 height 41
click at [305, 441] on input "d. Accountability" at bounding box center [305, 434] width 0 height 13
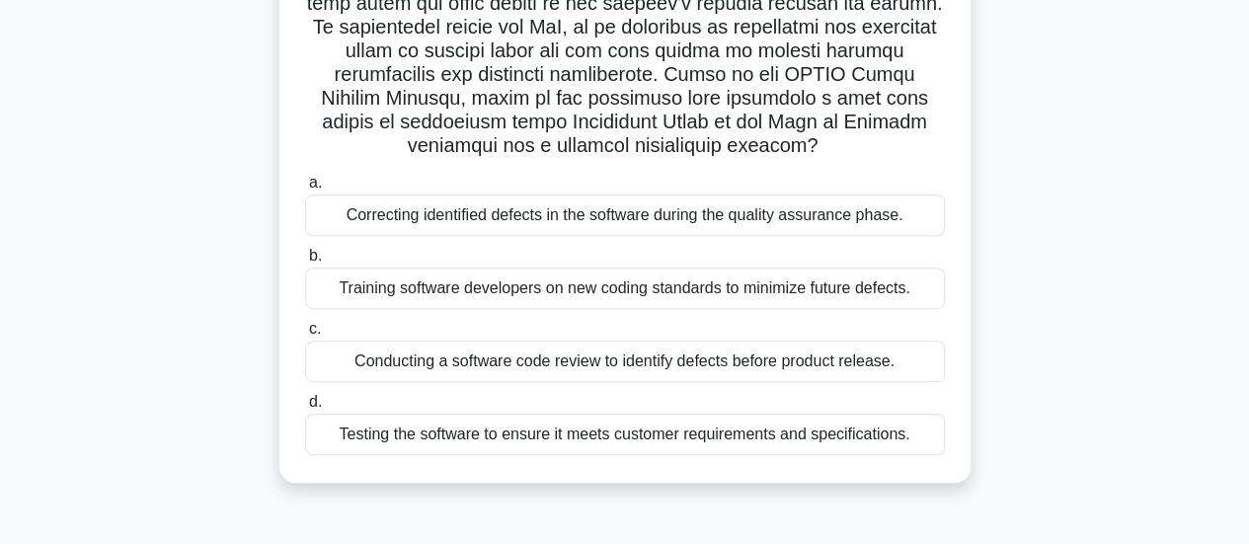
scroll to position [372, 0]
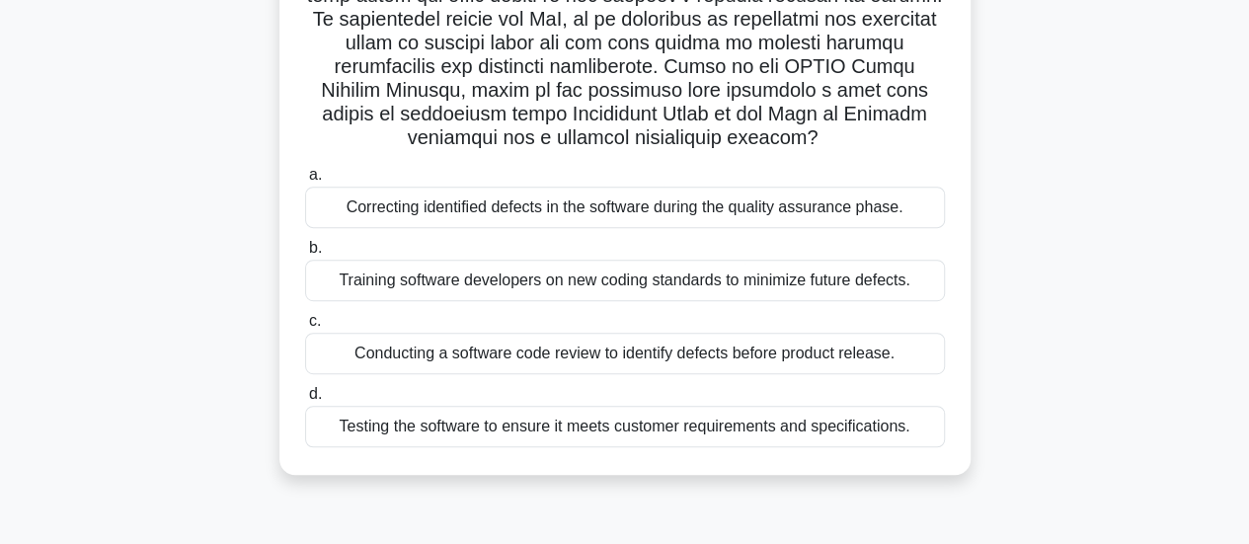
click at [900, 358] on div "Conducting a software code review to identify defects before product release." at bounding box center [625, 353] width 640 height 41
click at [305, 328] on input "c. Conducting a software code review to identify defects before product release." at bounding box center [305, 321] width 0 height 13
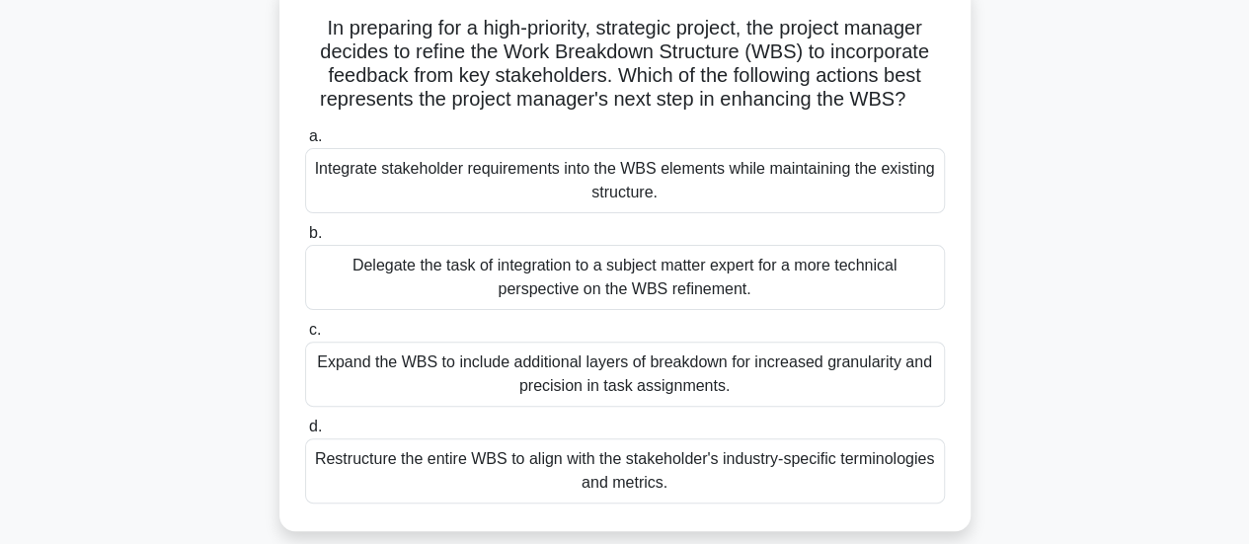
scroll to position [128, 0]
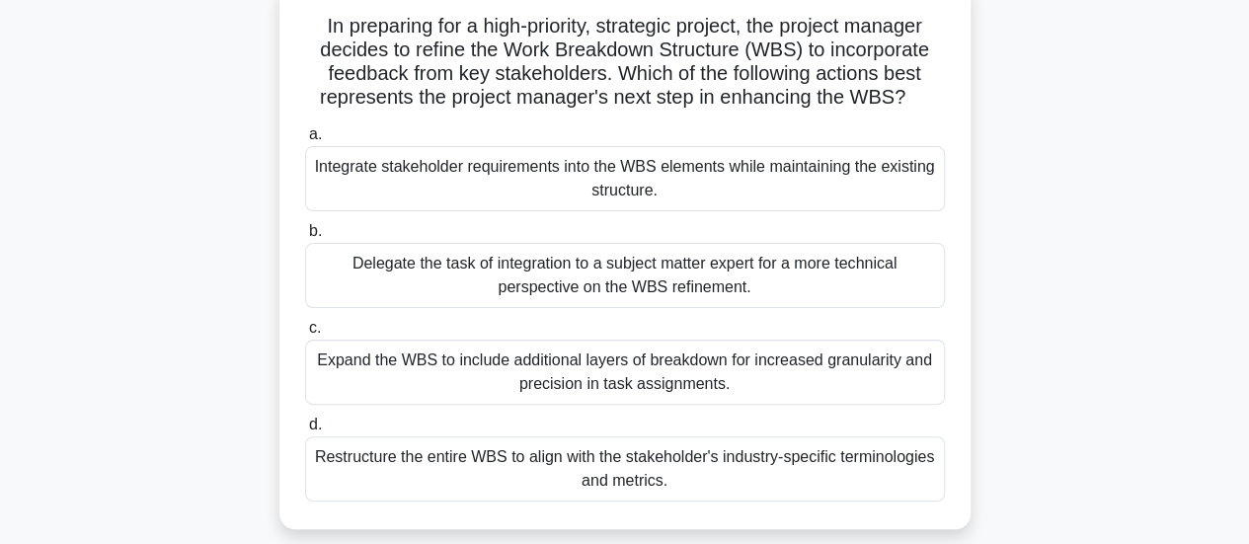
click at [920, 371] on div "Expand the WBS to include additional layers of breakdown for increased granular…" at bounding box center [625, 372] width 640 height 65
click at [305, 335] on input "c. Expand the WBS to include additional layers of breakdown for increased granu…" at bounding box center [305, 328] width 0 height 13
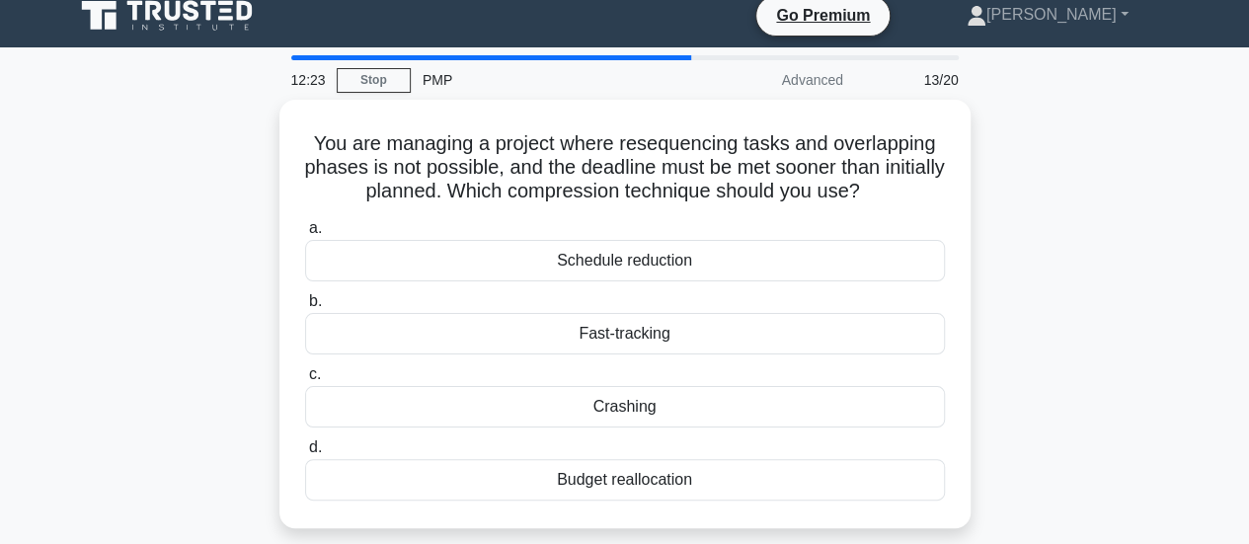
scroll to position [0, 0]
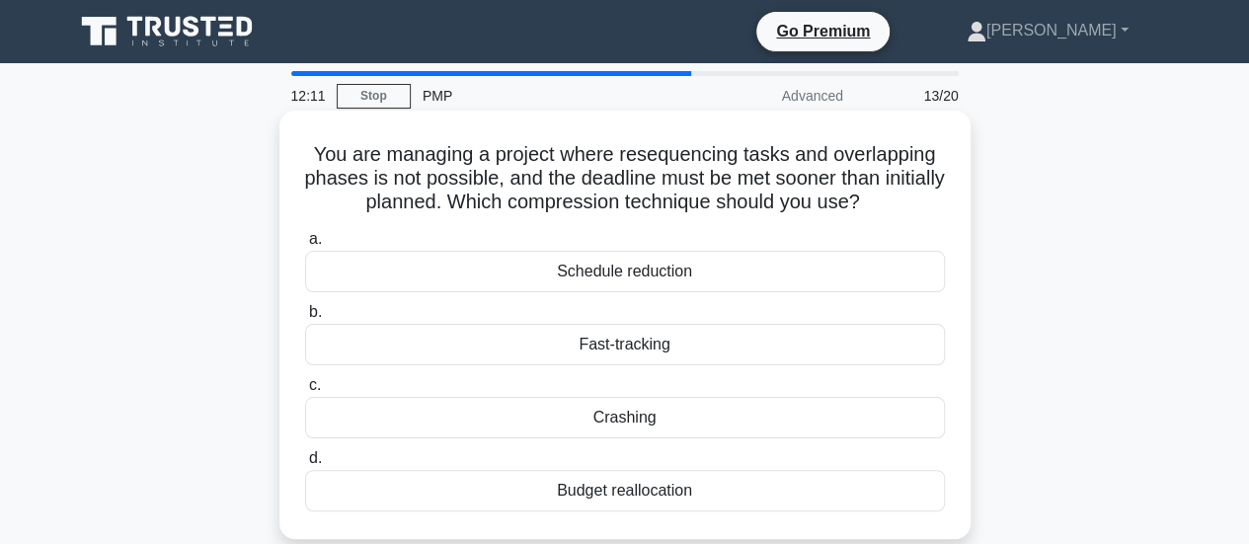
click at [821, 409] on div "Crashing" at bounding box center [625, 417] width 640 height 41
click at [305, 392] on input "c. Crashing" at bounding box center [305, 385] width 0 height 13
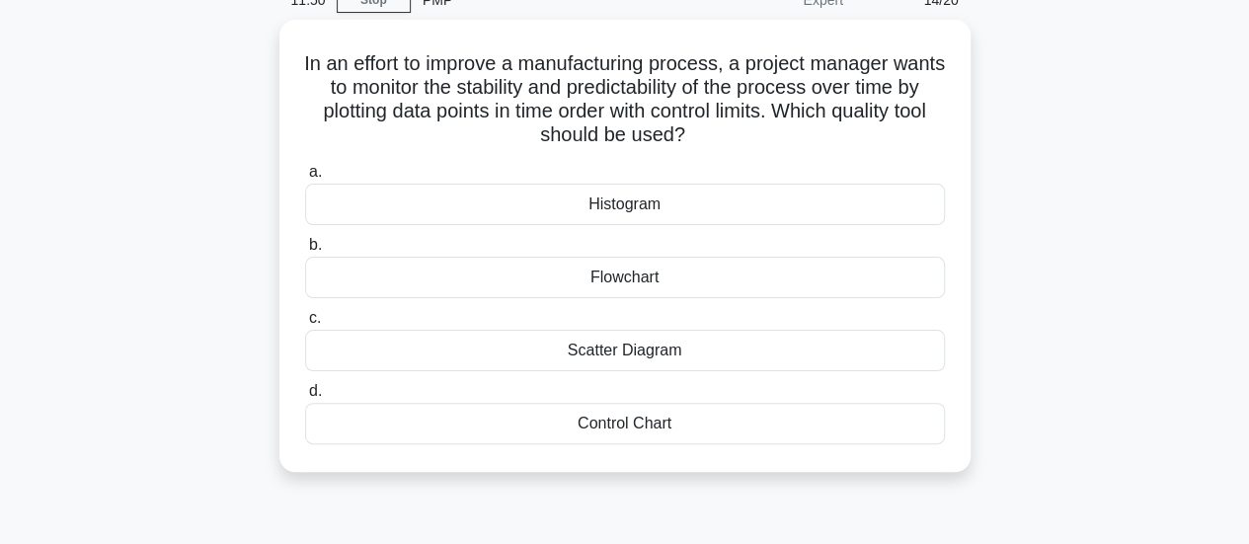
scroll to position [99, 0]
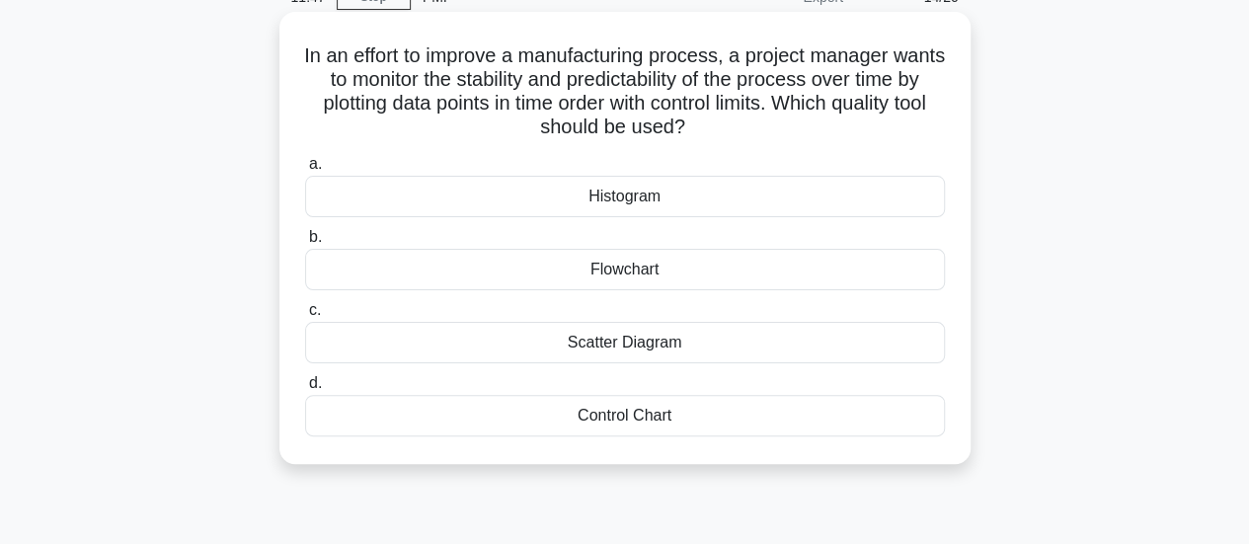
click at [930, 338] on div "Scatter Diagram" at bounding box center [625, 342] width 640 height 41
click at [305, 317] on input "c. Scatter Diagram" at bounding box center [305, 310] width 0 height 13
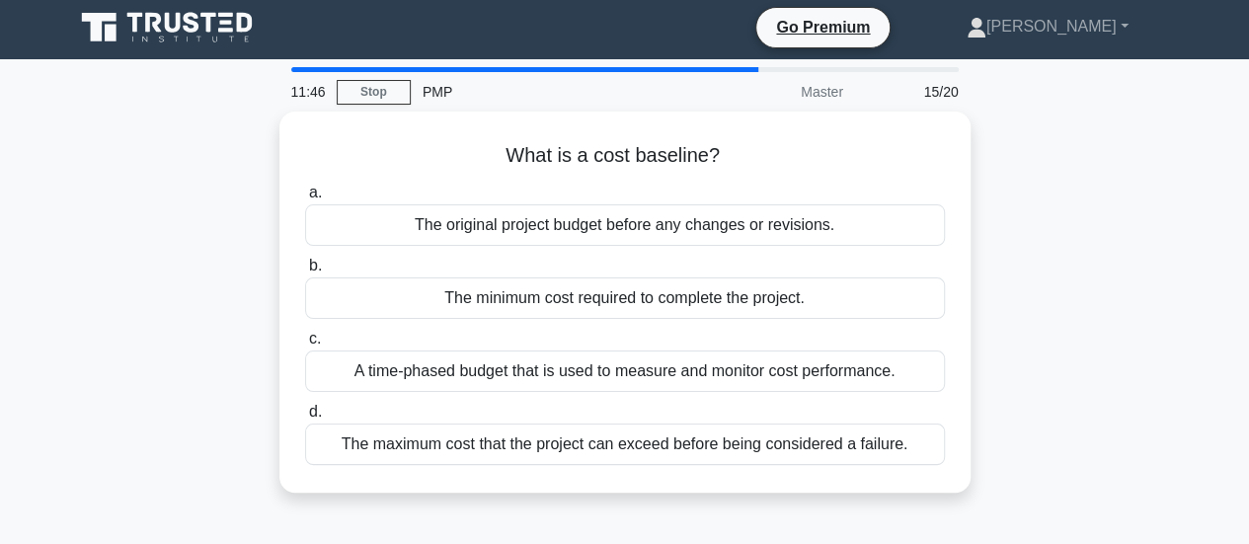
scroll to position [0, 0]
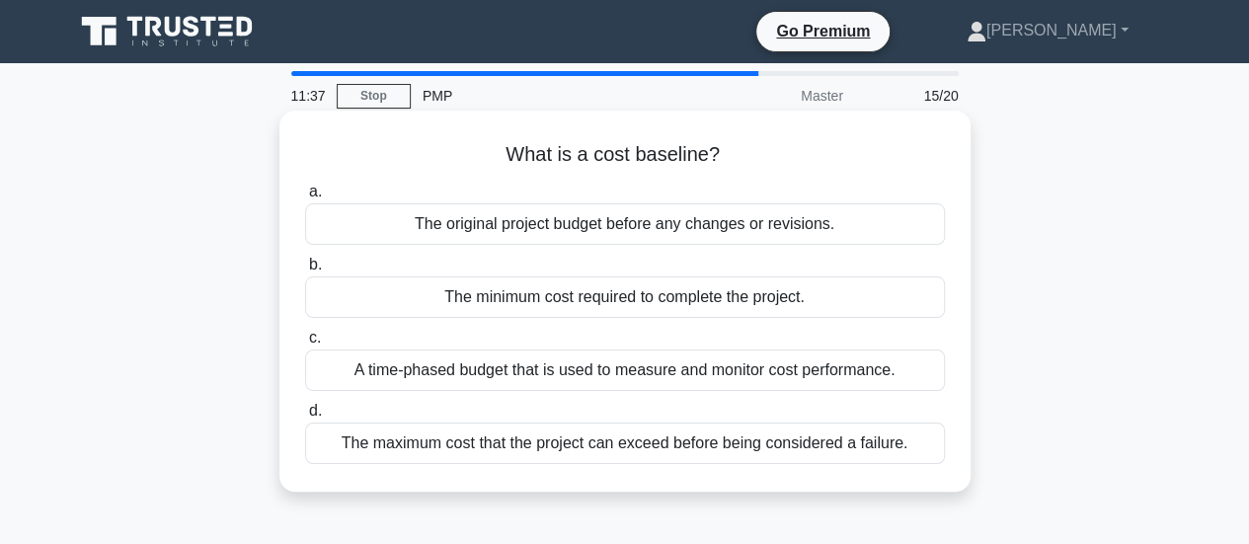
click at [887, 217] on div "The original project budget before any changes or revisions." at bounding box center [625, 223] width 640 height 41
click at [305, 198] on input "a. The original project budget before any changes or revisions." at bounding box center [305, 192] width 0 height 13
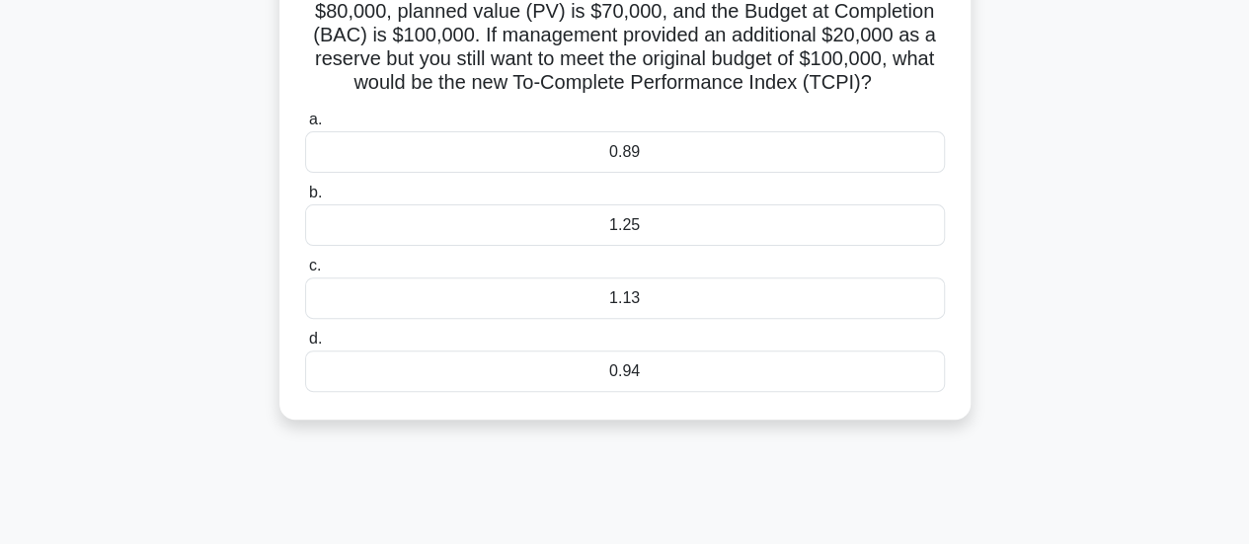
scroll to position [197, 0]
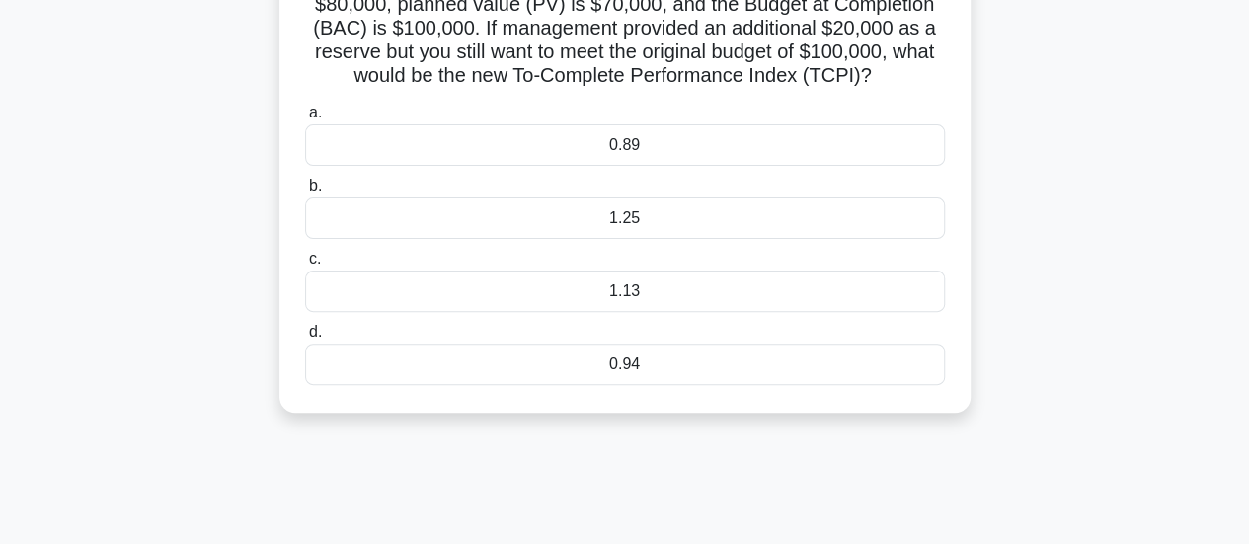
click at [829, 312] on div "1.13" at bounding box center [625, 290] width 640 height 41
click at [305, 266] on input "c. 1.13" at bounding box center [305, 259] width 0 height 13
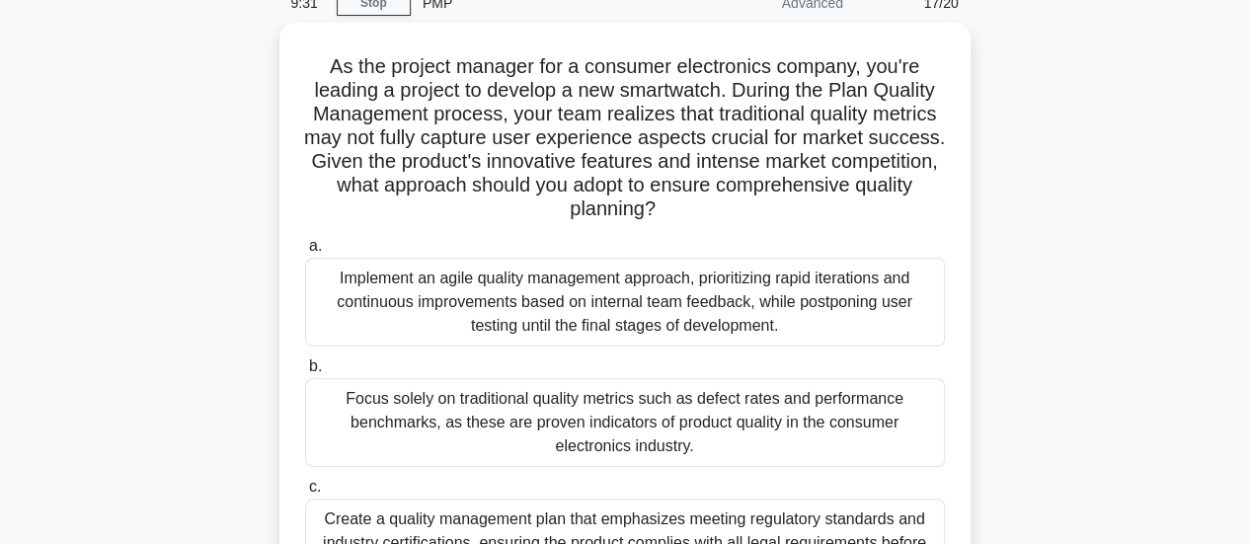
scroll to position [99, 0]
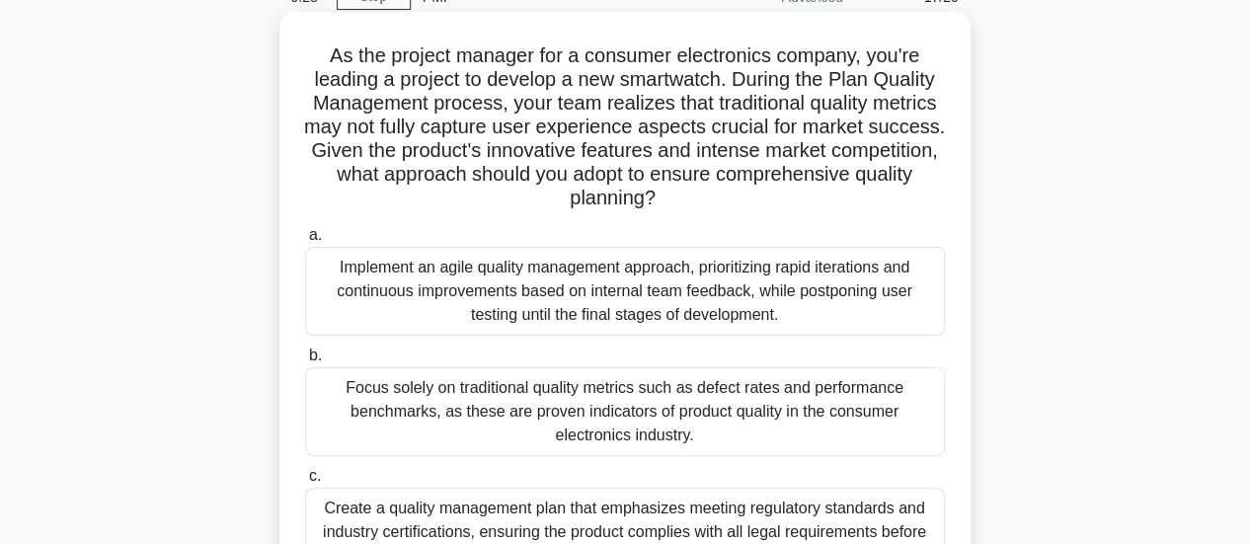
click at [876, 313] on div "Implement an agile quality management approach, prioritizing rapid iterations a…" at bounding box center [625, 291] width 640 height 89
click at [305, 242] on input "a. Implement an agile quality management approach, prioritizing rapid iteration…" at bounding box center [305, 235] width 0 height 13
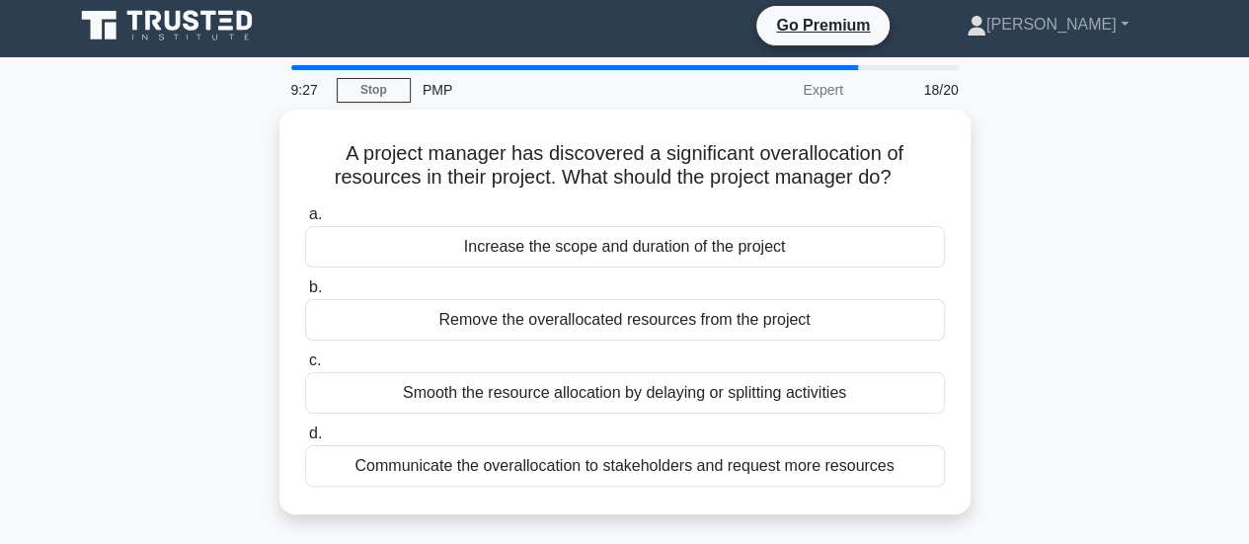
scroll to position [0, 0]
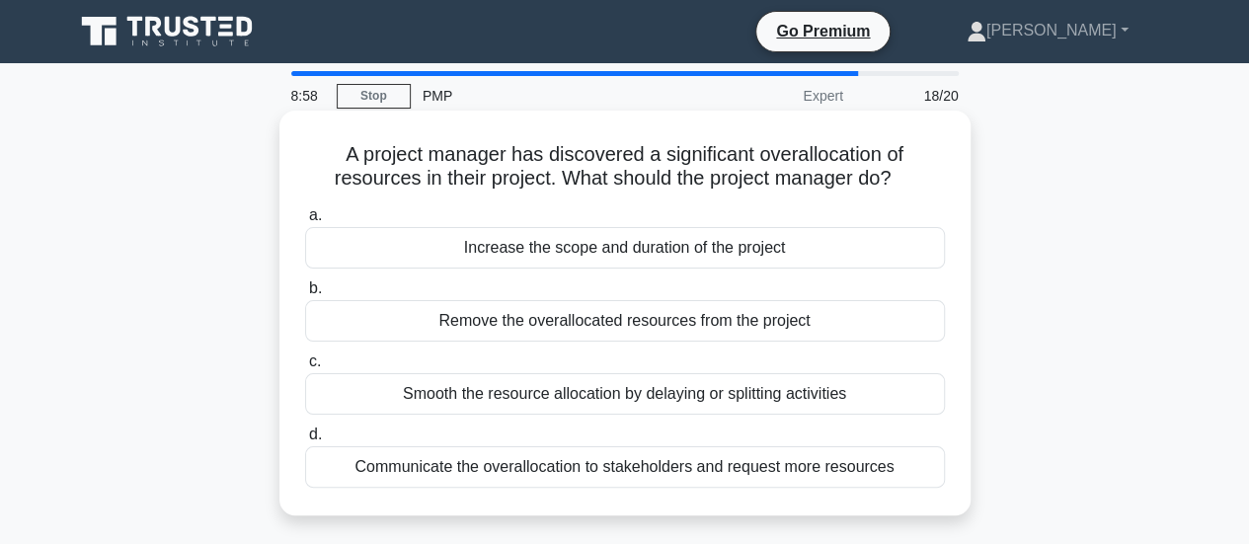
click at [881, 382] on div "Smooth the resource allocation by delaying or splitting activities" at bounding box center [625, 393] width 640 height 41
click at [305, 368] on input "c. Smooth the resource allocation by delaying or splitting activities" at bounding box center [305, 361] width 0 height 13
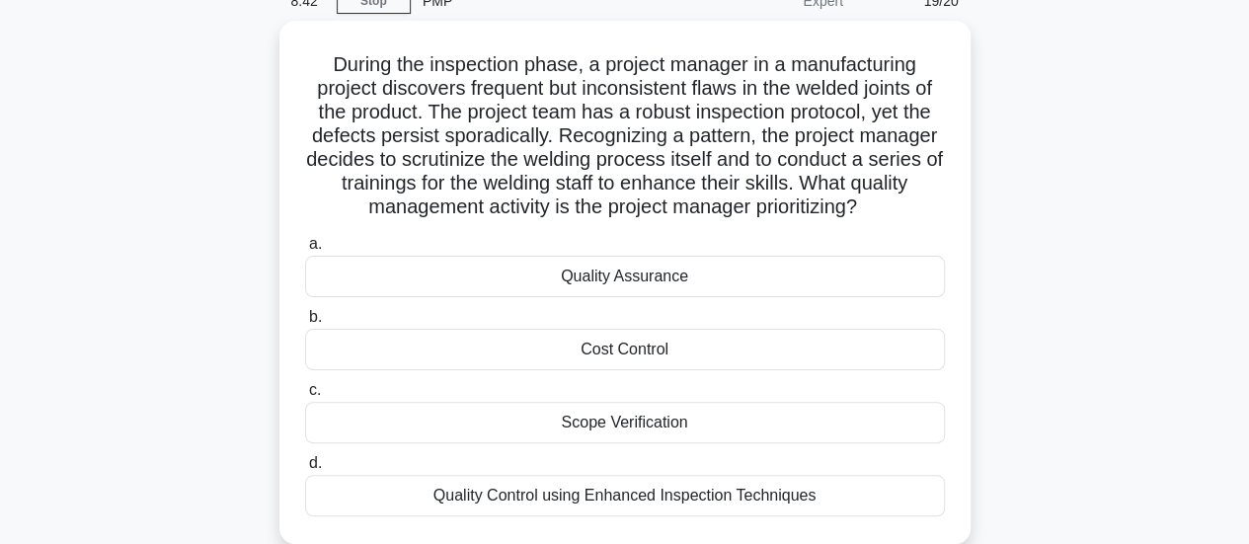
scroll to position [99, 0]
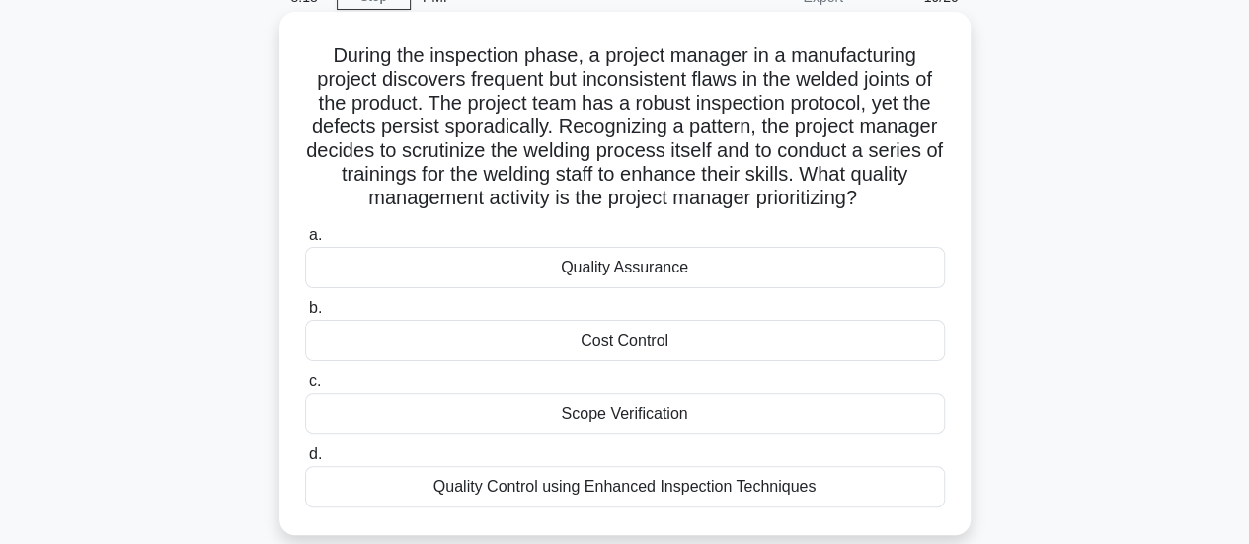
click at [869, 264] on div "Quality Assurance" at bounding box center [625, 267] width 640 height 41
click at [305, 242] on input "a. Quality Assurance" at bounding box center [305, 235] width 0 height 13
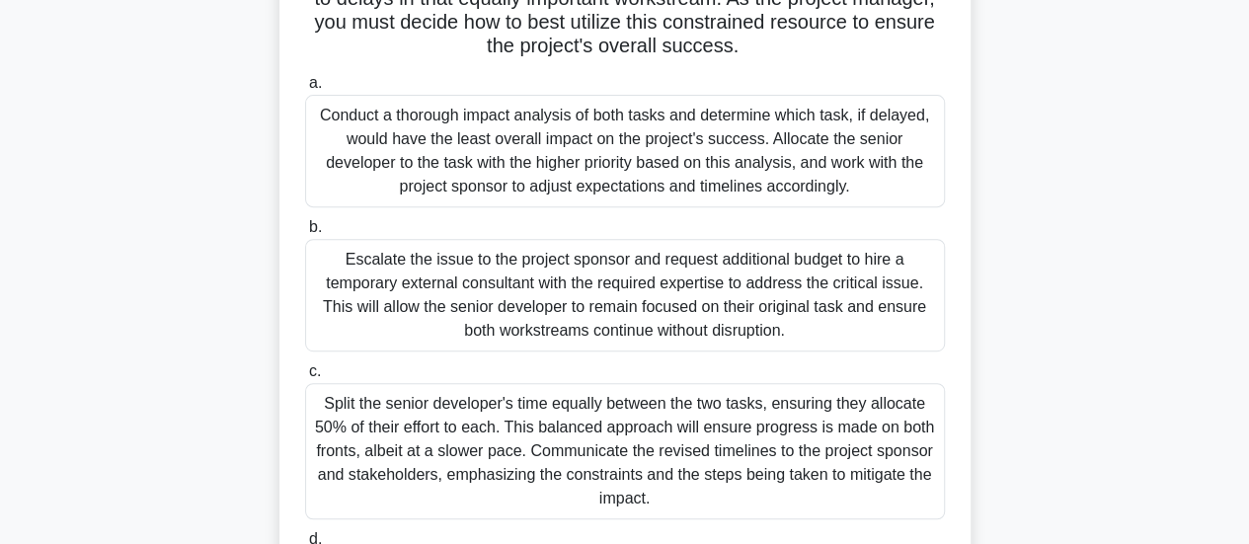
scroll to position [353, 0]
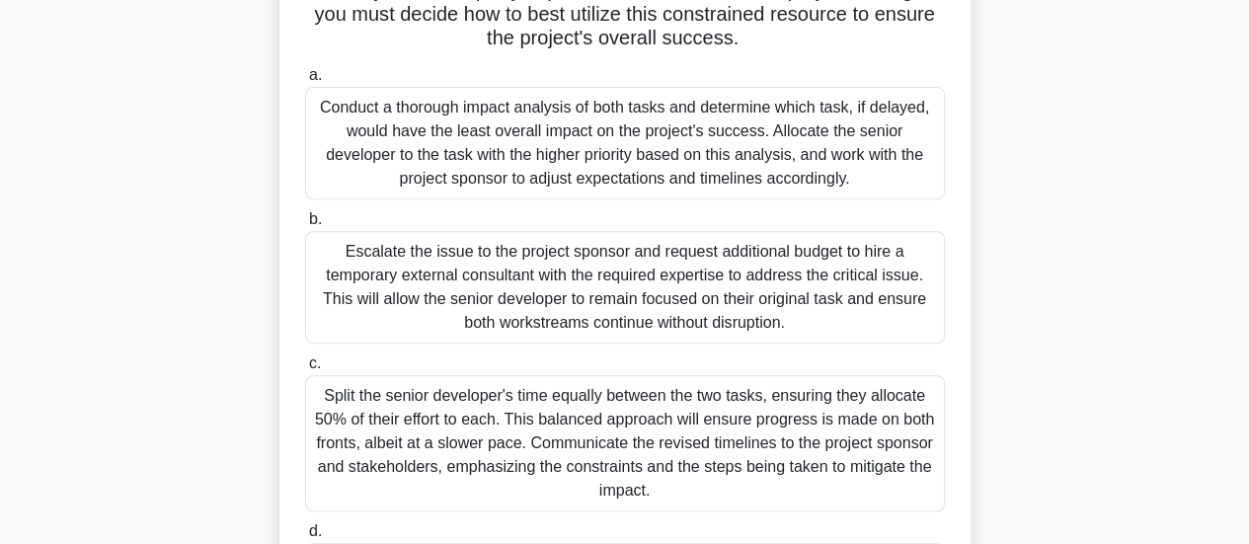
click at [800, 149] on div "Conduct a thorough impact analysis of both tasks and determine which task, if d…" at bounding box center [625, 143] width 640 height 113
click at [305, 82] on input "a. Conduct a thorough impact analysis of both tasks and determine which task, i…" at bounding box center [305, 75] width 0 height 13
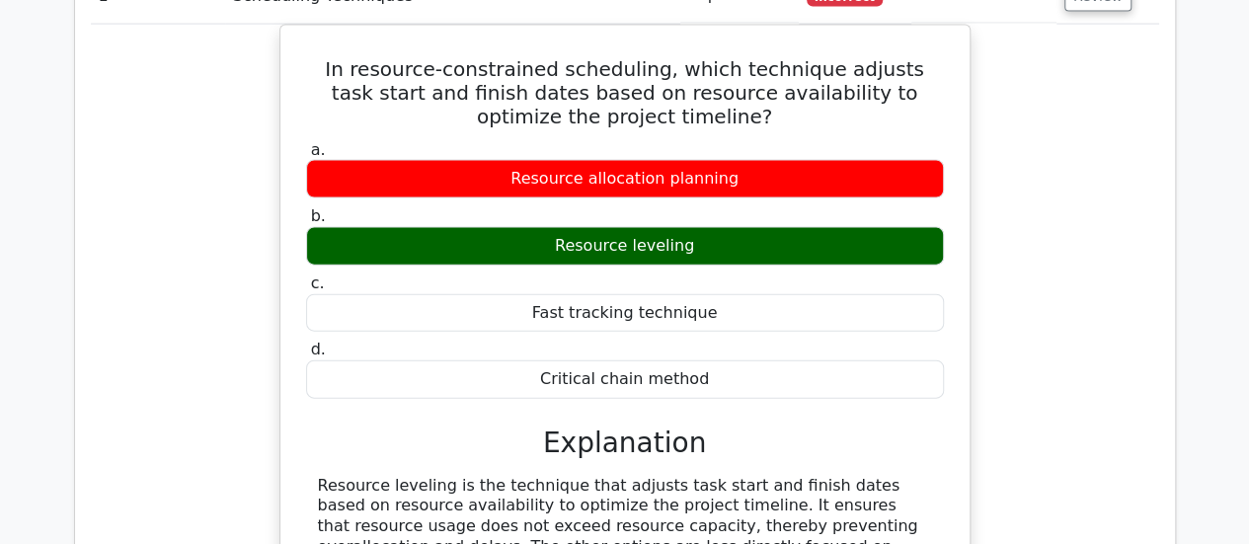
scroll to position [2172, 0]
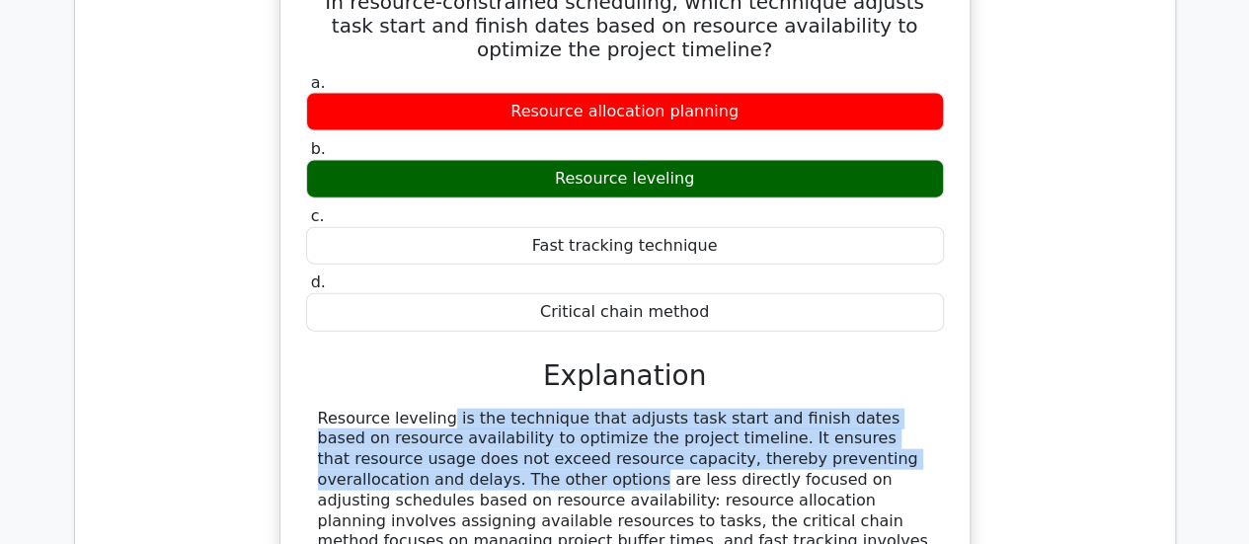
drag, startPoint x: 312, startPoint y: 340, endPoint x: 887, endPoint y: 389, distance: 577.7
click at [887, 409] on div "Resource leveling is the technique that adjusts task start and finish dates bas…" at bounding box center [625, 501] width 638 height 185
copy div "Resource leveling is the technique that adjusts task start and finish dates bas…"
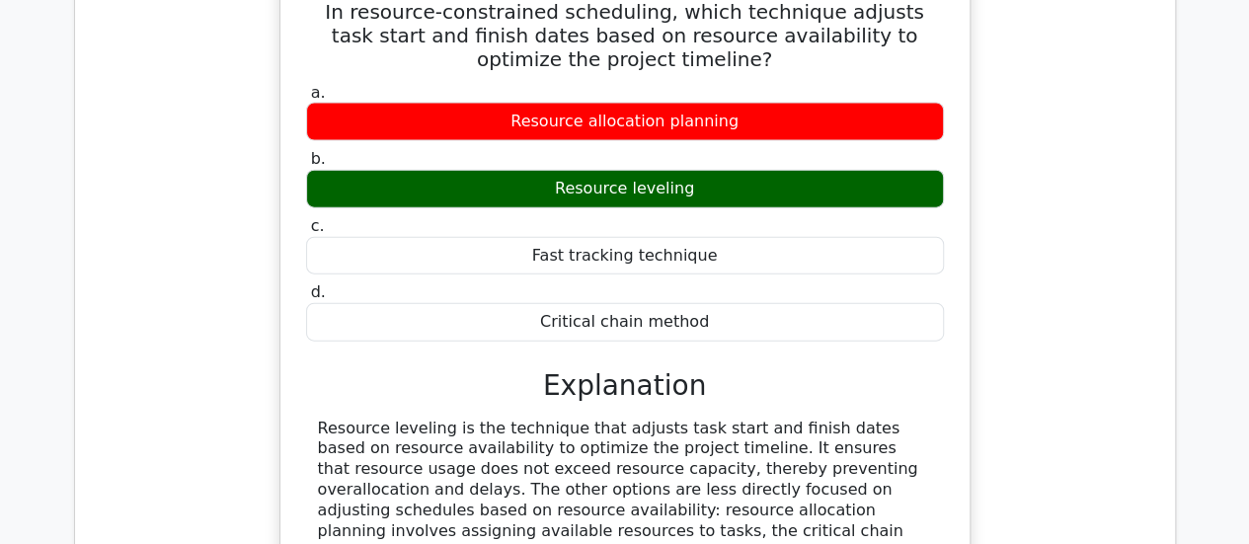
click at [12, 370] on main "Go Premium Project Management Professional Preparation Package (2025) Earn 35 P…" at bounding box center [624, 260] width 1249 height 4739
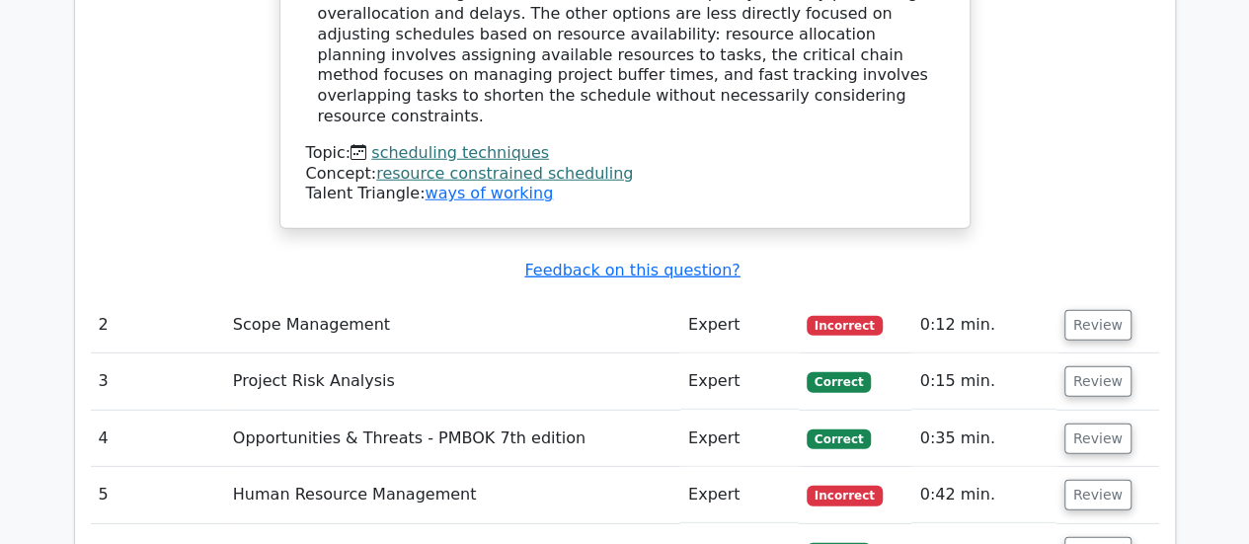
scroll to position [2665, 0]
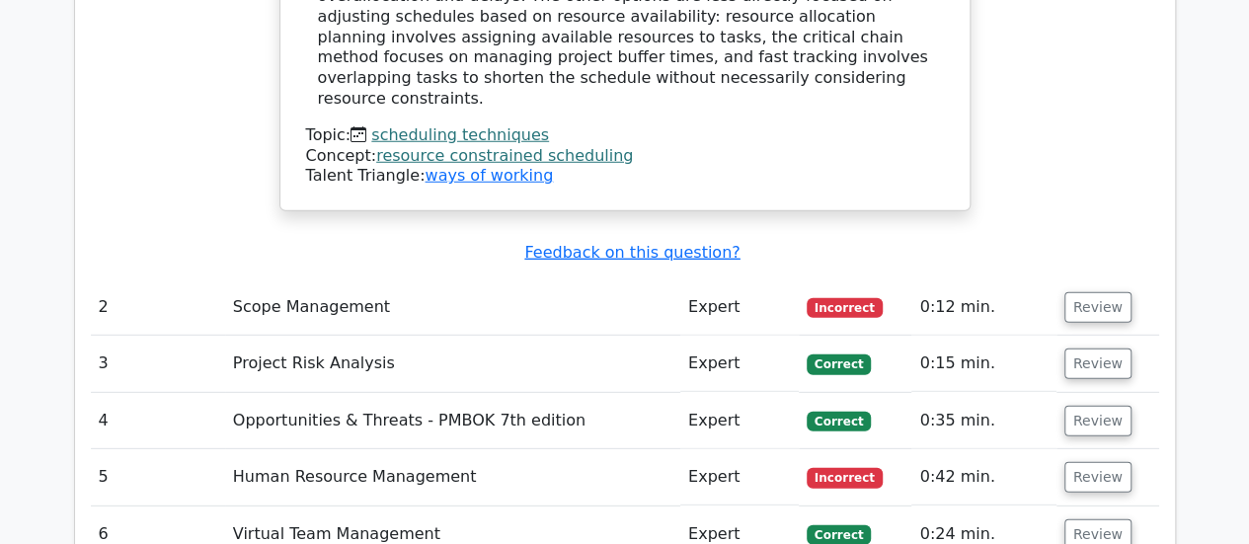
click at [1093, 292] on button "Review" at bounding box center [1097, 307] width 67 height 31
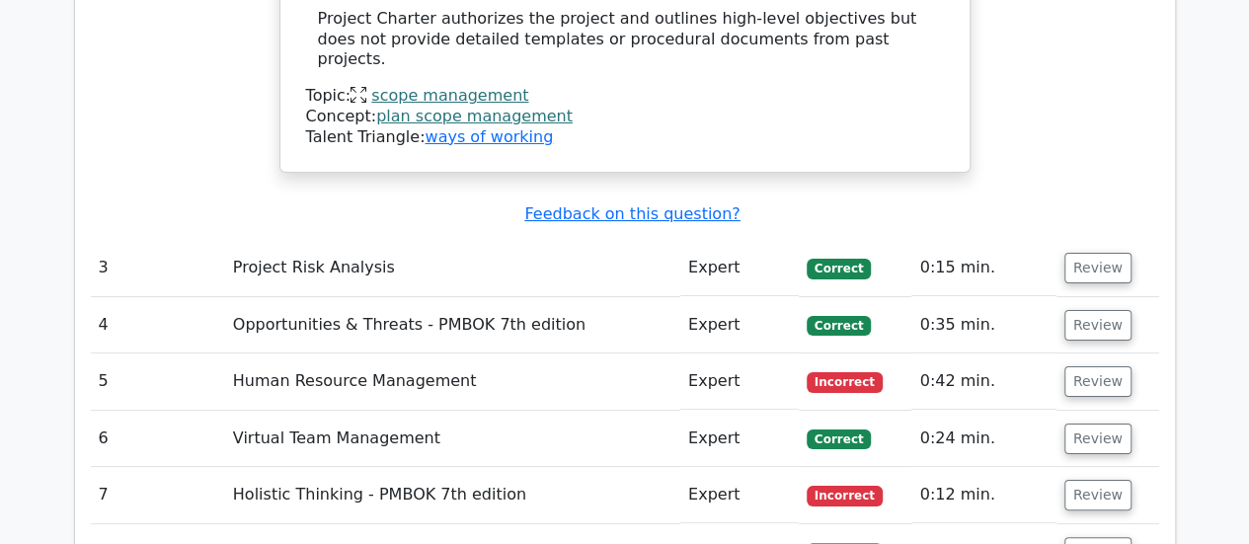
scroll to position [3751, 0]
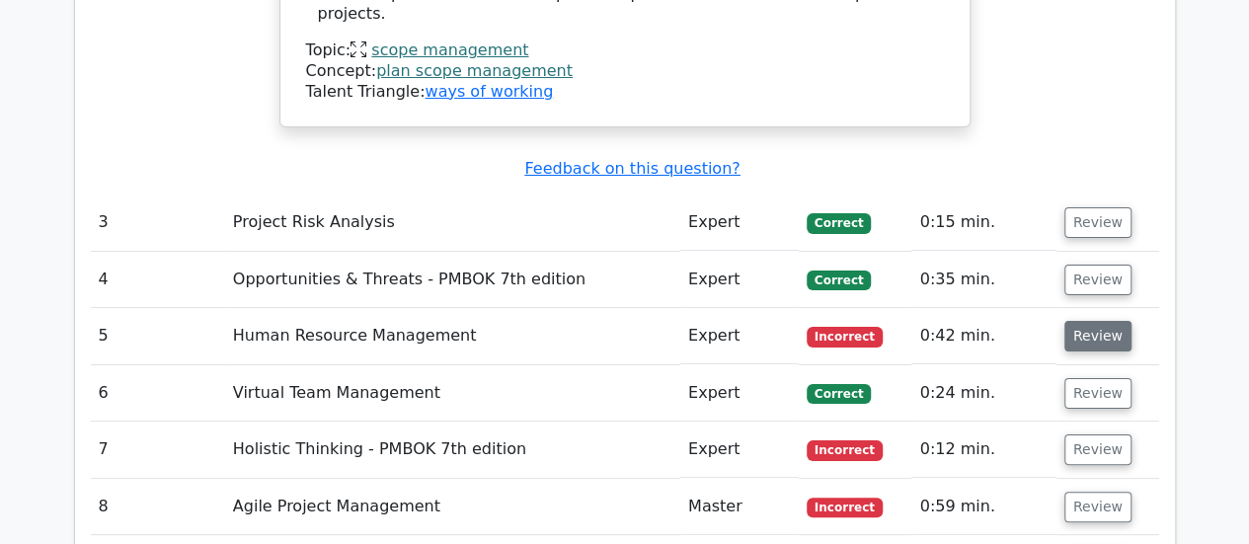
click at [1097, 321] on button "Review" at bounding box center [1097, 336] width 67 height 31
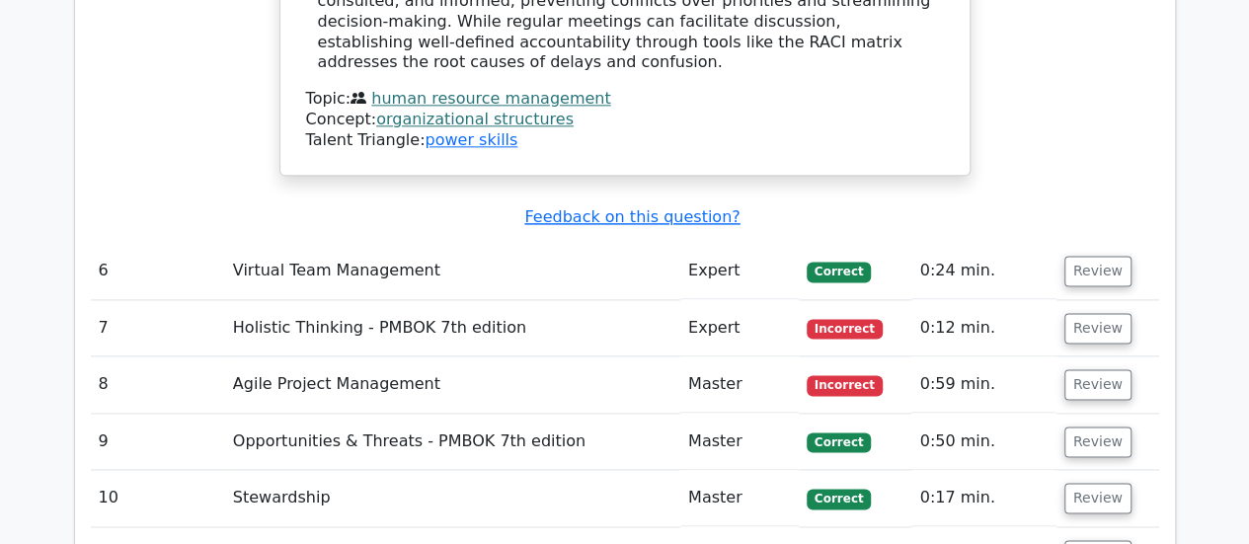
scroll to position [4936, 0]
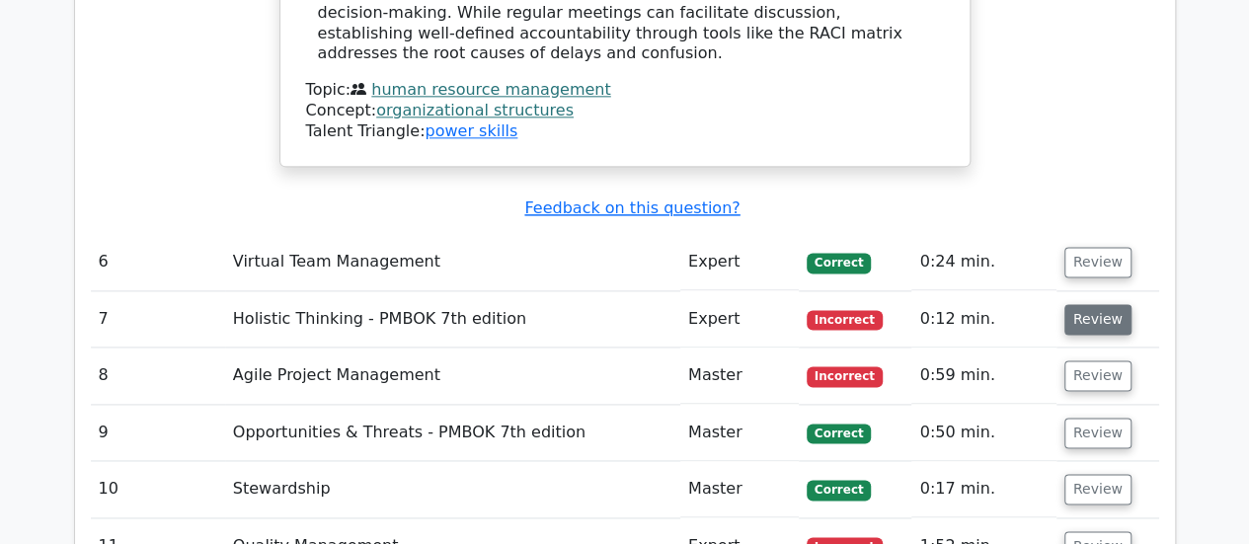
click at [1095, 304] on button "Review" at bounding box center [1097, 319] width 67 height 31
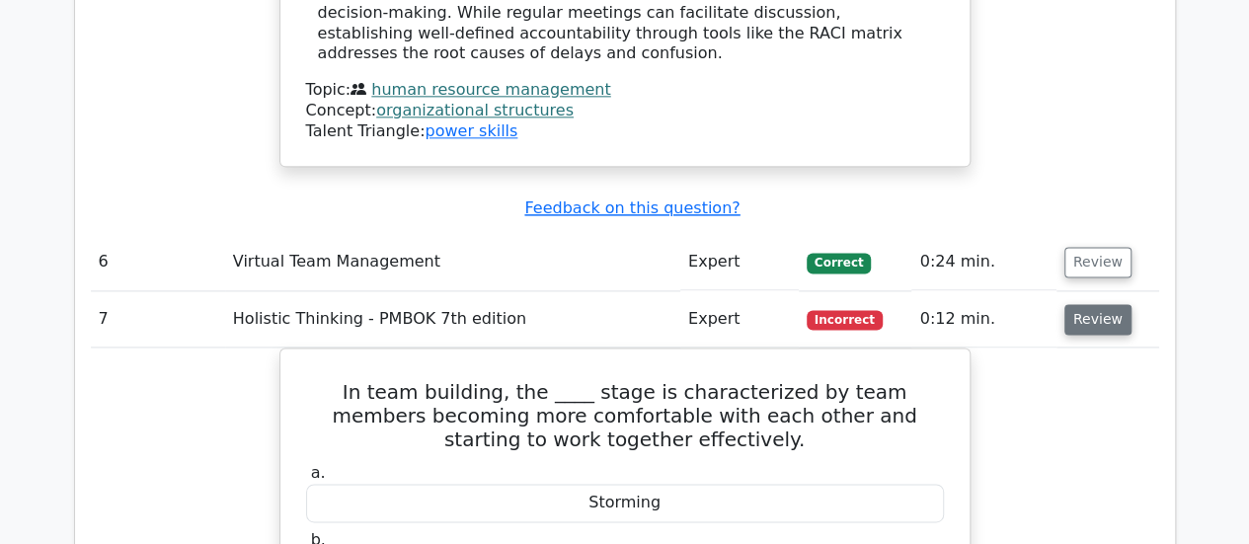
click at [1084, 304] on button "Review" at bounding box center [1097, 319] width 67 height 31
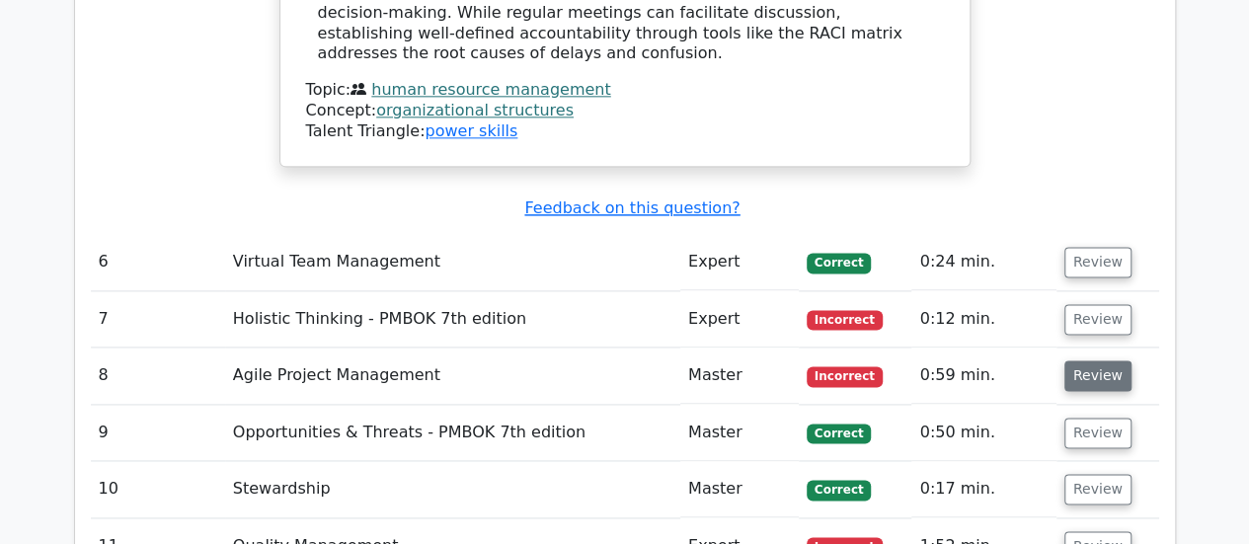
click at [1072, 360] on button "Review" at bounding box center [1097, 375] width 67 height 31
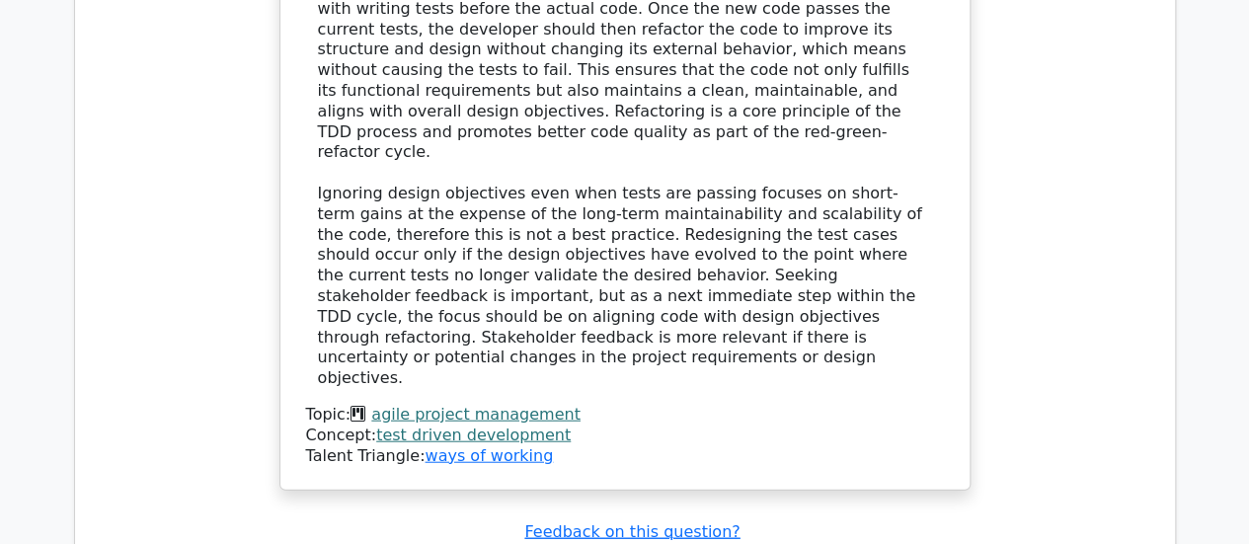
scroll to position [5923, 0]
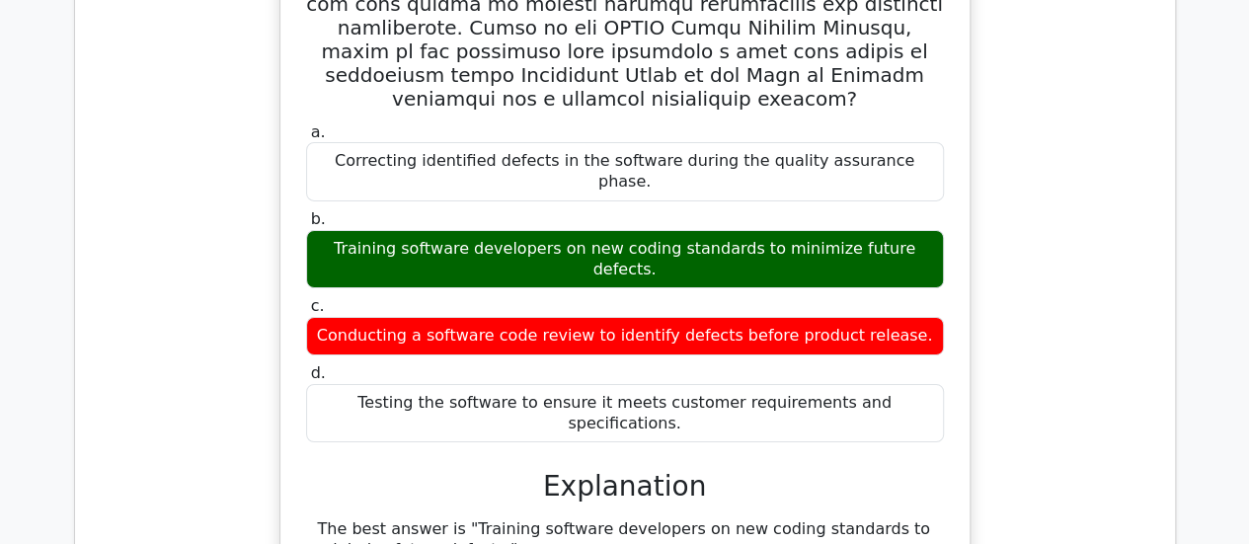
scroll to position [7009, 0]
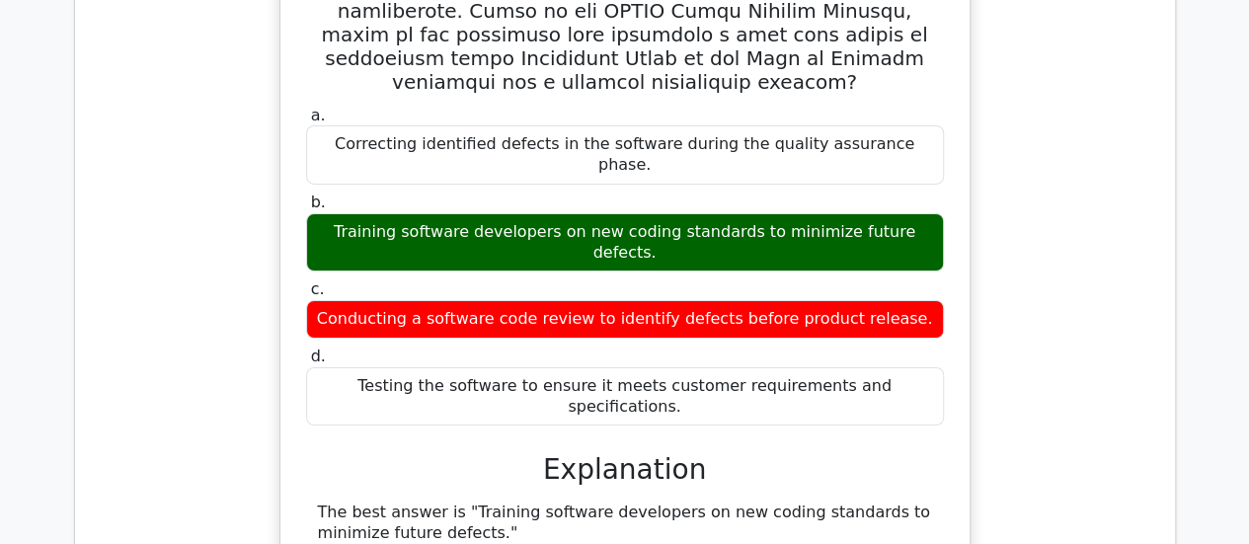
drag, startPoint x: 310, startPoint y: 116, endPoint x: 610, endPoint y: 132, distance: 300.5
copy div "Prevention Costs are investments made to prevent nonconformance to requirements…"
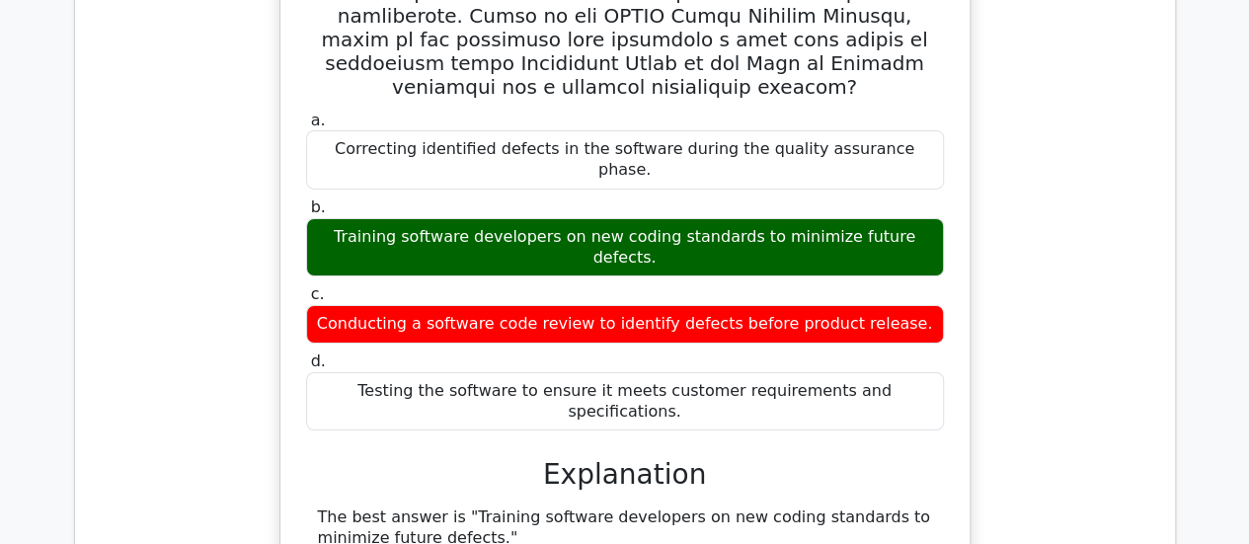
click at [187, 248] on div "a. Correcting identified defects in the software during the quality assurance p…" at bounding box center [625, 321] width 1068 height 1363
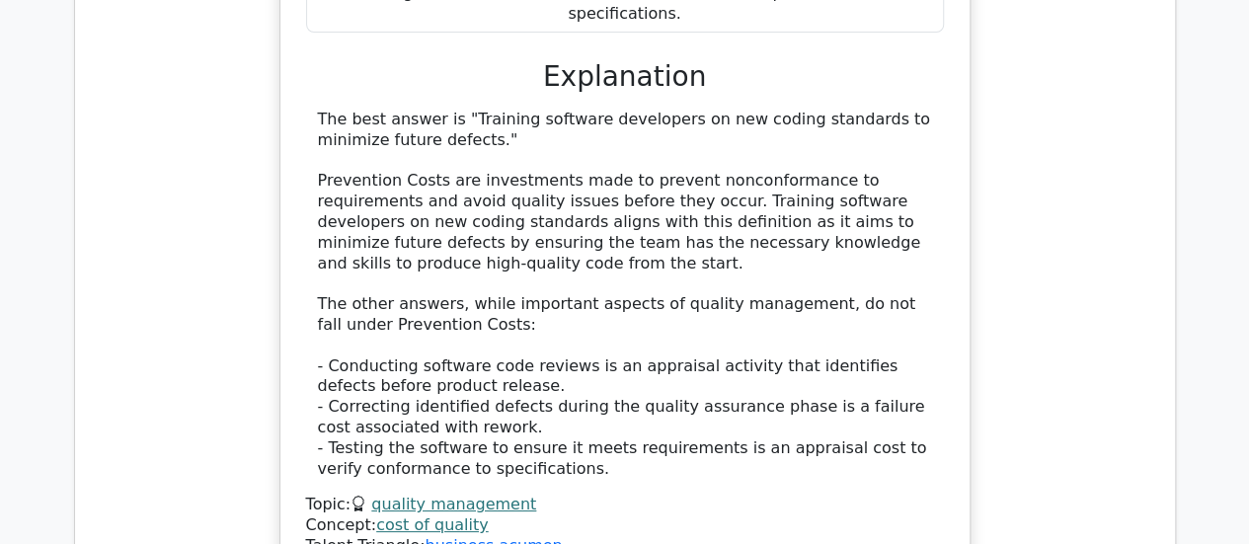
scroll to position [7503, 0]
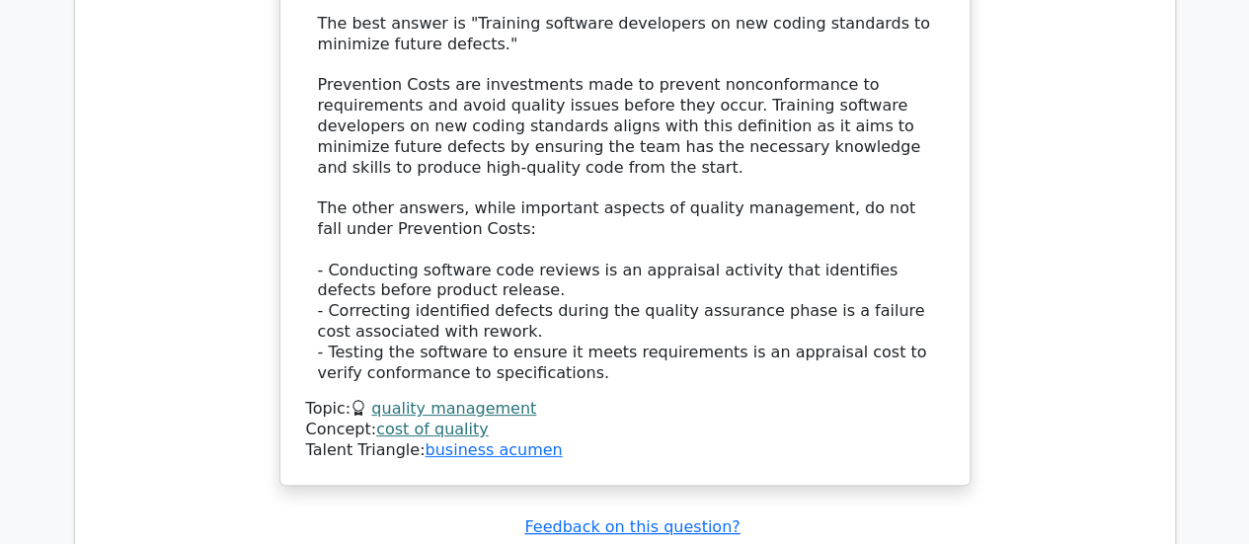
drag, startPoint x: 1079, startPoint y: 120, endPoint x: 1167, endPoint y: 70, distance: 101.3
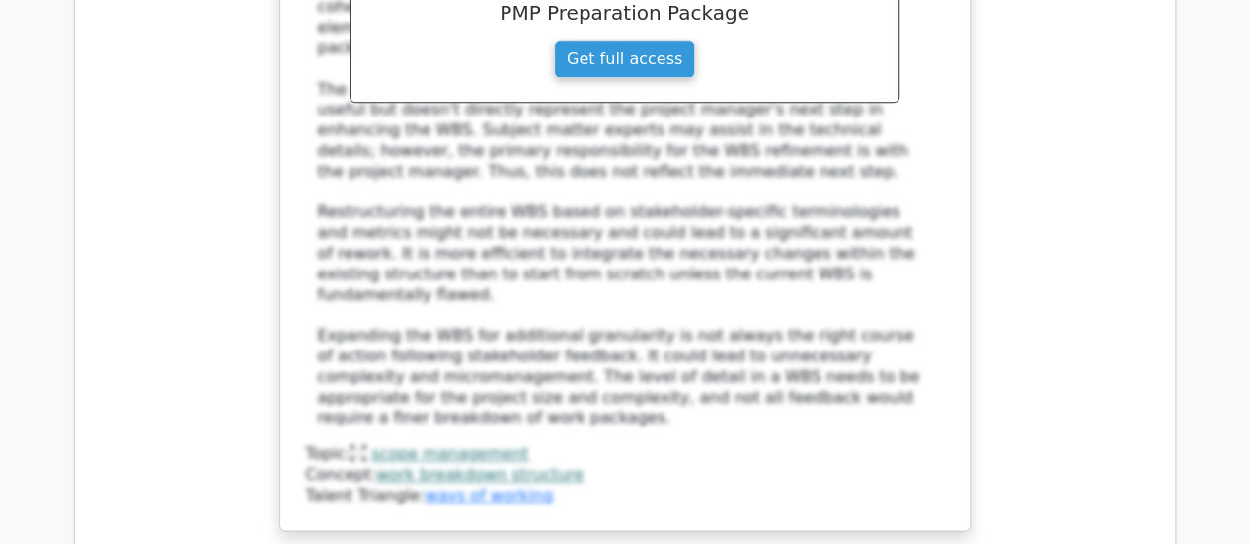
scroll to position [8786, 0]
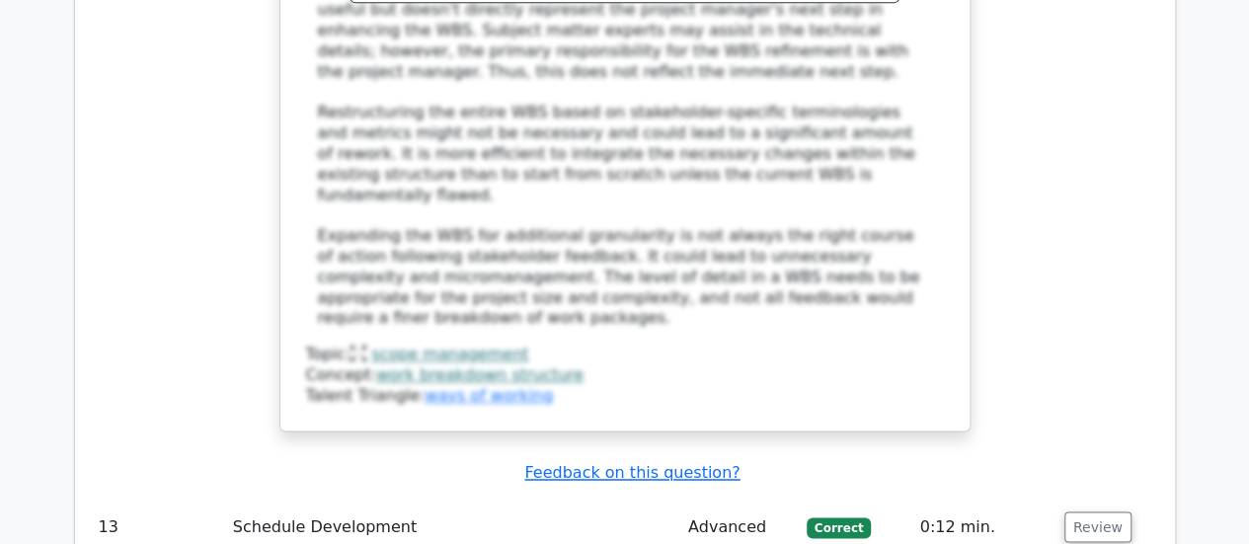
scroll to position [8885, 0]
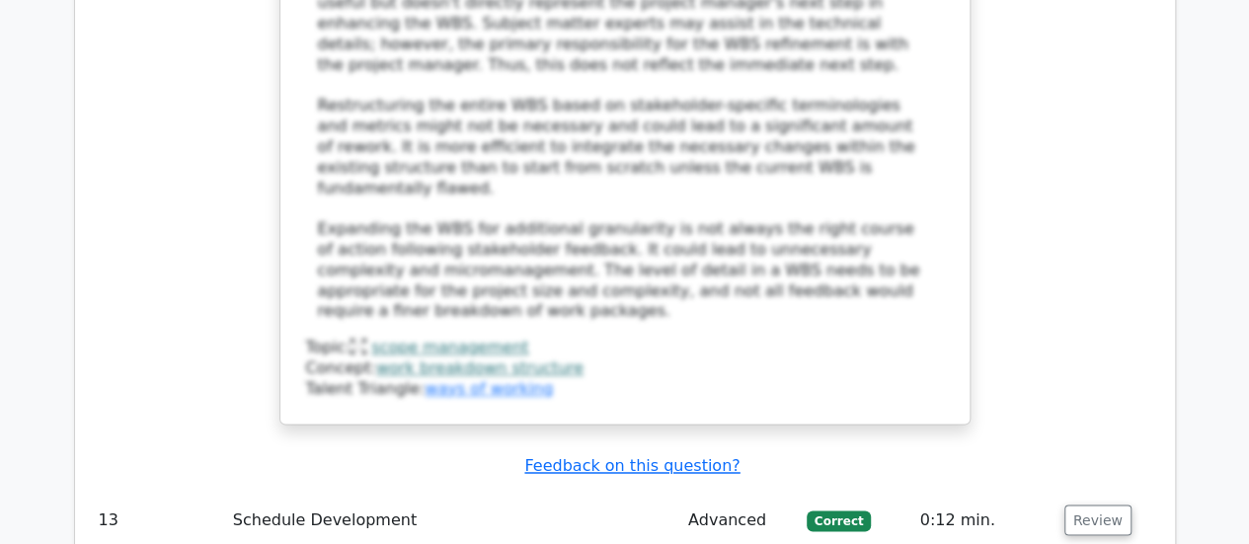
drag, startPoint x: 568, startPoint y: 454, endPoint x: 672, endPoint y: 457, distance: 104.7
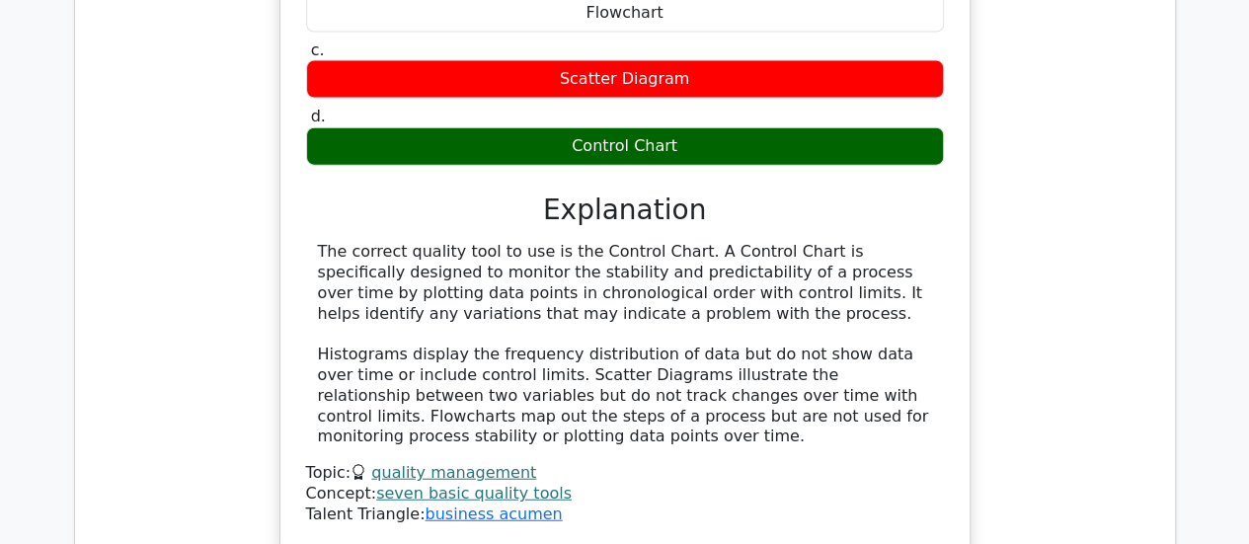
scroll to position [9773, 0]
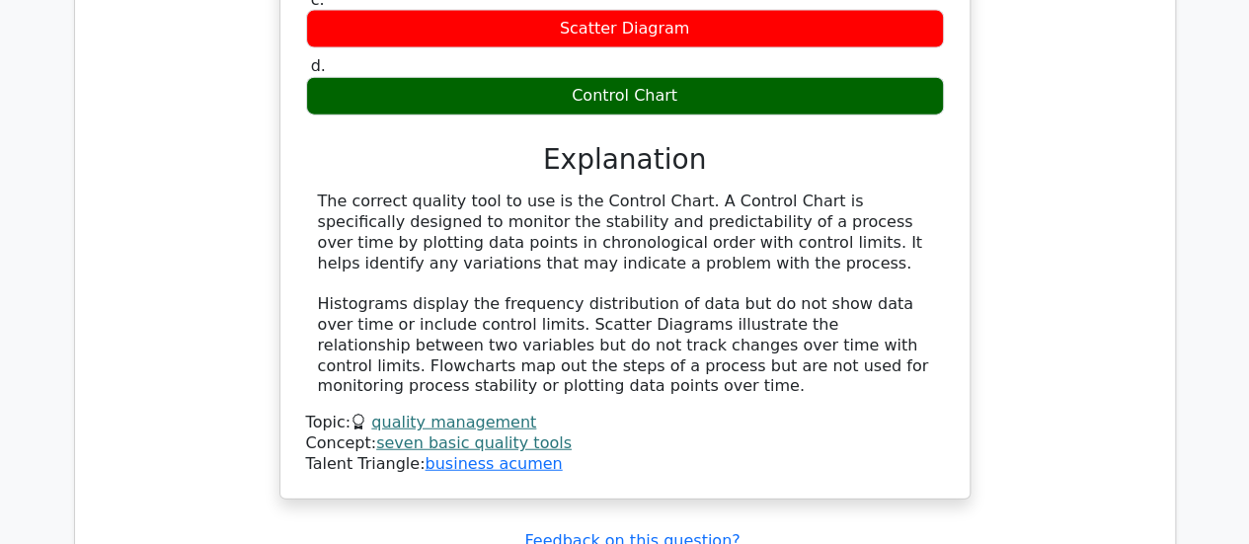
drag, startPoint x: 606, startPoint y: 134, endPoint x: 721, endPoint y: 137, distance: 114.6
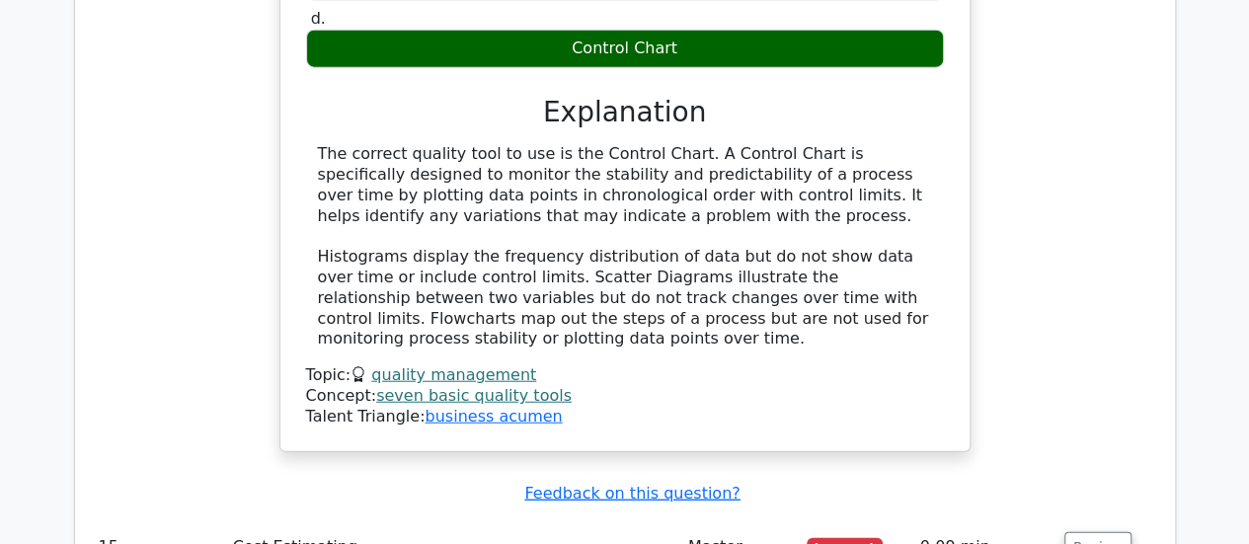
scroll to position [9872, 0]
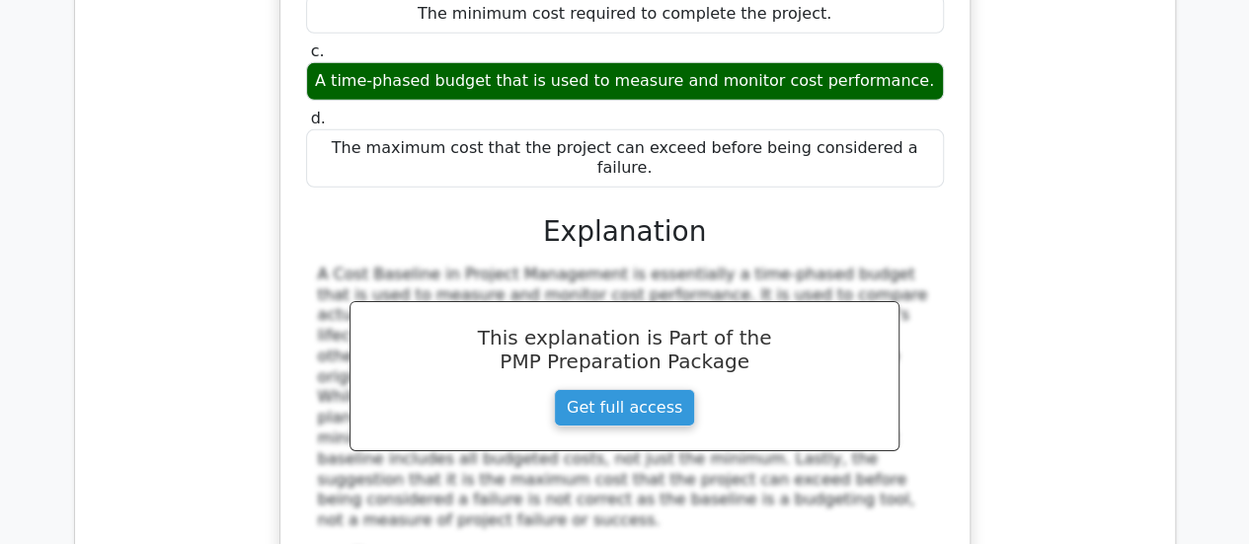
scroll to position [10563, 0]
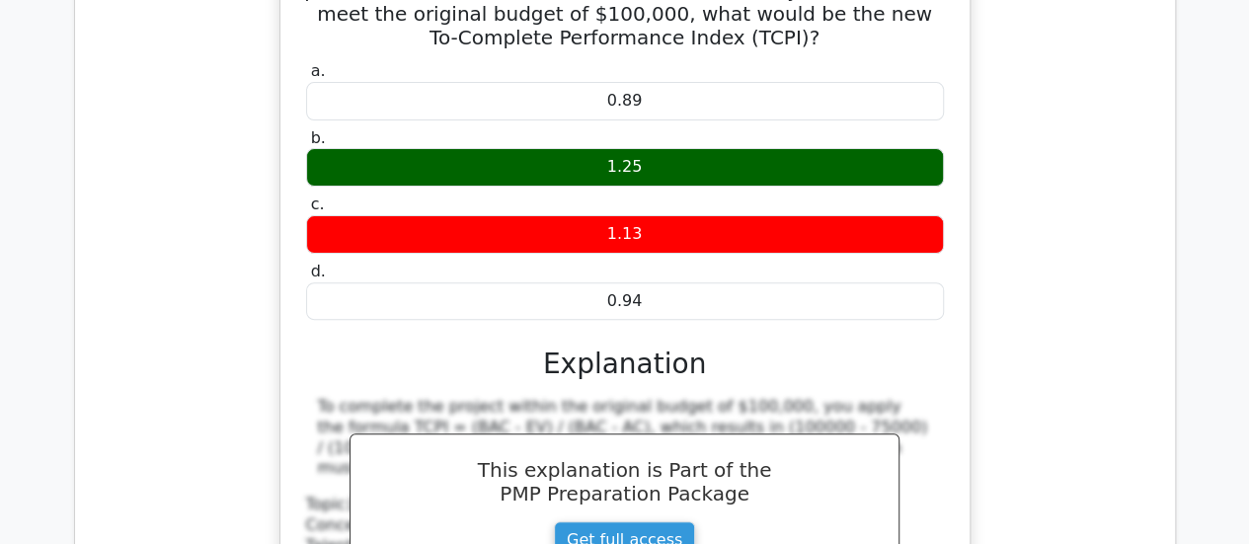
scroll to position [11550, 0]
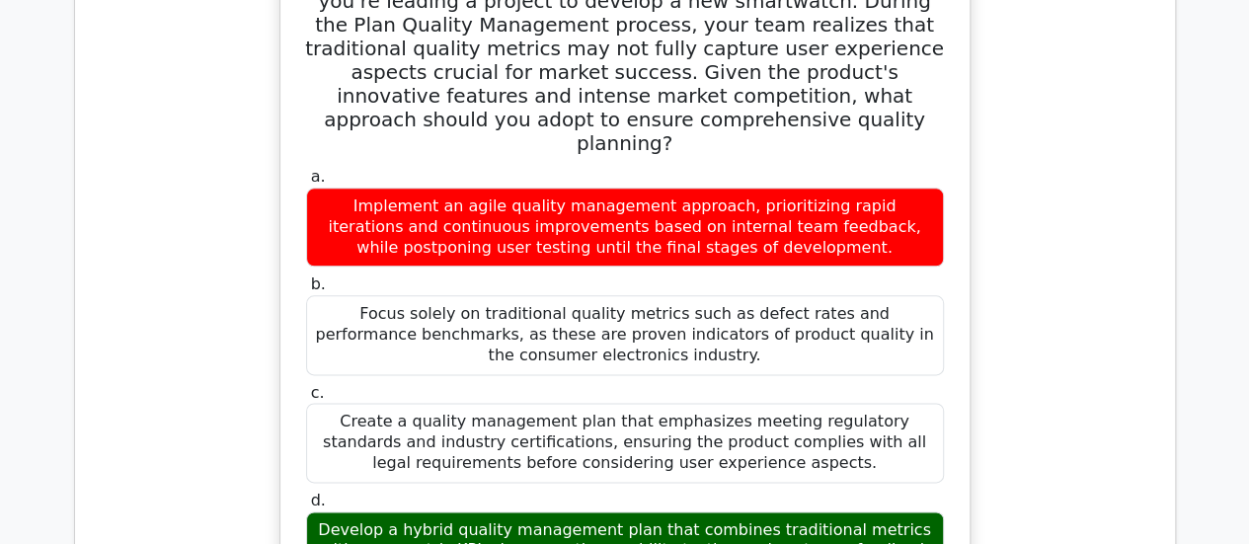
scroll to position [12340, 0]
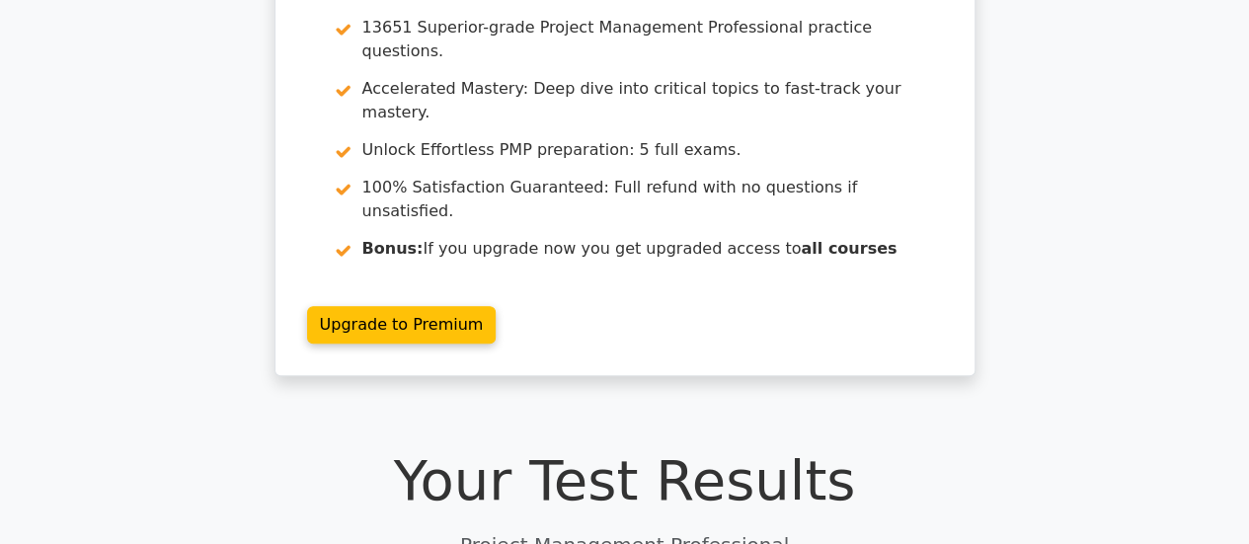
scroll to position [0, 0]
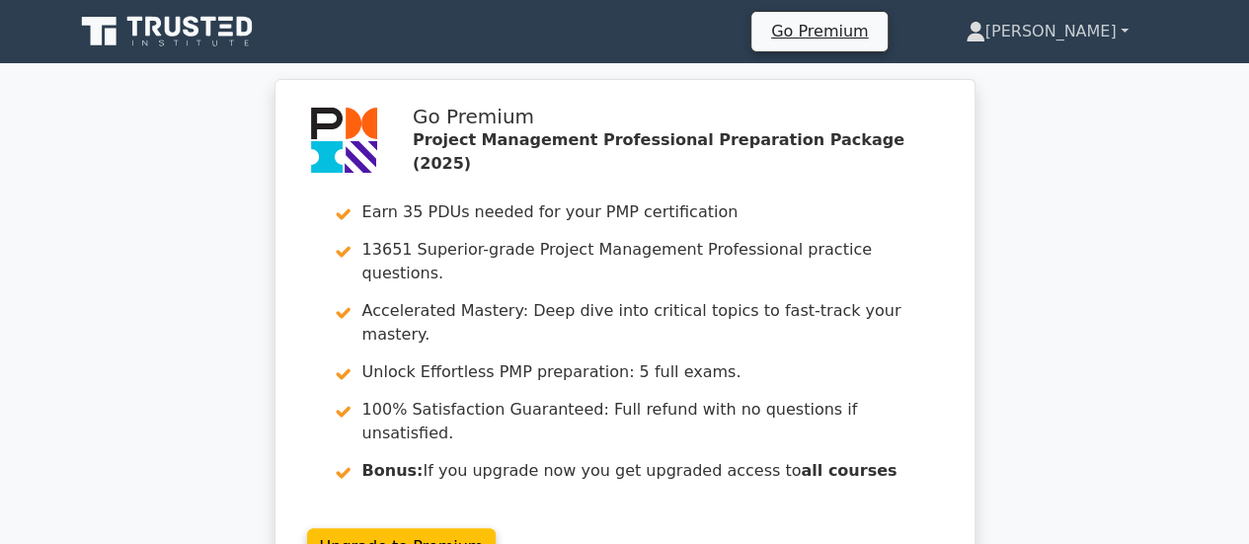
click at [1069, 43] on link "[PERSON_NAME]" at bounding box center [1047, 31] width 258 height 39
click at [1042, 70] on link "Profile" at bounding box center [997, 78] width 156 height 32
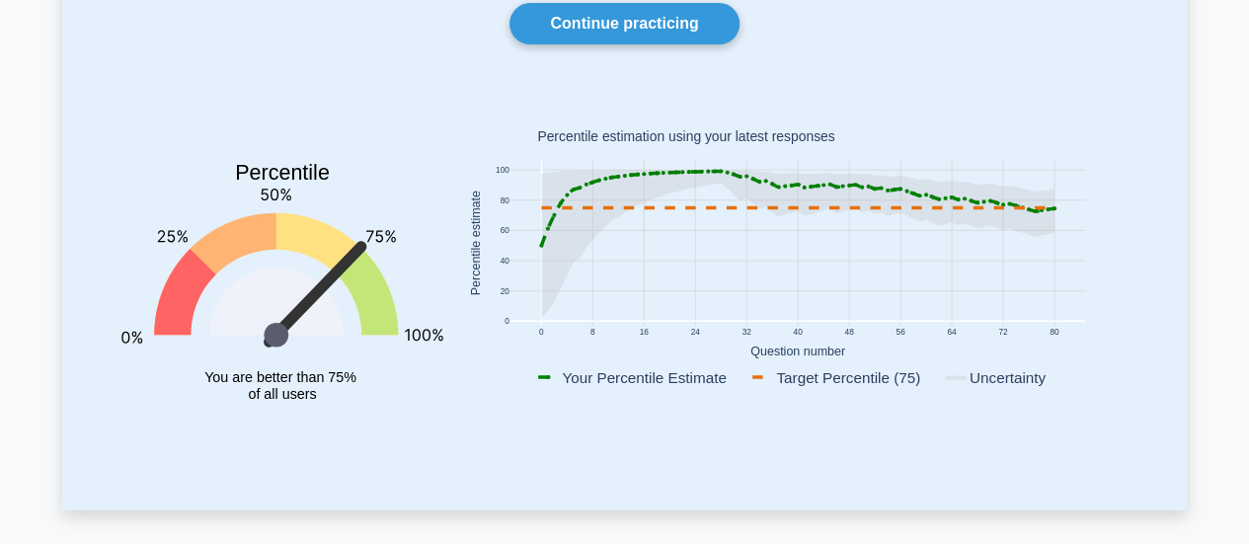
scroll to position [197, 0]
